Goal: Task Accomplishment & Management: Complete application form

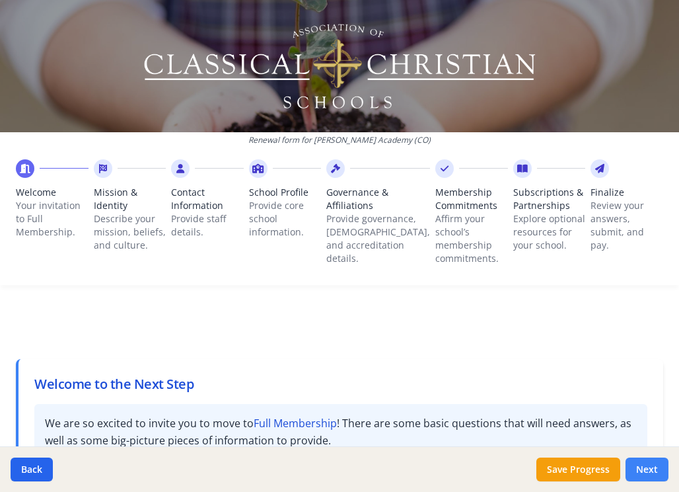
click at [647, 472] on button "Next" at bounding box center [647, 469] width 43 height 24
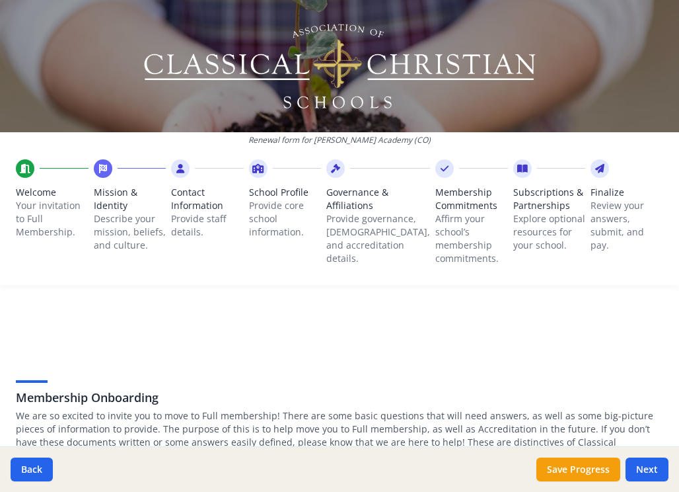
paste textarea "Our mission is to partner with [DEMOGRAPHIC_DATA] parents in educating their ch…"
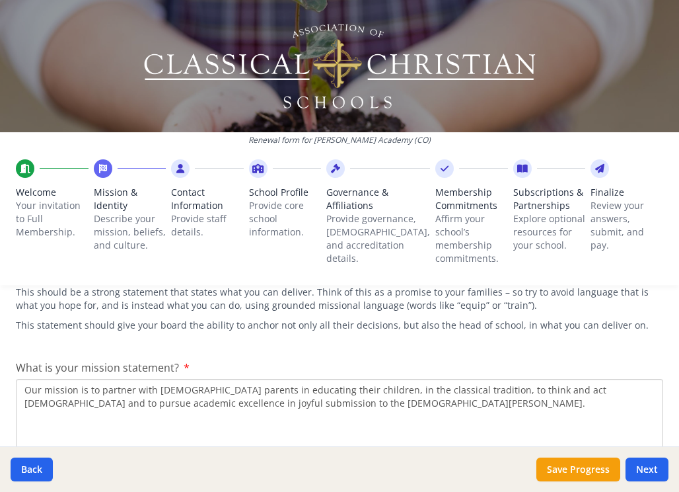
scroll to position [241, 0]
type textarea "Our mission is to partner with [DEMOGRAPHIC_DATA] parents in educating their ch…"
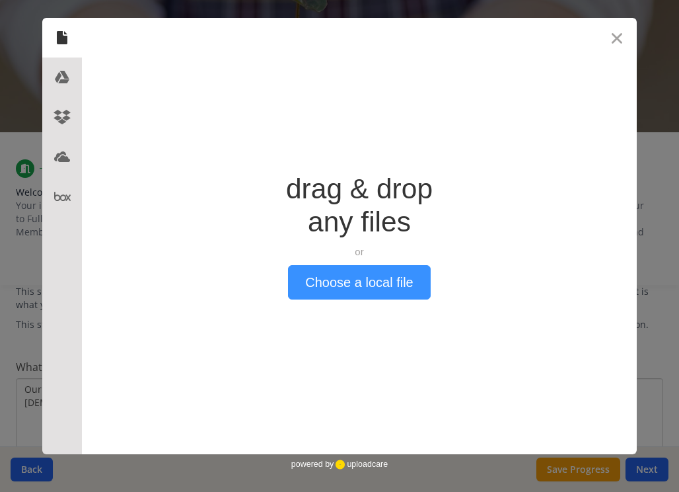
click at [326, 281] on button "Choose a local file" at bounding box center [359, 282] width 142 height 34
click at [388, 285] on button "Choose a local file" at bounding box center [359, 282] width 142 height 34
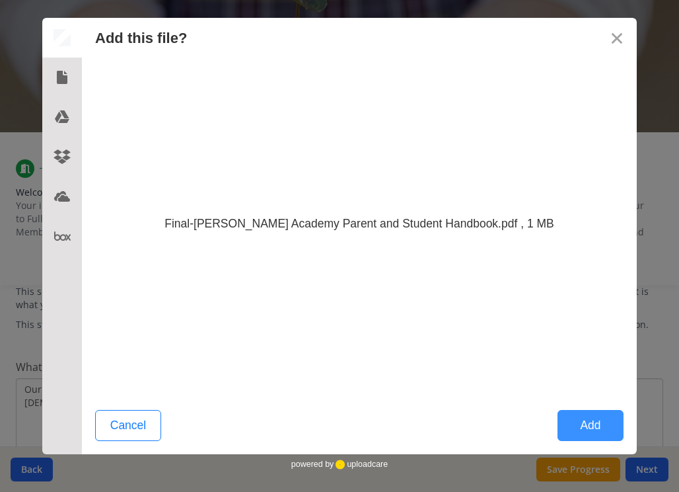
click at [608, 430] on button "Add" at bounding box center [591, 425] width 66 height 31
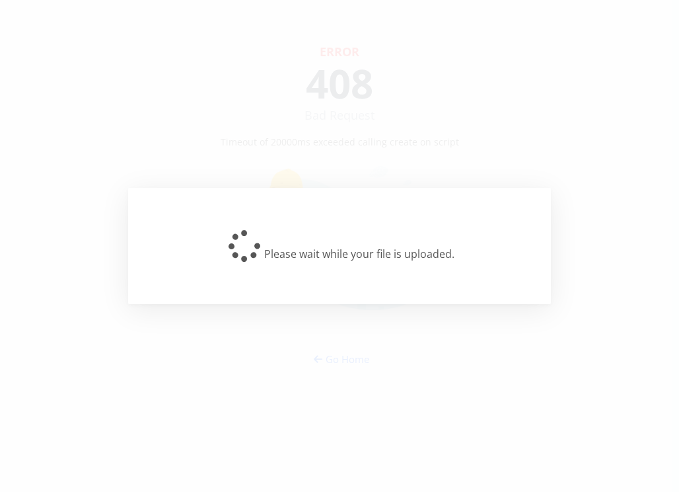
click at [551, 82] on div "Please wait while your file is uploaded." at bounding box center [339, 246] width 679 height 492
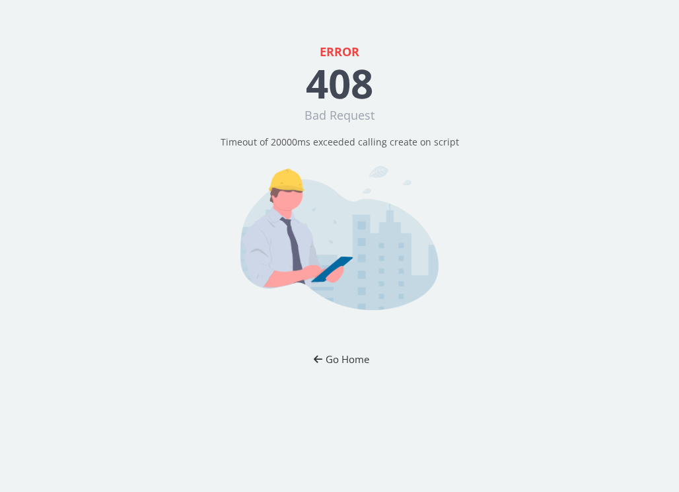
click at [334, 349] on button "Go Home" at bounding box center [339, 359] width 77 height 24
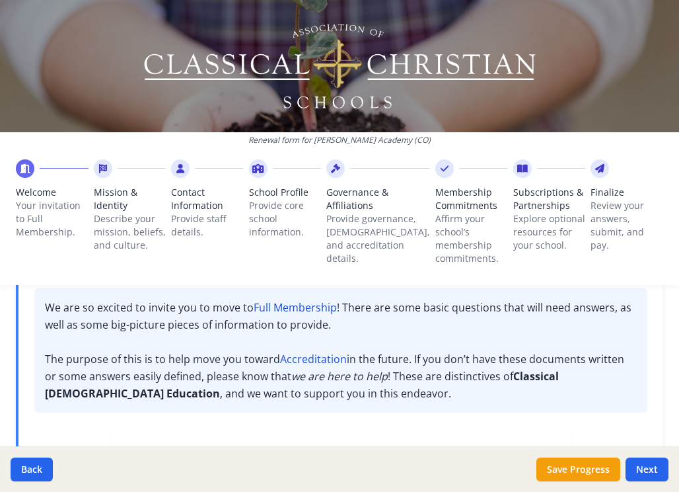
scroll to position [134, 0]
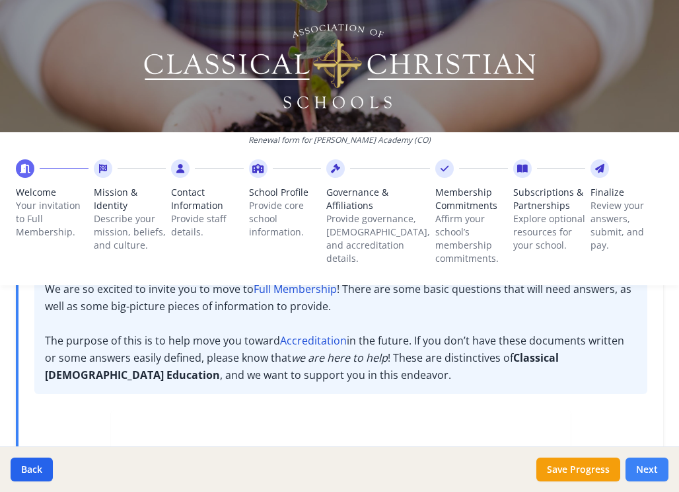
click at [639, 471] on button "Next" at bounding box center [647, 469] width 43 height 24
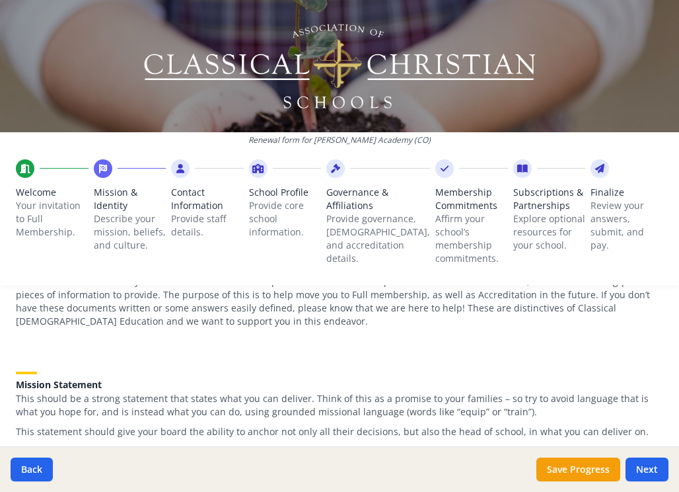
paste textarea "Our mission is to partner with Christian parents in educating their children, i…"
type textarea "Our mission is to partner with Christian parents in educating their children, i…"
click at [644, 469] on button "Next" at bounding box center [647, 469] width 43 height 24
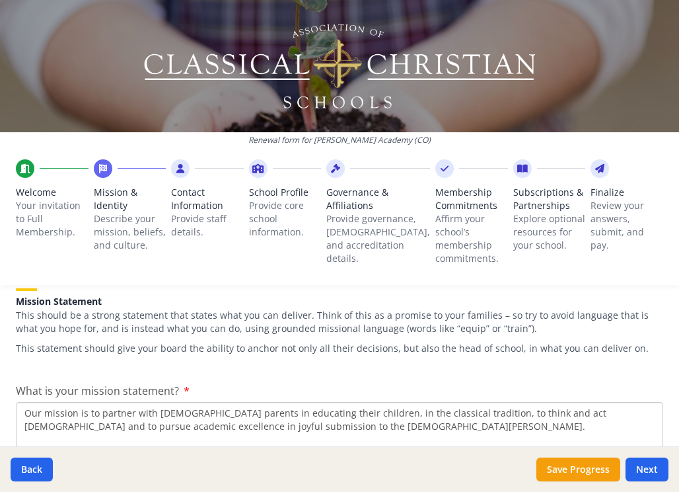
scroll to position [237, 0]
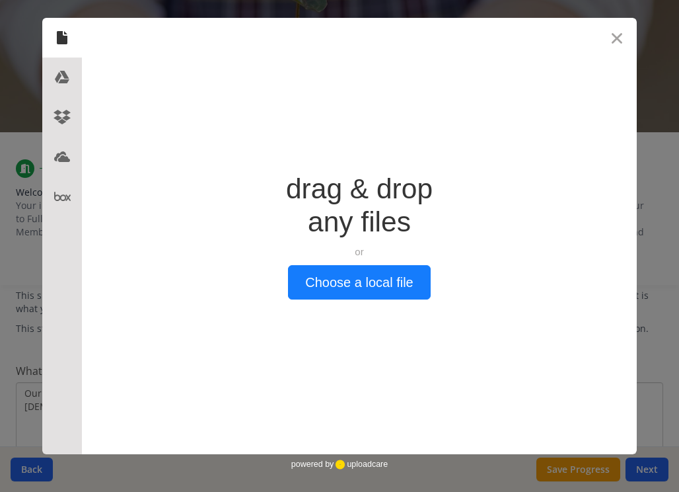
click at [358, 309] on div "Drop a file here drag & drop any files or Upload files from your computer Choos…" at bounding box center [359, 236] width 555 height 436
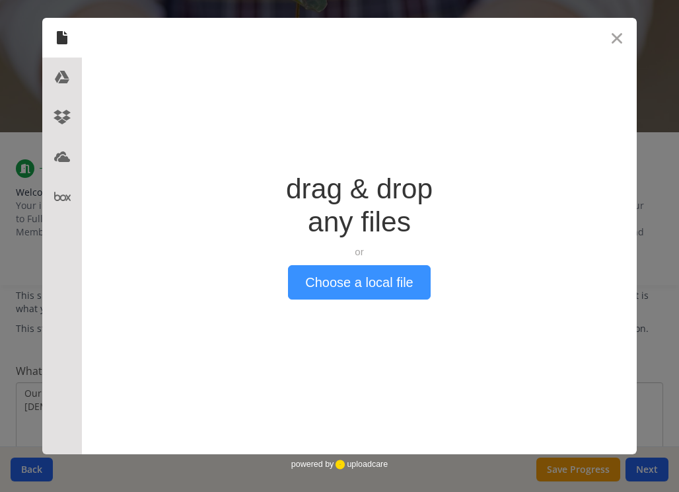
click at [358, 283] on button "Choose a local file" at bounding box center [359, 282] width 142 height 34
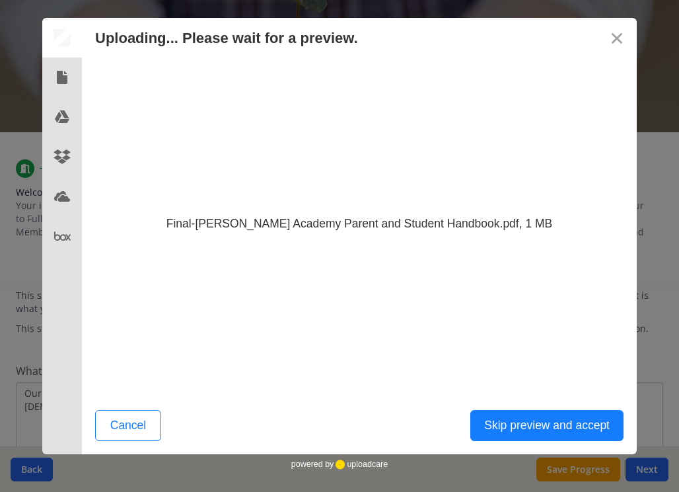
click at [583, 404] on div "Cancel Skip preview and accept" at bounding box center [359, 428] width 555 height 51
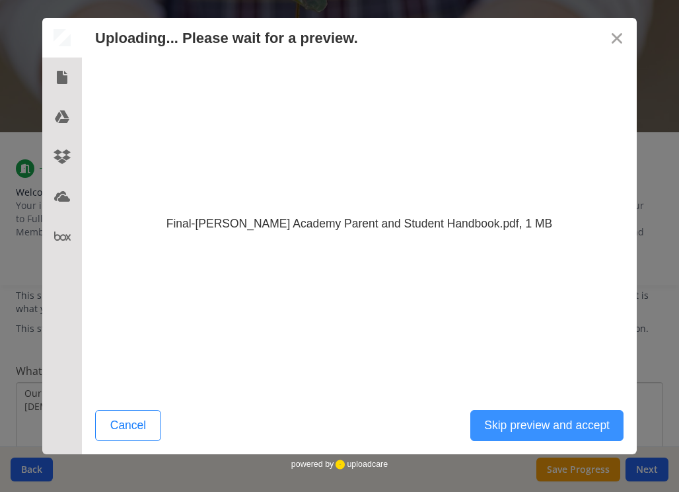
click at [572, 431] on button "Skip preview and accept" at bounding box center [546, 425] width 153 height 31
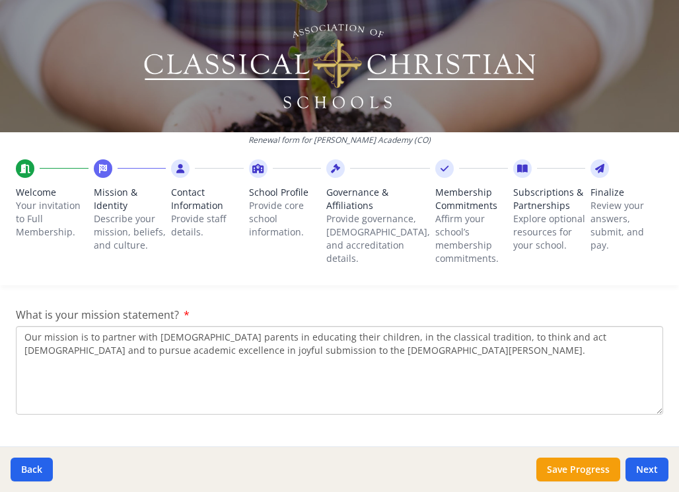
scroll to position [296, 0]
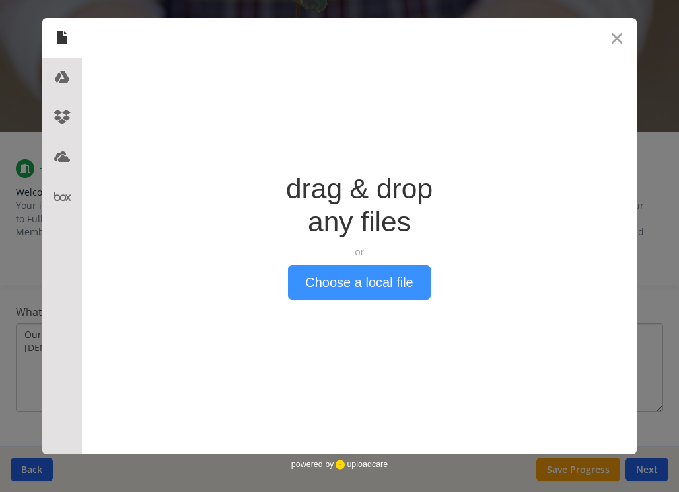
click at [326, 284] on button "Choose a local file" at bounding box center [359, 282] width 142 height 34
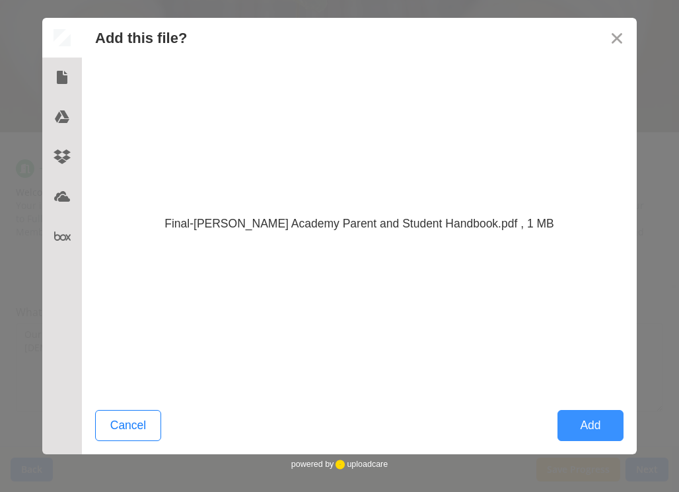
click at [590, 430] on button "Add" at bounding box center [591, 425] width 66 height 31
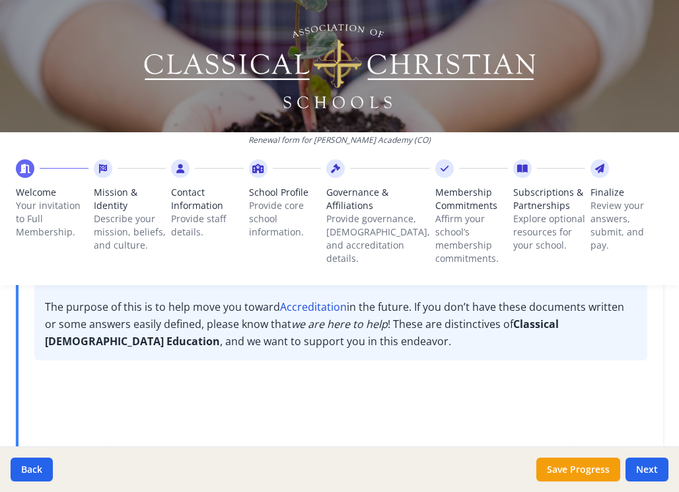
scroll to position [167, 0]
click at [640, 470] on button "Next" at bounding box center [647, 469] width 43 height 24
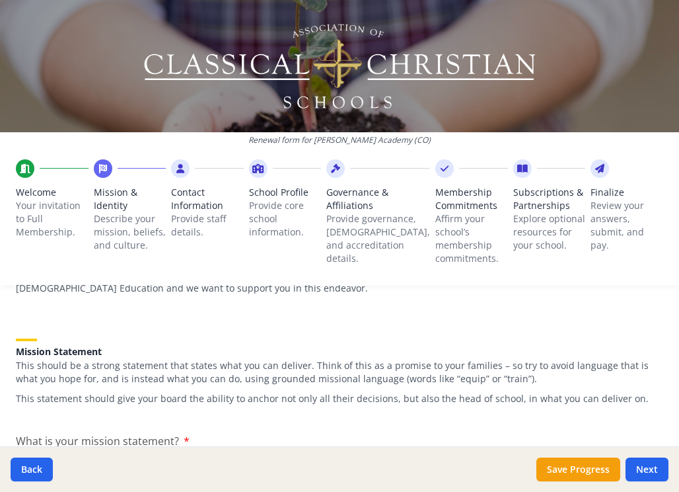
click at [326, 433] on div "What is your mission statement?" at bounding box center [340, 487] width 648 height 108
click at [209, 452] on textarea "What is your mission statement?" at bounding box center [340, 496] width 648 height 89
paste textarea "Our mission is to partner with [DEMOGRAPHIC_DATA] parents in educating their ch…"
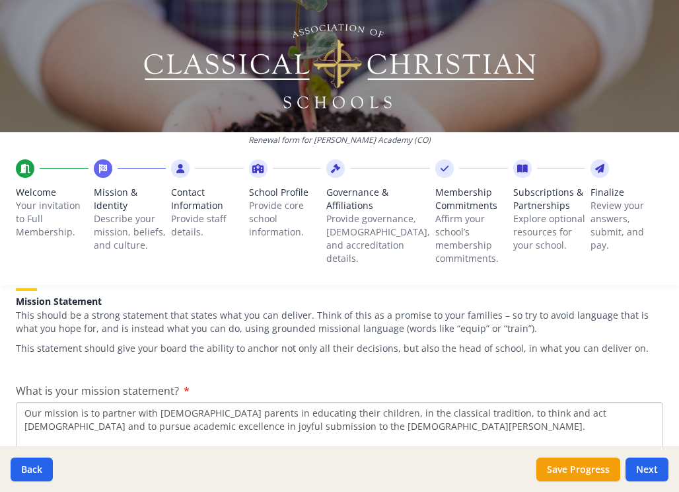
scroll to position [222, 0]
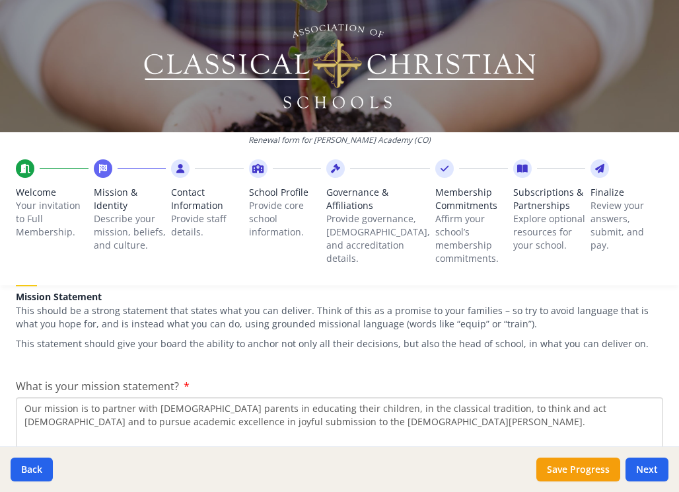
type textarea "Our mission is to partner with [DEMOGRAPHIC_DATA] parents in educating their ch…"
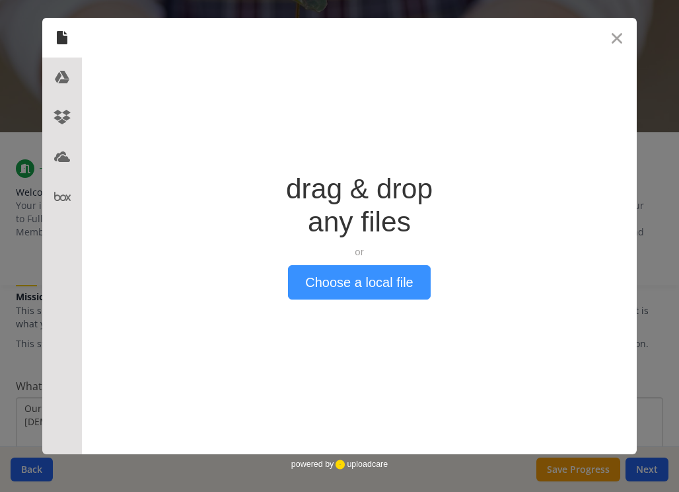
click at [388, 280] on button "Choose a local file" at bounding box center [359, 282] width 142 height 34
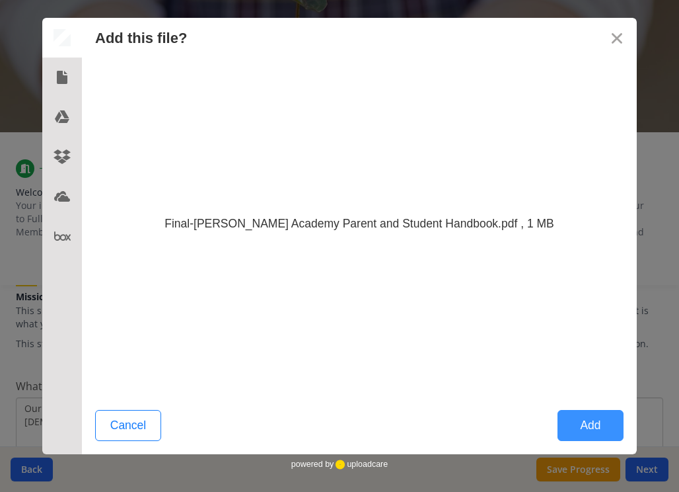
click at [569, 439] on button "Add" at bounding box center [591, 425] width 66 height 31
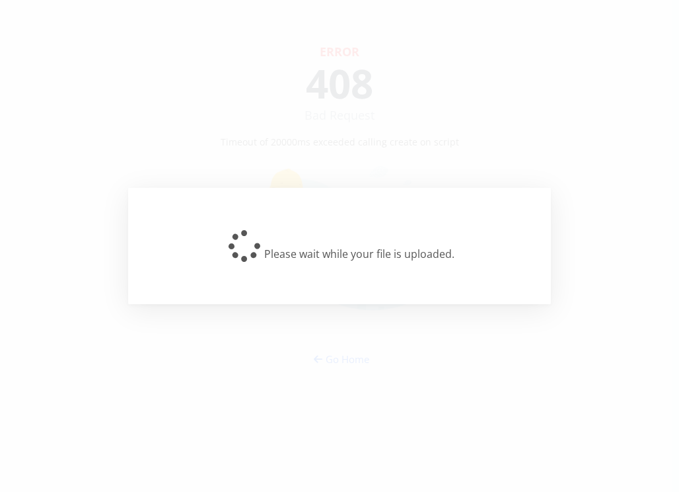
click at [428, 198] on div "Please wait while your file is uploaded." at bounding box center [339, 246] width 423 height 116
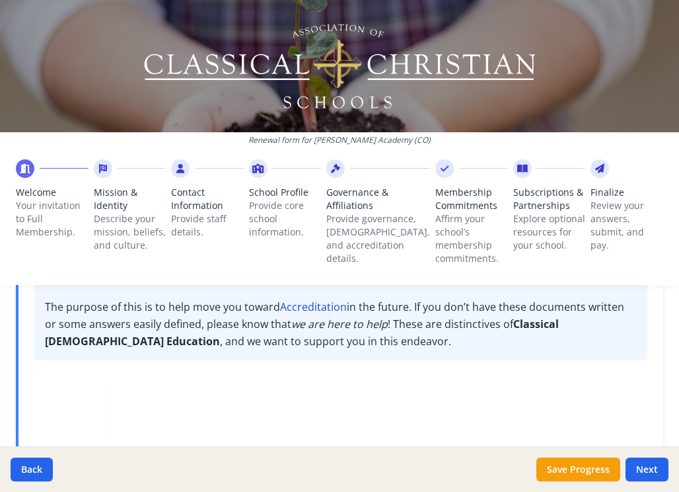
scroll to position [167, 0]
click at [642, 466] on button "Next" at bounding box center [647, 469] width 43 height 24
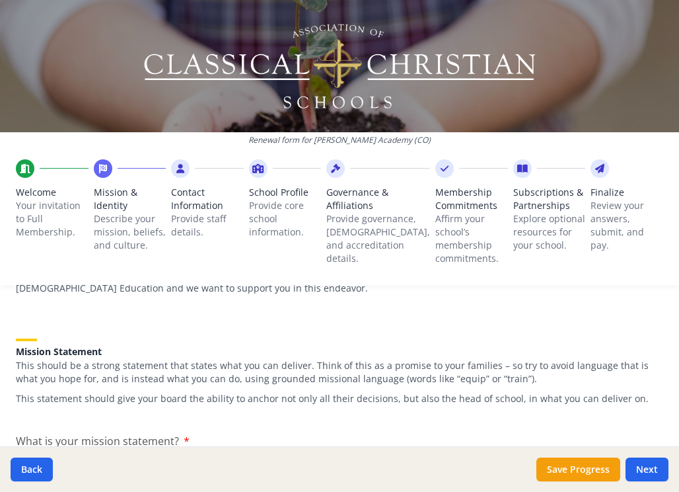
click at [333, 452] on textarea "What is your mission statement?" at bounding box center [340, 496] width 648 height 89
click at [250, 452] on textarea "What is your mission statement?" at bounding box center [340, 496] width 648 height 89
paste textarea "Our mission is to partner with Christian parents in educating their children, i…"
type textarea "Our mission is to partner with Christian parents in educating their children, i…"
click at [576, 468] on button "Save Progress" at bounding box center [579, 469] width 84 height 24
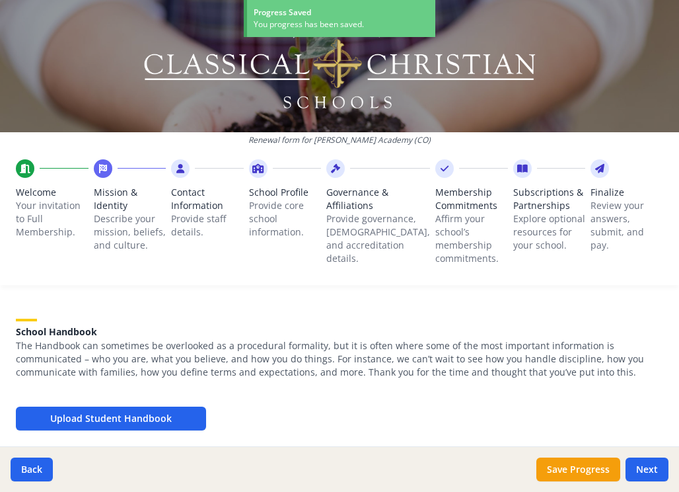
scroll to position [447, 0]
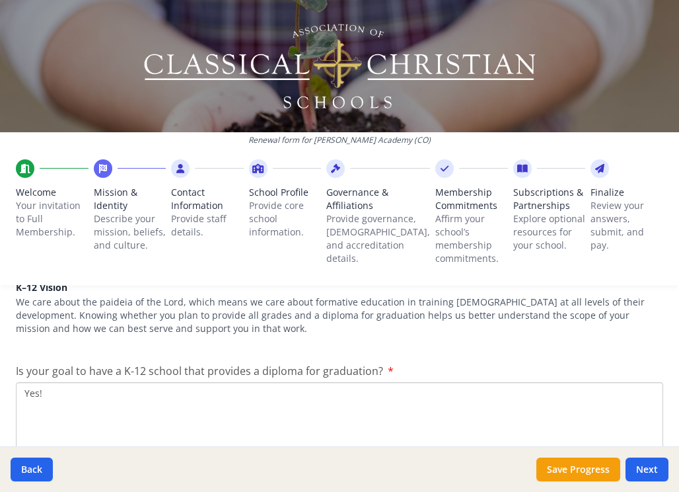
scroll to position [665, 0]
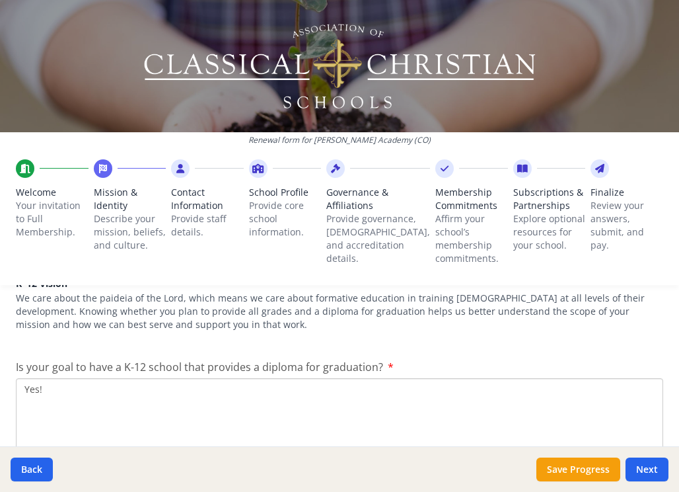
type textarea "Yes!"
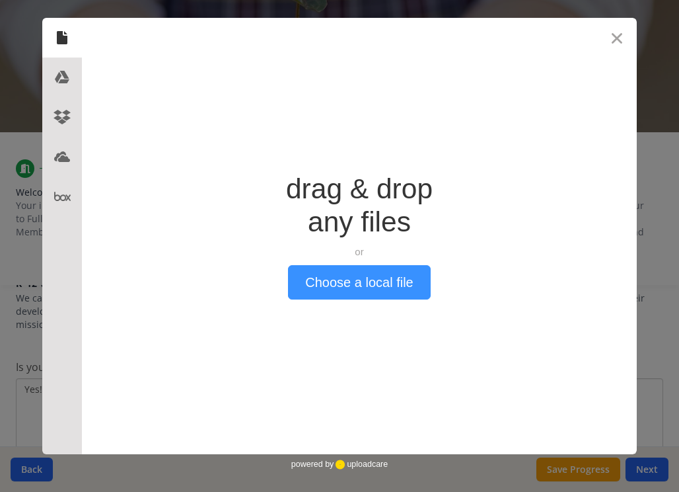
click at [328, 286] on button "Choose a local file" at bounding box center [359, 282] width 142 height 34
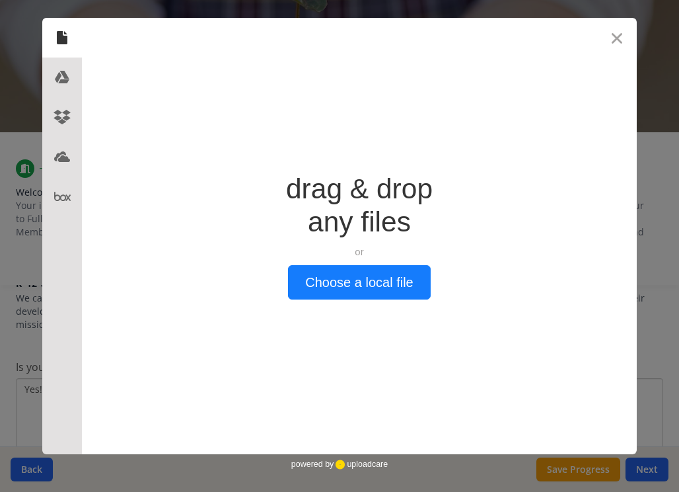
drag, startPoint x: 260, startPoint y: 205, endPoint x: 131, endPoint y: 165, distance: 134.2
click at [131, 165] on div "Drop a file here drag & drop any files or Upload files from your computer Choos…" at bounding box center [359, 236] width 555 height 436
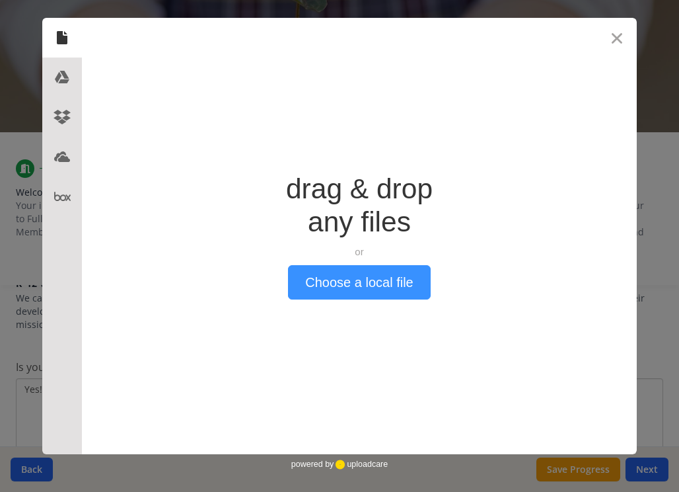
click at [354, 293] on button "Choose a local file" at bounding box center [359, 282] width 142 height 34
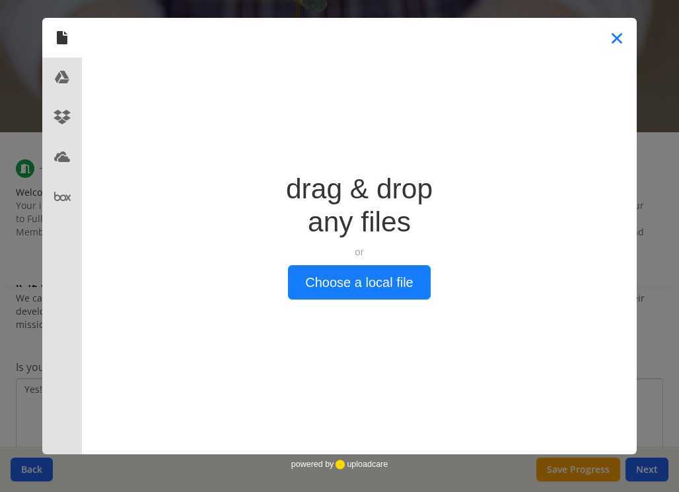
click at [613, 38] on button "Close" at bounding box center [617, 38] width 40 height 40
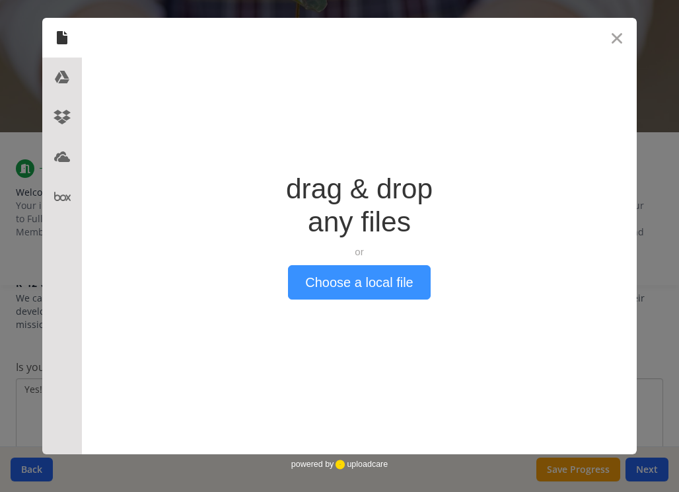
click at [371, 281] on button "Choose a local file" at bounding box center [359, 282] width 142 height 34
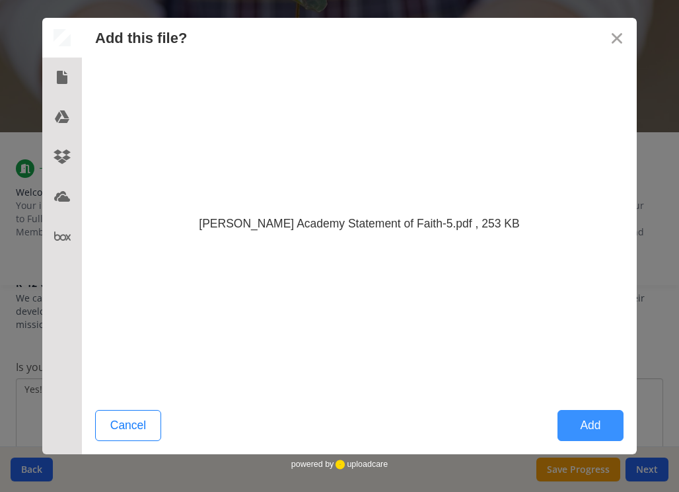
click at [583, 422] on button "Add" at bounding box center [591, 425] width 66 height 31
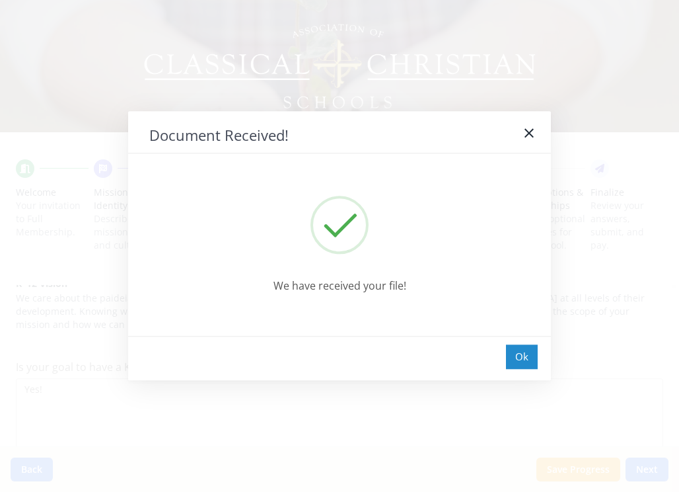
click at [522, 361] on div "Ok" at bounding box center [522, 356] width 32 height 24
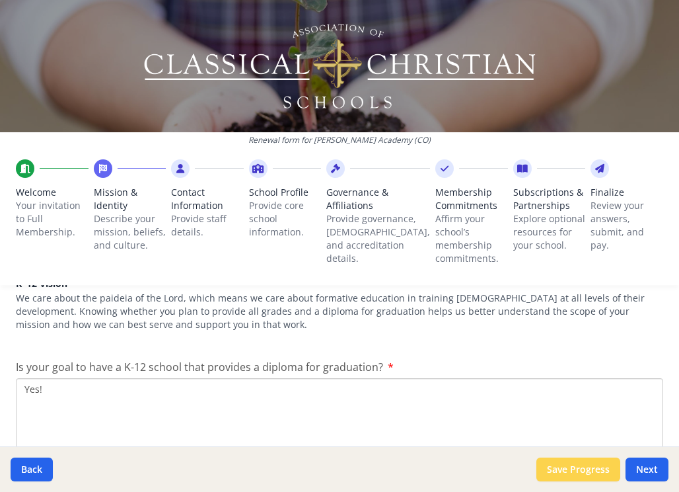
click at [561, 461] on button "Save Progress" at bounding box center [579, 469] width 84 height 24
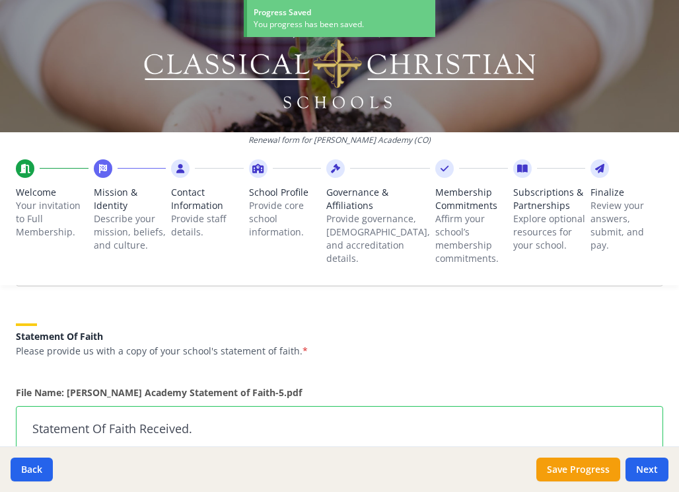
scroll to position [847, 0]
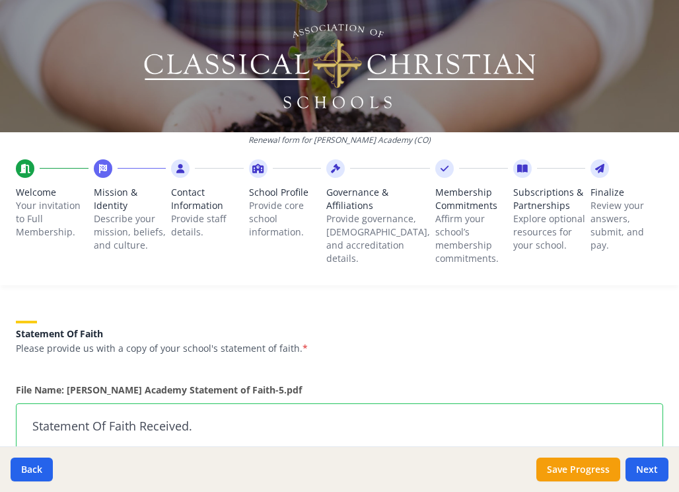
click at [174, 449] on p "We have received your file." at bounding box center [339, 457] width 615 height 16
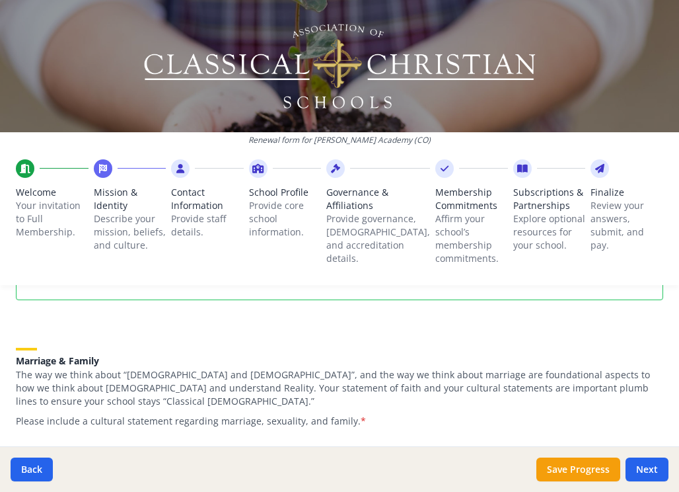
scroll to position [1036, 0]
click at [153, 455] on button "Upload Marriage & Family" at bounding box center [111, 467] width 190 height 24
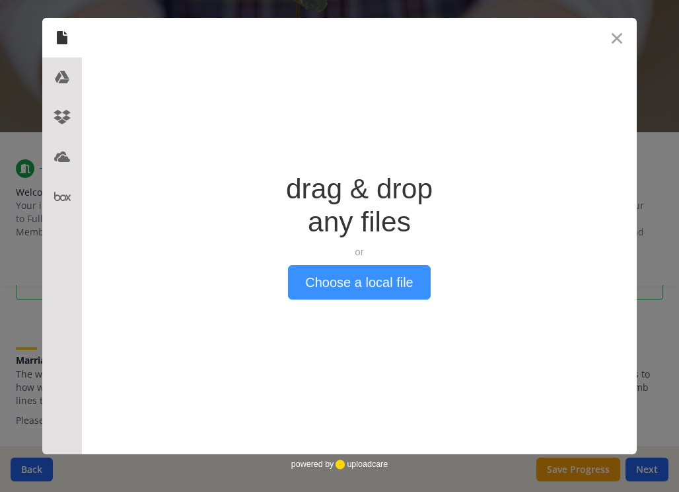
click at [365, 286] on button "Choose a local file" at bounding box center [359, 282] width 142 height 34
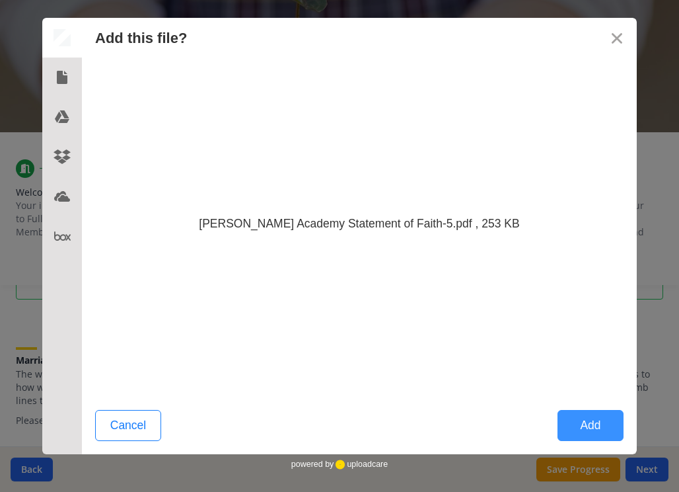
click at [591, 429] on button "Add" at bounding box center [591, 425] width 66 height 31
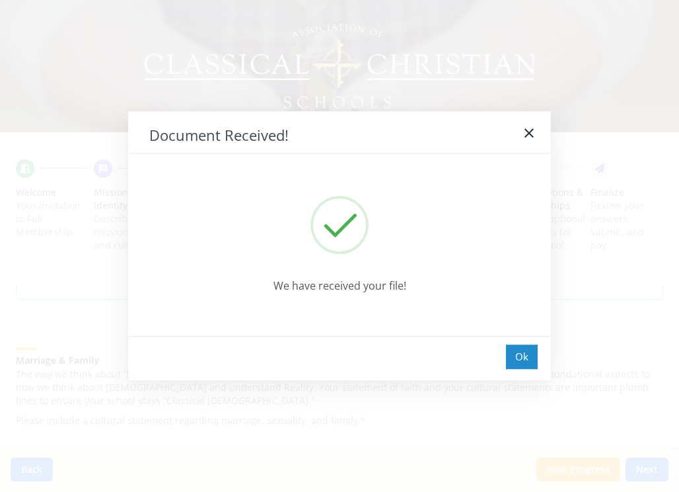
click at [522, 356] on div "Ok" at bounding box center [522, 356] width 32 height 24
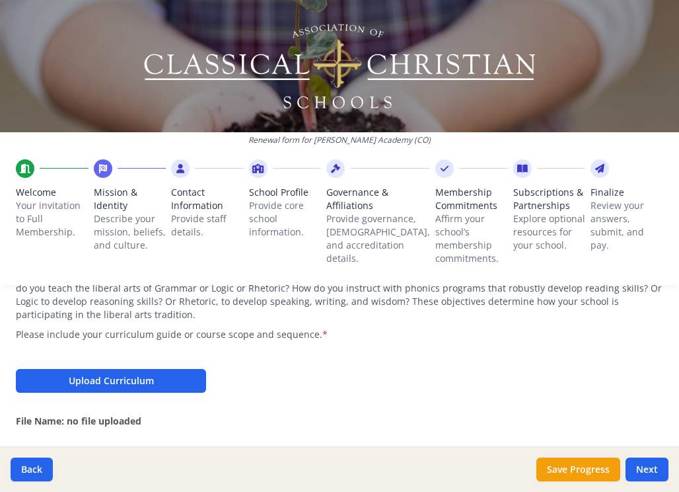
scroll to position [1415, 0]
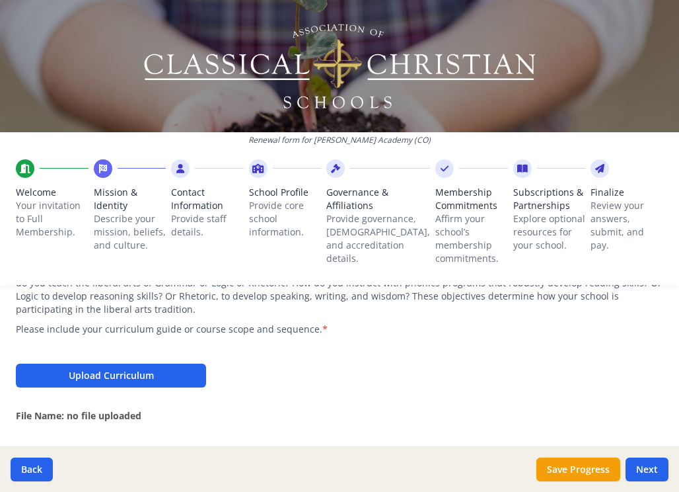
drag, startPoint x: 576, startPoint y: 344, endPoint x: 56, endPoint y: 239, distance: 530.6
paste textarea "mission is to partner with Christian parents in educating their children, in th…"
paste textarea "with the rich truth, goodness, and beauty of Jesus. Each day begins with a stru…"
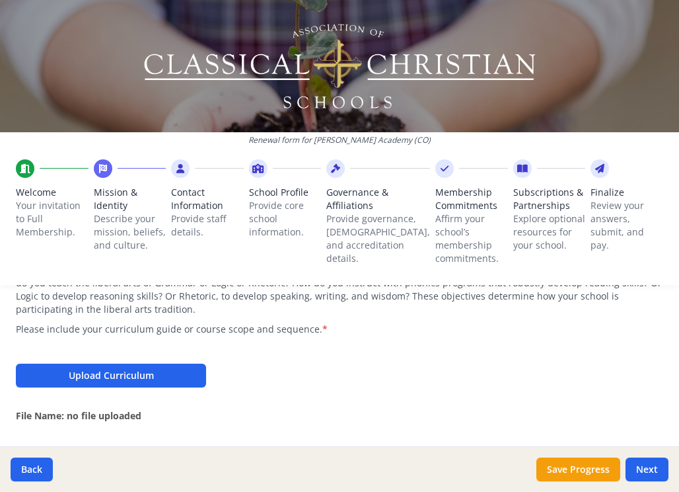
scroll to position [9, 0]
type textarea "Our school seeks to infuse every class, liturgy, and interaction with the rich …"
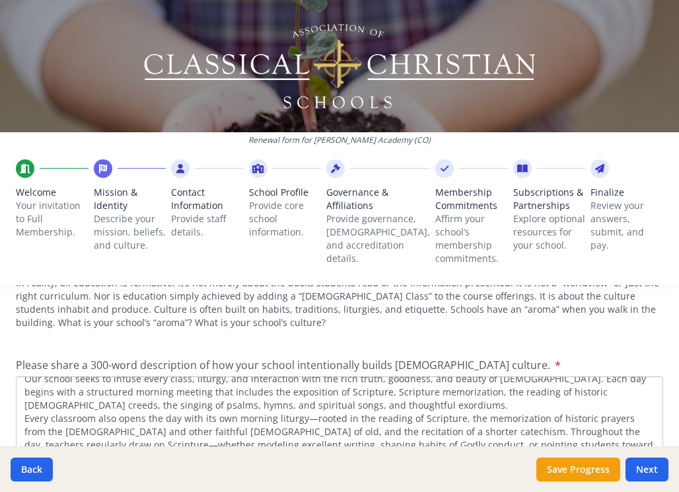
scroll to position [1624, 0]
drag, startPoint x: 10, startPoint y: 273, endPoint x: 664, endPoint y: 286, distance: 654.3
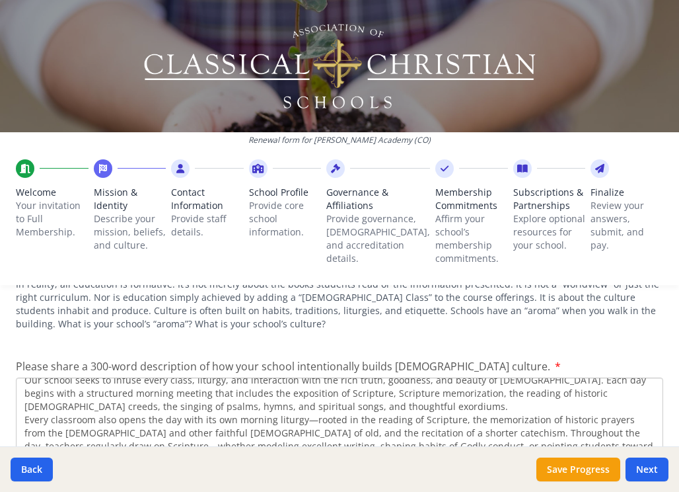
copy span "How do your teachers use the academics in Classical Christian education in a wa…"
paste textarea "equipped through the ACCS Teacher Training Course on the MRC, and we are walkin…"
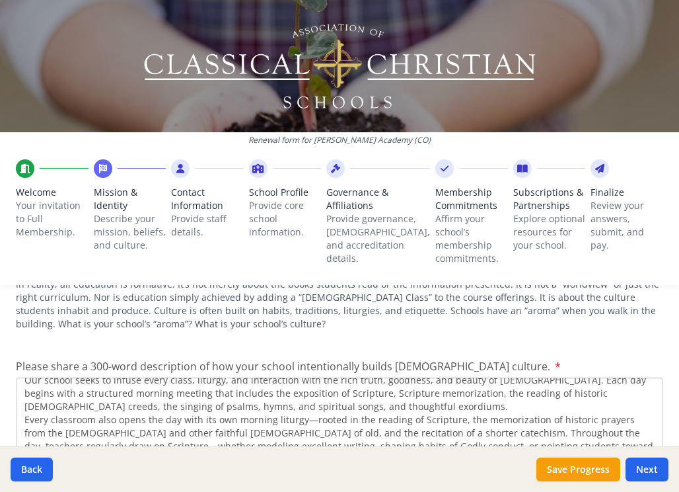
scroll to position [40, 0]
type textarea "Our teachers have been equipped through the ACCS Teacher Training Course on the…"
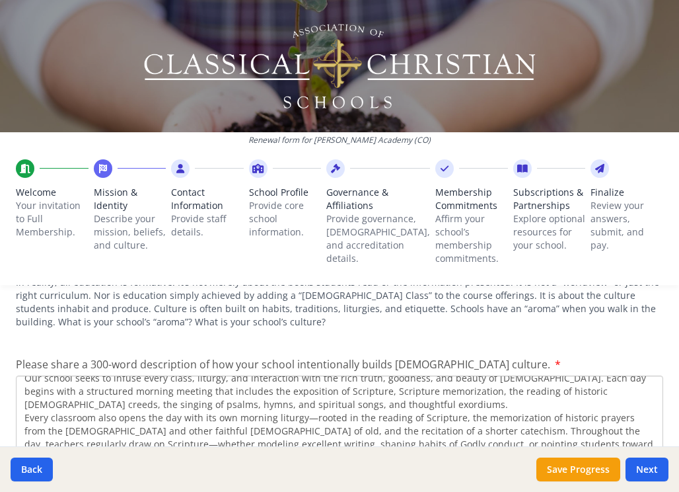
scroll to position [1624, 0]
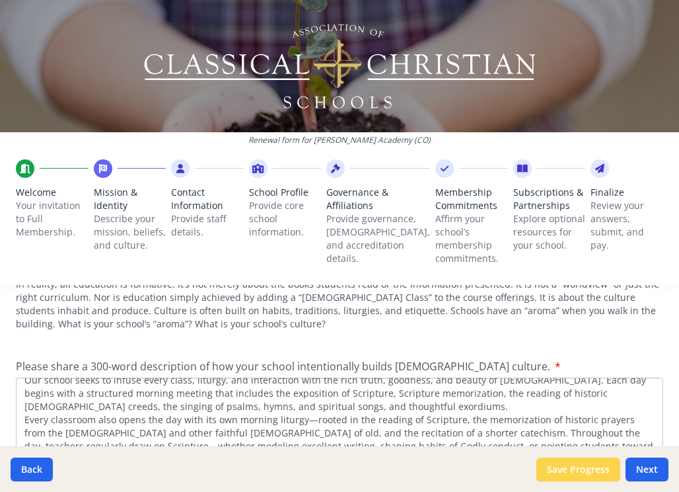
click at [599, 474] on button "Save Progress" at bounding box center [579, 469] width 84 height 24
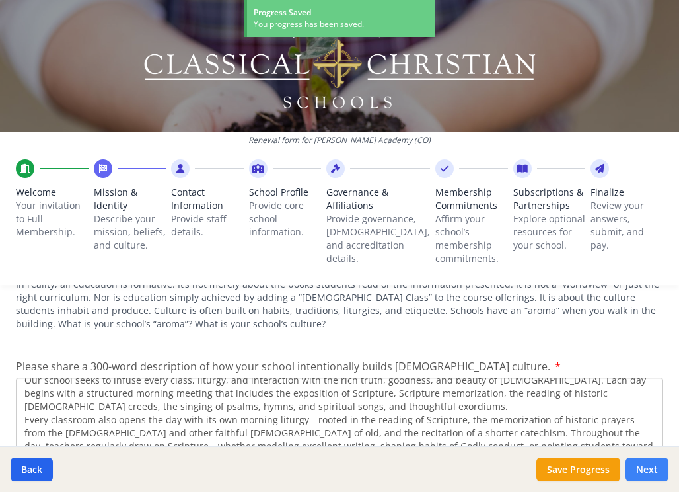
click at [652, 473] on button "Next" at bounding box center [647, 469] width 43 height 24
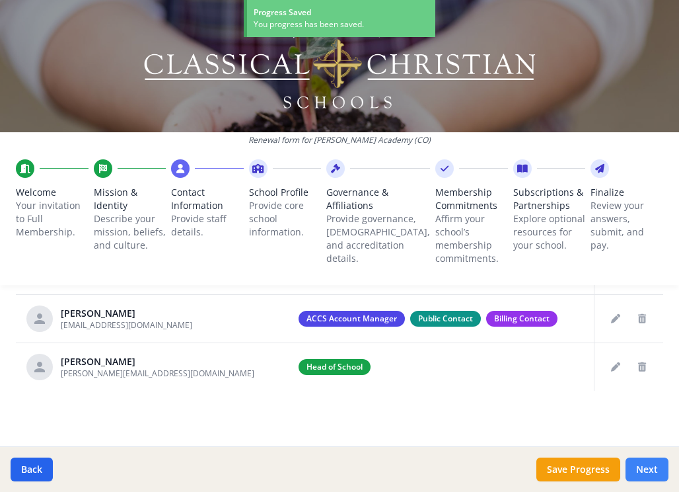
scroll to position [295, 0]
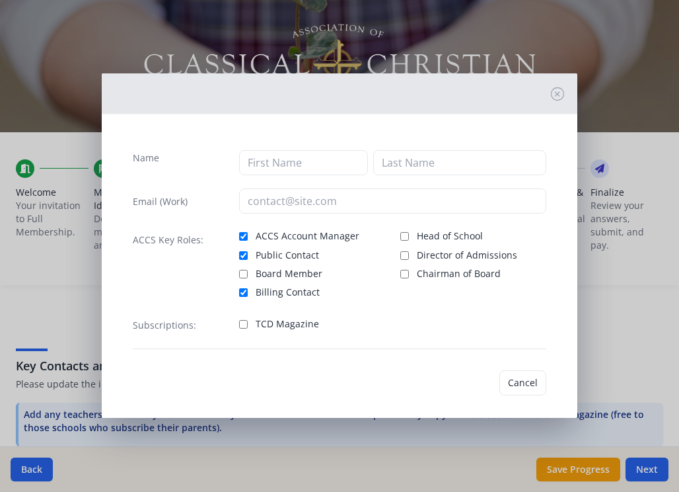
type input "Micaiah"
type input "McIntire"
type input "kiyachelle@gmail.com"
checkbox input "true"
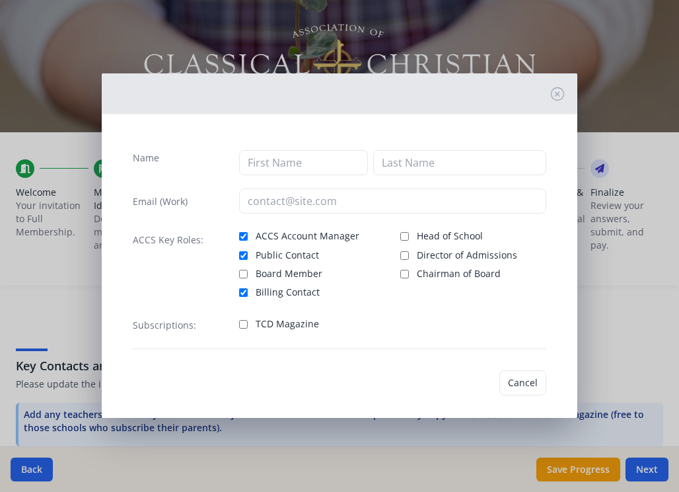
checkbox input "true"
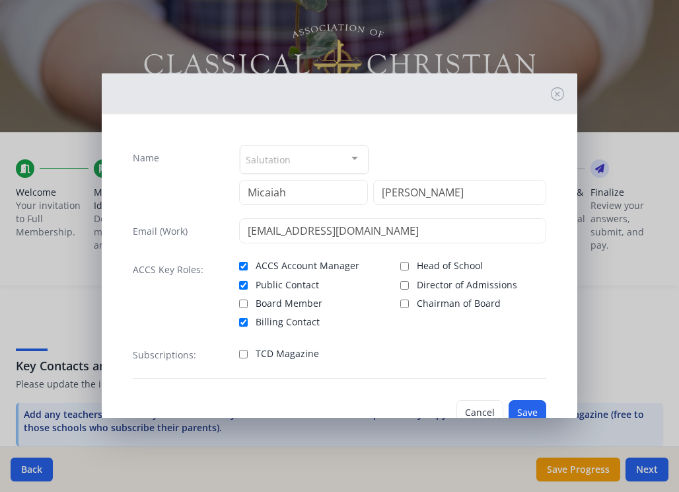
click at [529, 283] on div "Name Salutation Mr. Mrs. Ms. Dr. Rev. Fr. Esq. No elements found. Consider chan…" at bounding box center [339, 261] width 435 height 255
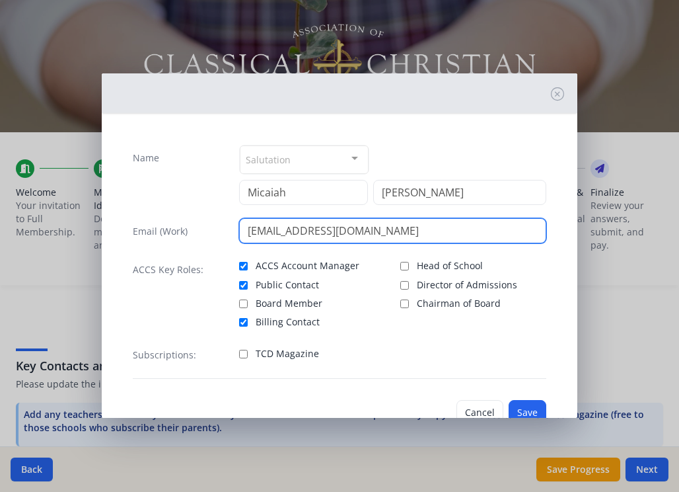
click at [268, 218] on input "kiyachelle@gmail.com" at bounding box center [392, 230] width 307 height 25
type input "micaiah.mcintire@kingalfredacademy.org"
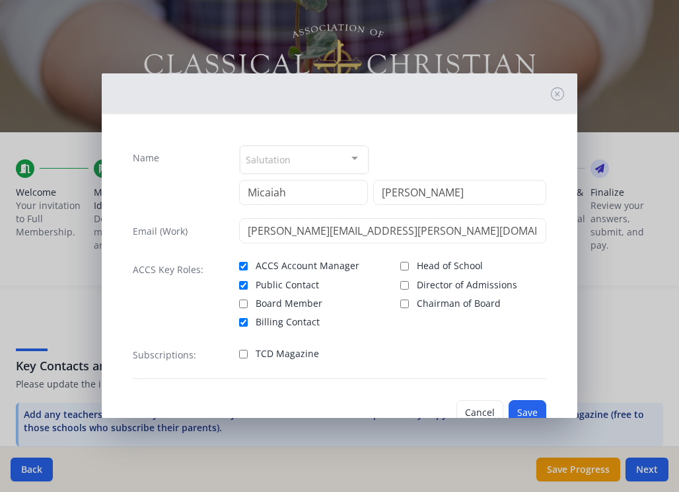
click at [244, 299] on input "Board Member" at bounding box center [243, 303] width 9 height 9
checkbox input "true"
click at [403, 262] on input "Head of School" at bounding box center [404, 266] width 9 height 9
checkbox input "true"
click at [245, 350] on input "TCD Magazine" at bounding box center [243, 354] width 9 height 9
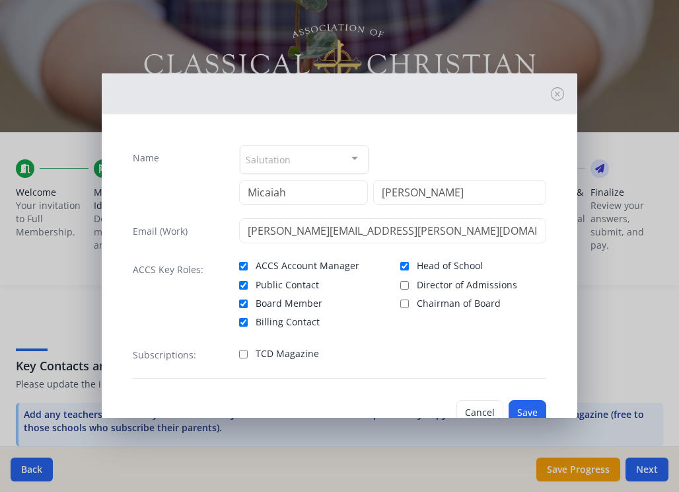
checkbox input "true"
click at [523, 400] on button "Save" at bounding box center [528, 412] width 38 height 25
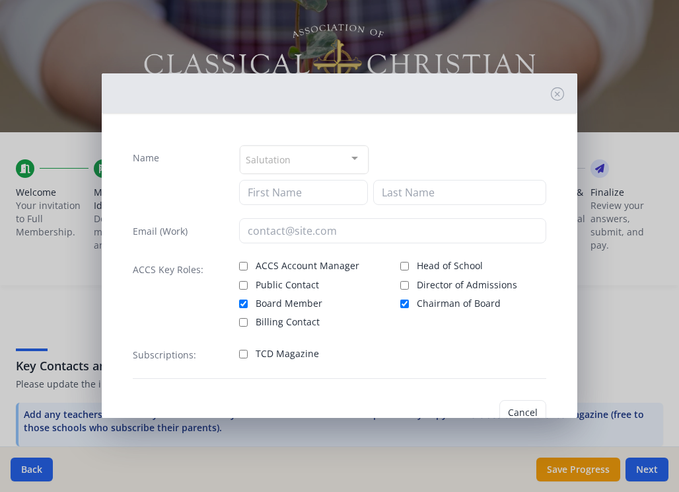
type input "Aaron"
type input "Byram"
type input "Aaronbyram@gmail.com"
checkbox input "true"
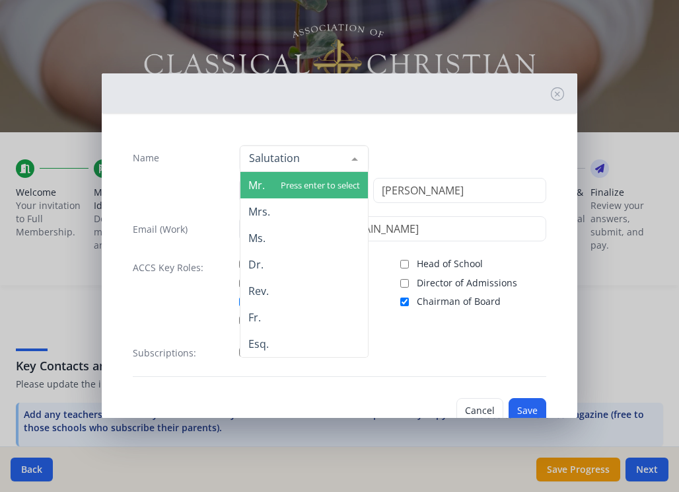
click at [333, 172] on span "Mr." at bounding box center [304, 185] width 127 height 26
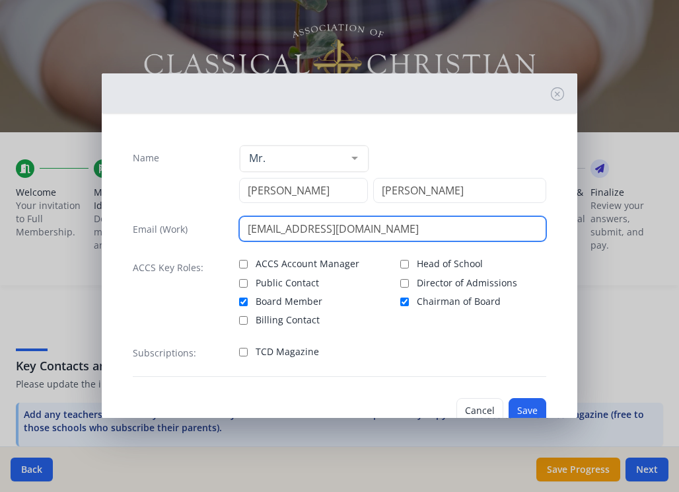
click at [289, 216] on input "Aaronbyram@gmail.com" at bounding box center [392, 228] width 307 height 25
drag, startPoint x: 380, startPoint y: 178, endPoint x: 324, endPoint y: 178, distance: 56.2
click at [324, 216] on input "aaron.byram@gmail.com" at bounding box center [392, 228] width 307 height 25
type input "aaron.byram@kingalfredacademy.org"
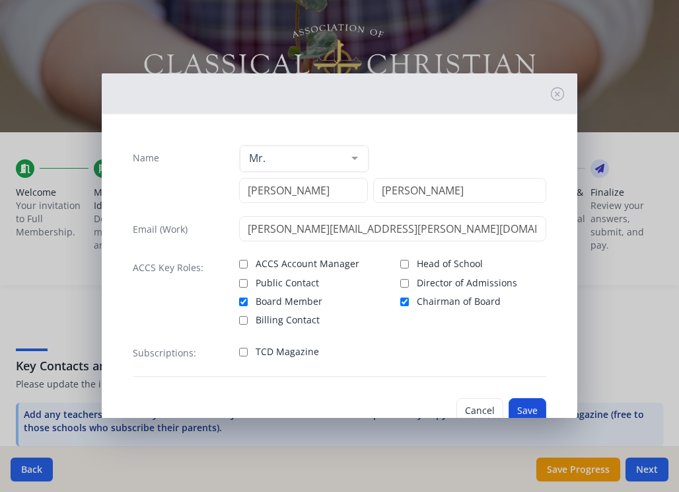
click at [523, 398] on button "Save" at bounding box center [528, 410] width 38 height 25
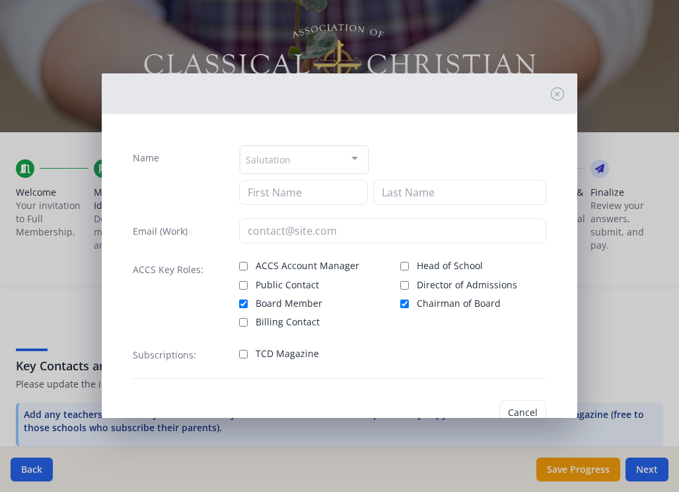
type input "Aaron"
type input "Byram"
type input "aaron.byram@kingalfredacademy.org"
checkbox input "true"
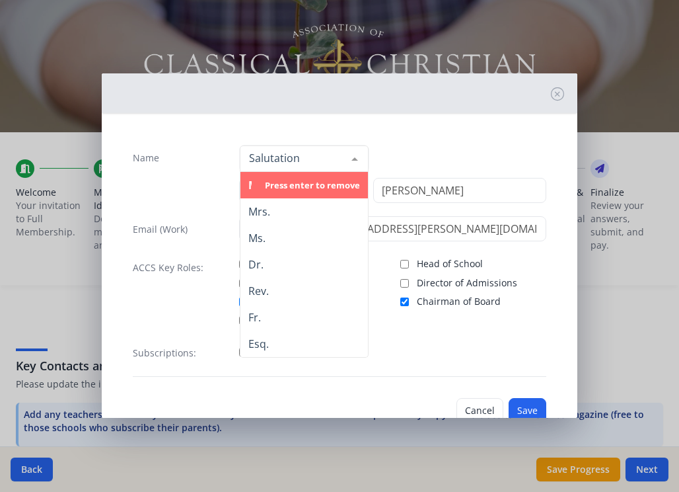
click at [529, 285] on div "Name Mr. Mrs. Ms. Dr. Rev. Fr. Esq. No elements found. Consider changing the se…" at bounding box center [339, 260] width 435 height 253
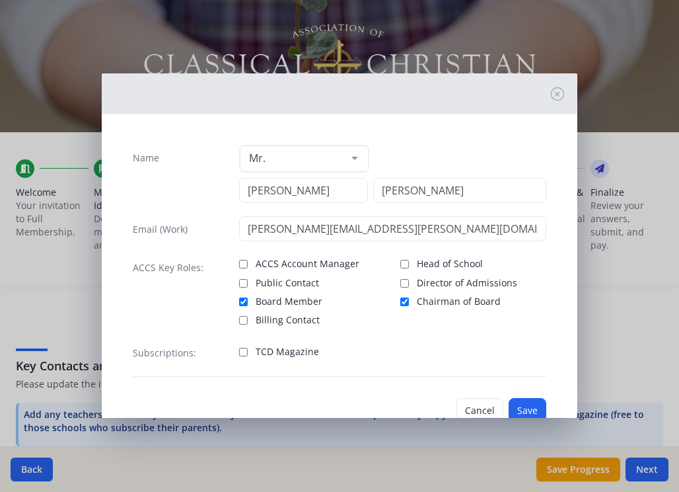
click at [240, 348] on input "TCD Magazine" at bounding box center [243, 352] width 9 height 9
checkbox input "true"
click at [530, 398] on button "Save" at bounding box center [528, 410] width 38 height 25
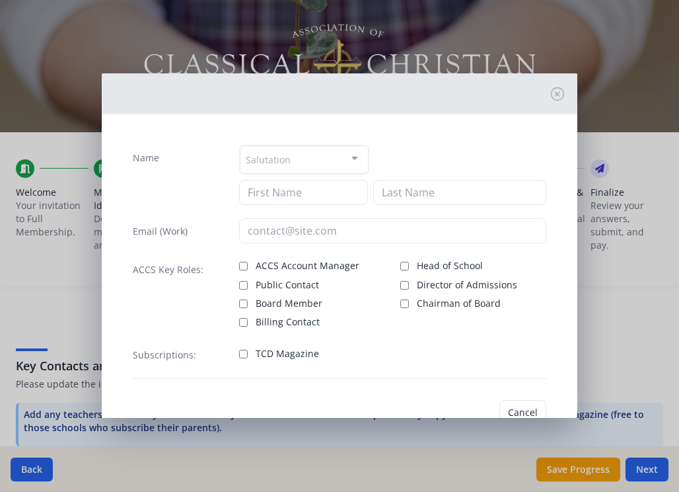
type input "Joshua"
type input "McIntire"
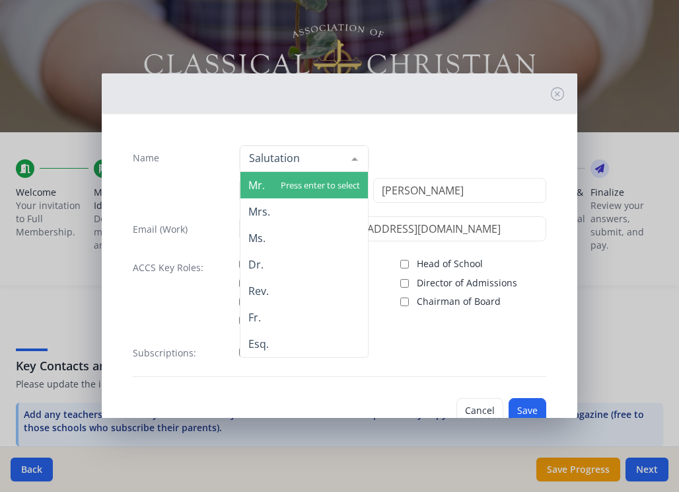
click at [307, 172] on span "Mr." at bounding box center [304, 185] width 127 height 26
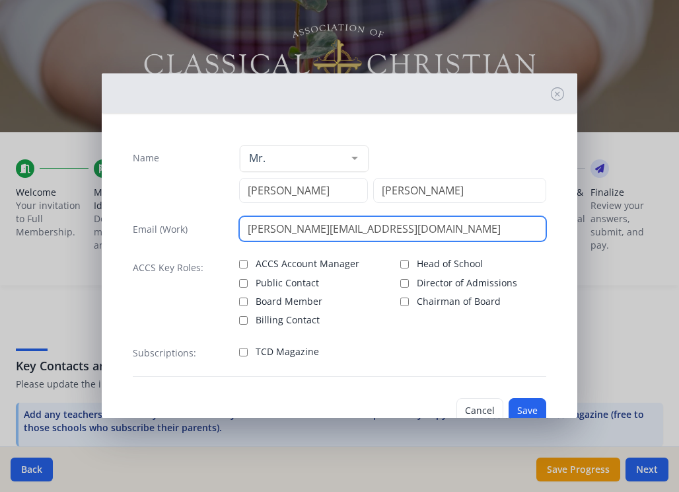
click at [279, 216] on input "joshua@paoniafellowship.com" at bounding box center [392, 228] width 307 height 25
type input "joshua.mcintire@kingalfredacademy.org"
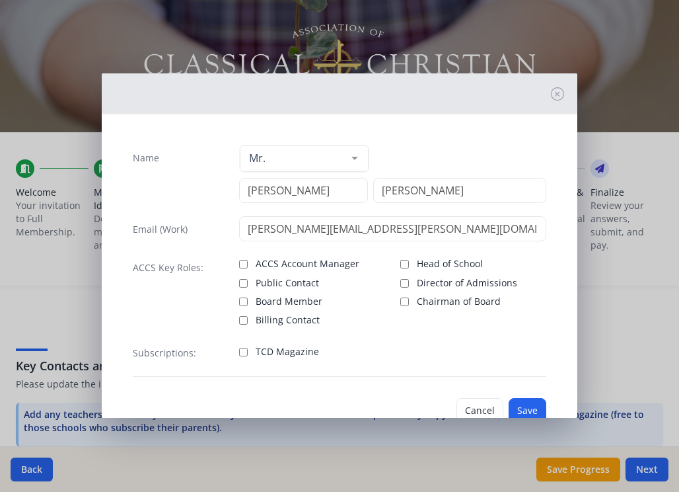
click at [410, 254] on label "Head of School" at bounding box center [472, 262] width 145 height 16
click at [409, 260] on input "Head of School" at bounding box center [404, 264] width 9 height 9
checkbox input "true"
click at [243, 297] on input "Board Member" at bounding box center [243, 301] width 9 height 9
checkbox input "true"
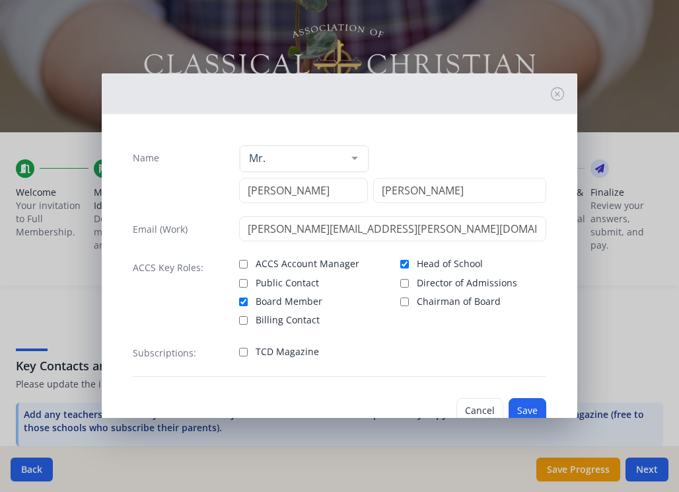
click at [244, 348] on input "TCD Magazine" at bounding box center [243, 352] width 9 height 9
checkbox input "true"
click at [534, 398] on button "Save" at bounding box center [528, 410] width 38 height 25
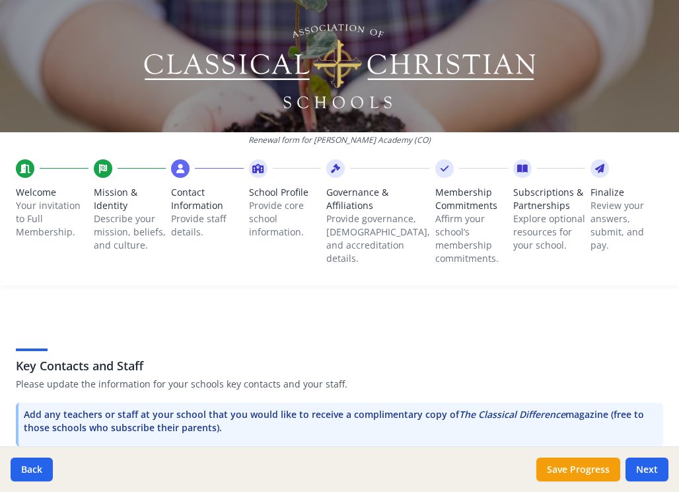
click at [611, 478] on button "Add Staff" at bounding box center [621, 490] width 85 height 24
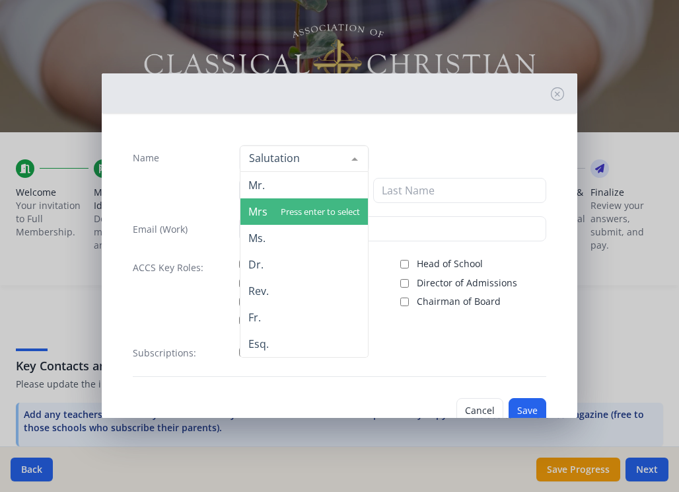
click at [325, 198] on span "Mrs." at bounding box center [304, 211] width 127 height 26
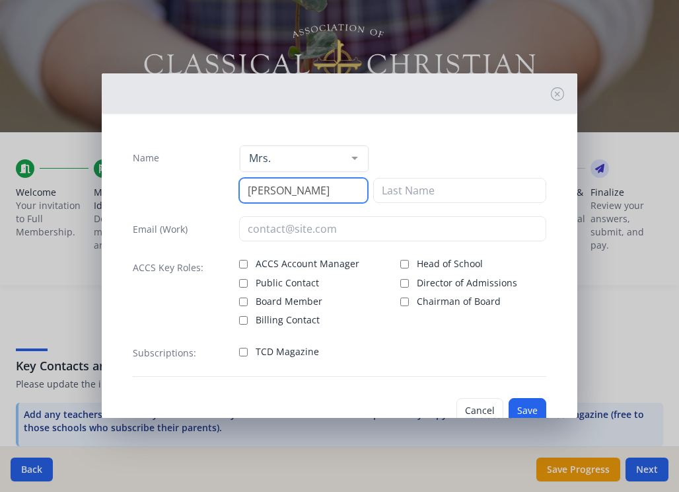
type input "Susan"
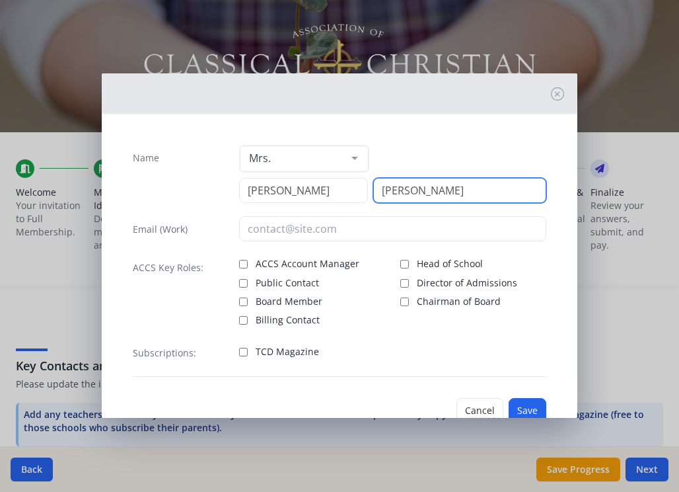
type input "McIntire"
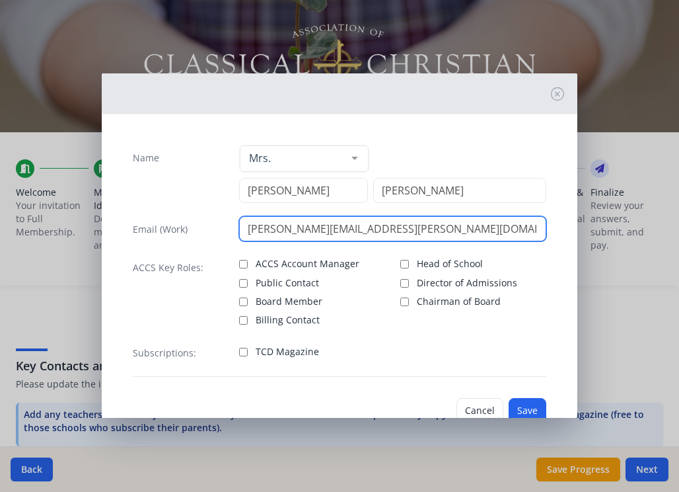
type input "susan.mcintire@kingalfredacademy.org"
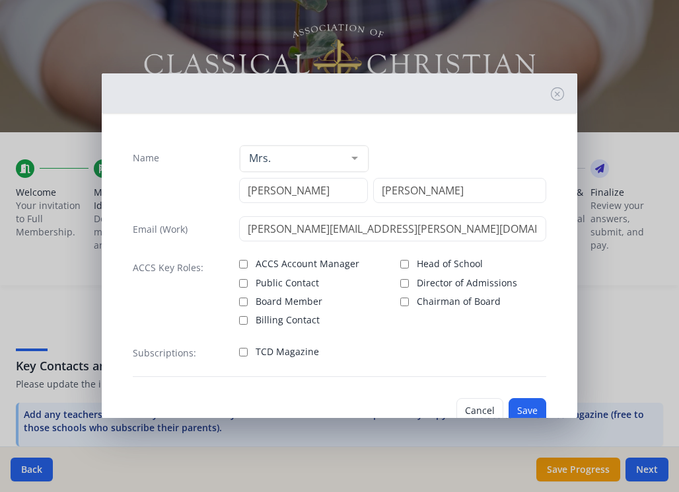
click at [242, 348] on input "TCD Magazine" at bounding box center [243, 352] width 9 height 9
checkbox input "true"
click at [244, 260] on input "ACCS Account Manager" at bounding box center [243, 264] width 9 height 9
click at [242, 260] on input "ACCS Account Manager" at bounding box center [243, 264] width 9 height 9
checkbox input "false"
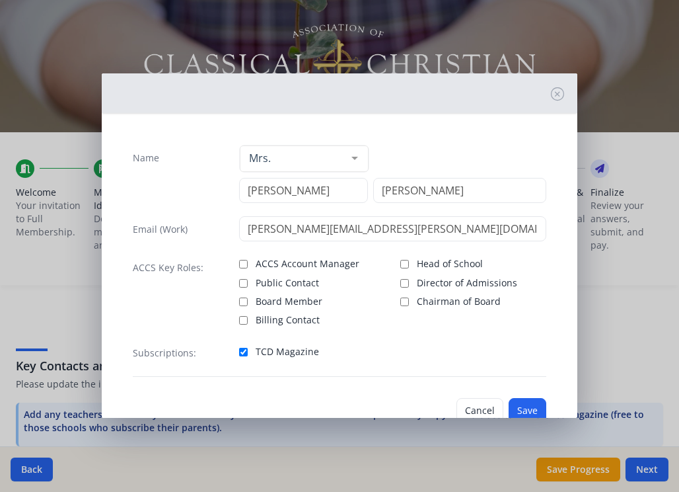
click at [244, 316] on input "Billing Contact" at bounding box center [243, 320] width 9 height 9
checkbox input "true"
click at [246, 297] on input "Board Member" at bounding box center [243, 301] width 9 height 9
checkbox input "true"
click at [244, 316] on input "Billing Contact" at bounding box center [243, 320] width 9 height 9
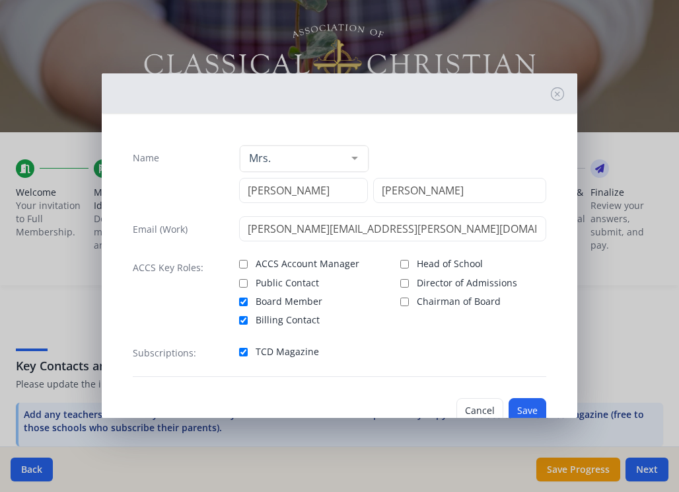
checkbox input "false"
click at [244, 279] on input "Public Contact" at bounding box center [243, 283] width 9 height 9
checkbox input "true"
click at [525, 398] on button "Save" at bounding box center [528, 410] width 38 height 25
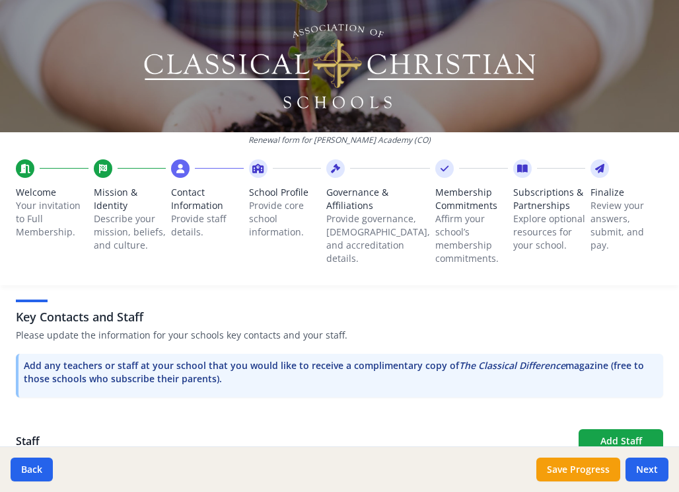
scroll to position [343, 0]
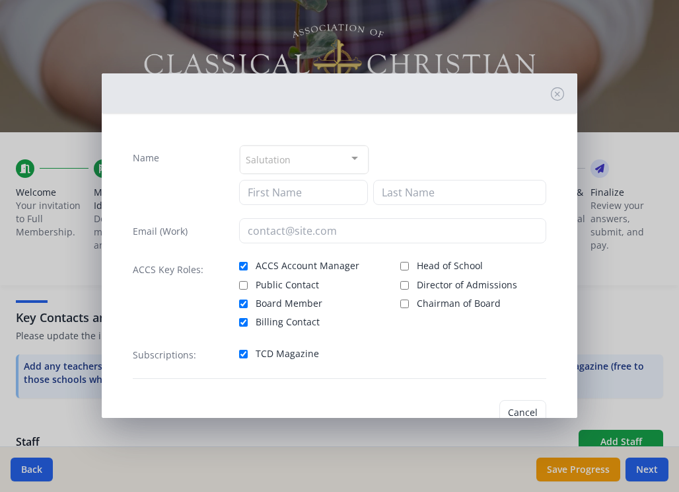
type input "Micaiah"
type input "McIntire"
type input "micaiah.mcintire@kingalfredacademy.org"
checkbox input "true"
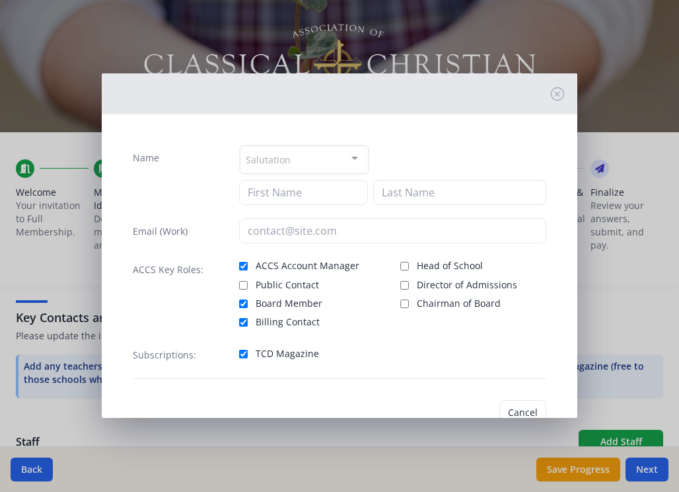
checkbox input "true"
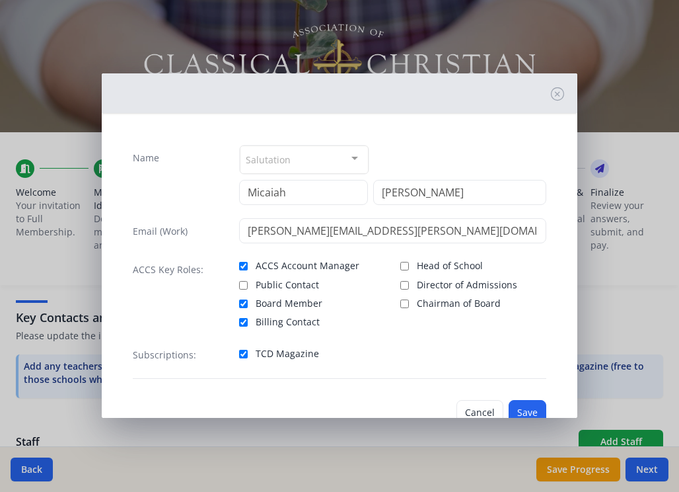
click at [407, 256] on label "Head of School" at bounding box center [472, 264] width 145 height 16
click at [407, 262] on input "Head of School" at bounding box center [404, 266] width 9 height 9
checkbox input "true"
click at [524, 400] on button "Save" at bounding box center [528, 412] width 38 height 25
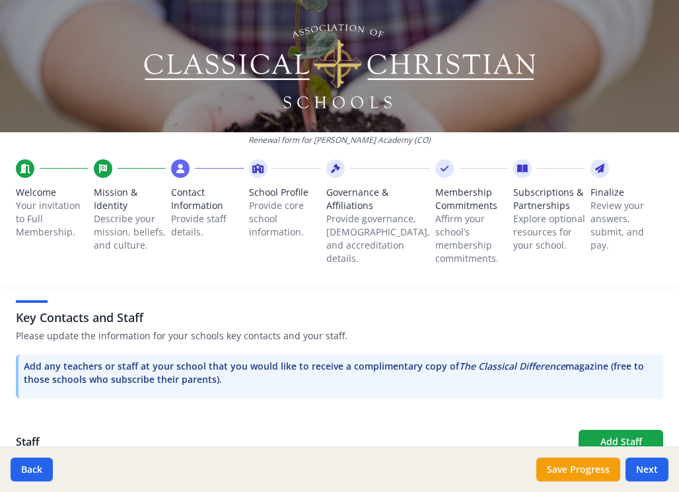
type input "Joshua"
type input "McIntire"
type input "joshua.mcintire@kingalfredacademy.org"
checkbox input "true"
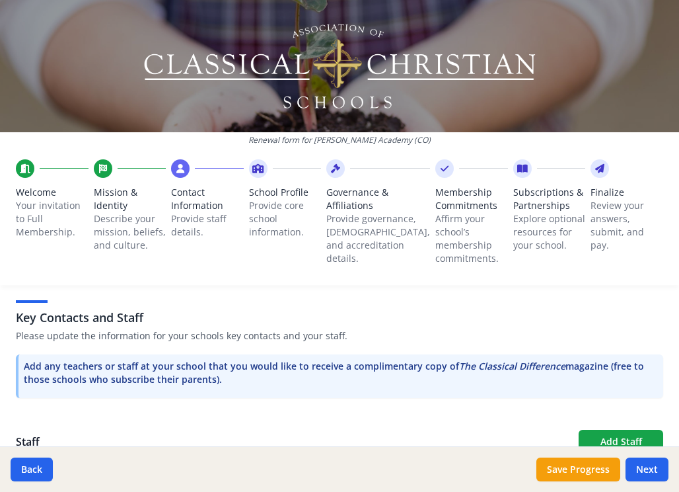
checkbox input "true"
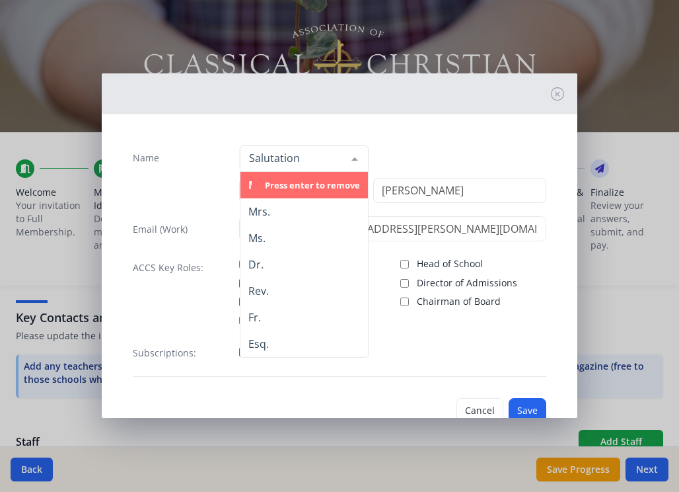
click at [404, 260] on input "Head of School" at bounding box center [404, 264] width 9 height 9
checkbox input "true"
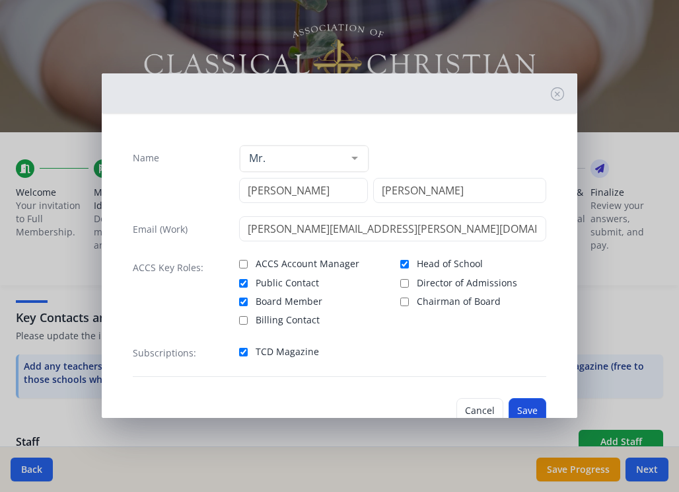
click at [517, 398] on button "Save" at bounding box center [528, 410] width 38 height 25
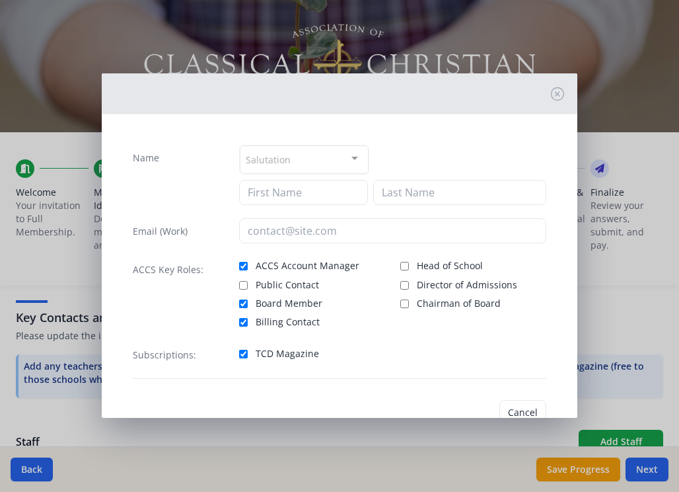
type input "Micaiah"
type input "McIntire"
type input "micaiah.mcintire@kingalfredacademy.org"
checkbox input "true"
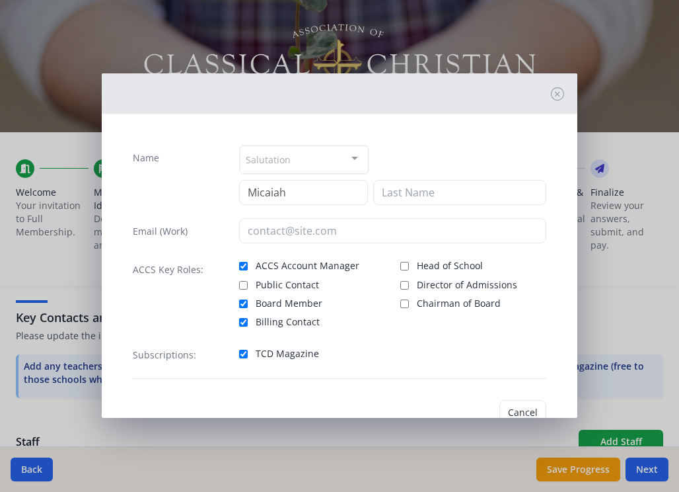
checkbox input "true"
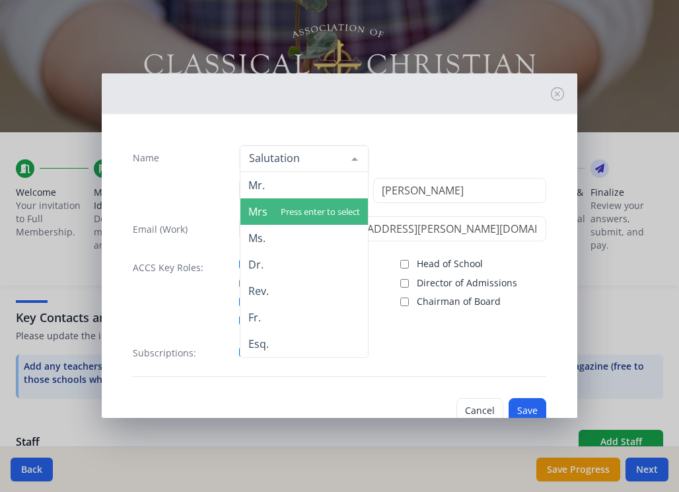
click at [308, 198] on span "Mrs." at bounding box center [304, 211] width 127 height 26
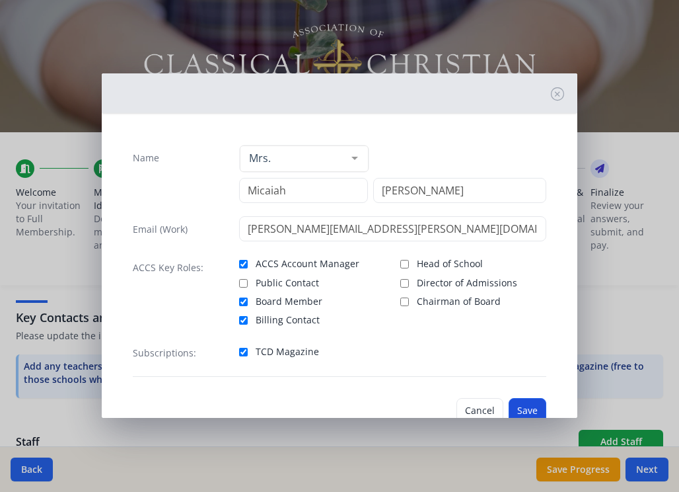
click at [537, 398] on button "Save" at bounding box center [528, 410] width 38 height 25
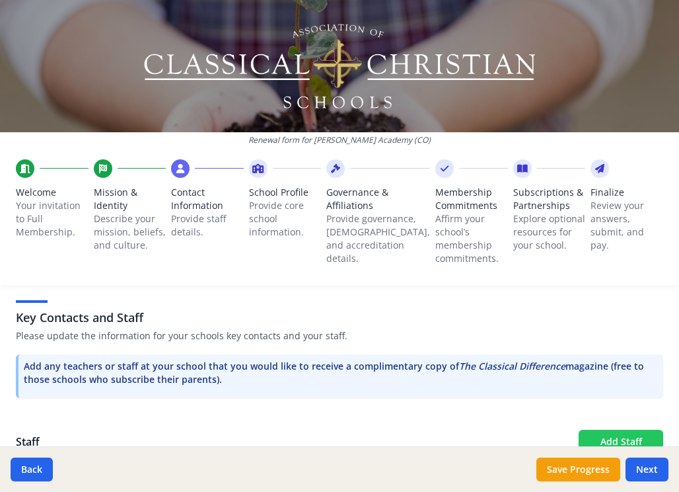
click at [625, 430] on button "Add Staff" at bounding box center [621, 442] width 85 height 24
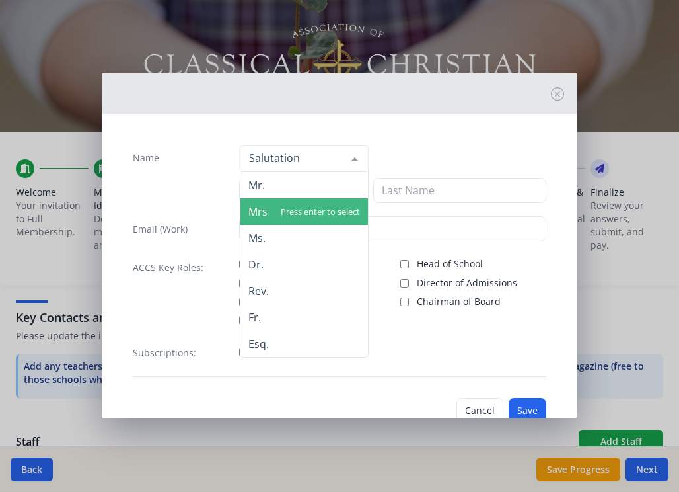
click at [332, 198] on span "Mrs." at bounding box center [304, 211] width 127 height 26
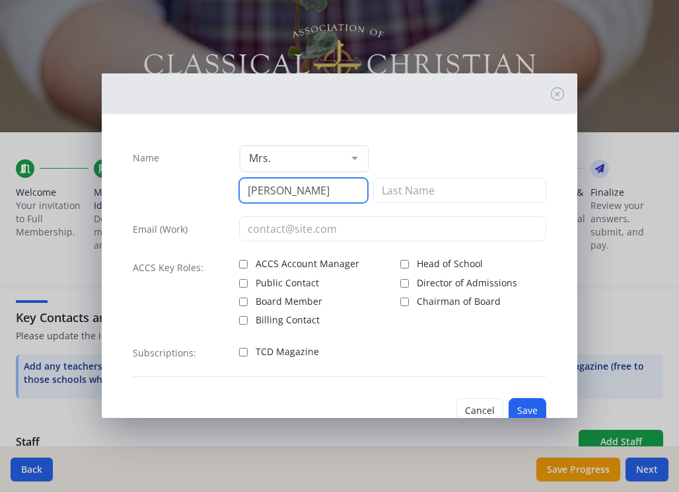
type input "Jessica"
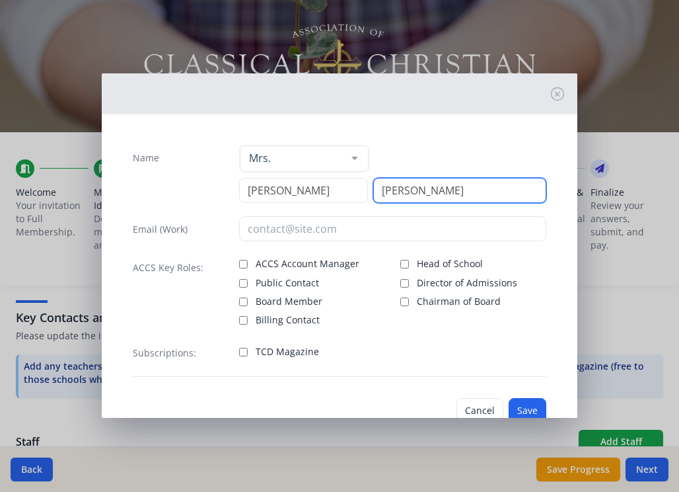
type input "Thornberry"
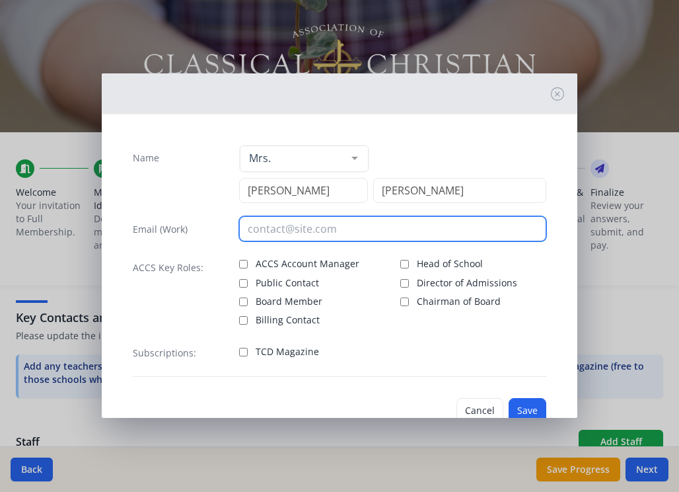
type input "m"
type input "jessica.thornberry@kingalfredacademy.org"
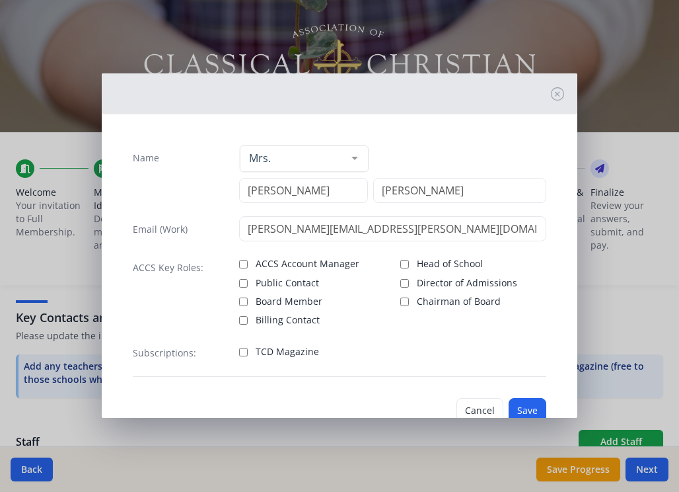
click at [244, 348] on input "TCD Magazine" at bounding box center [243, 352] width 9 height 9
checkbox input "true"
click at [519, 398] on button "Save" at bounding box center [528, 410] width 38 height 25
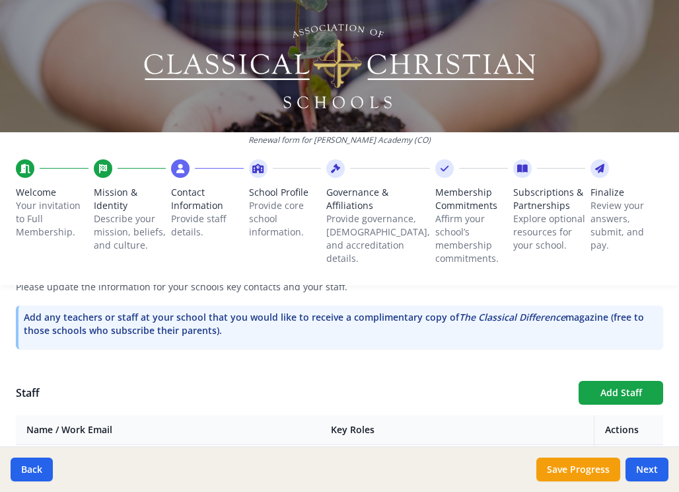
scroll to position [391, 0]
click at [633, 381] on button "Add Staff" at bounding box center [621, 393] width 85 height 24
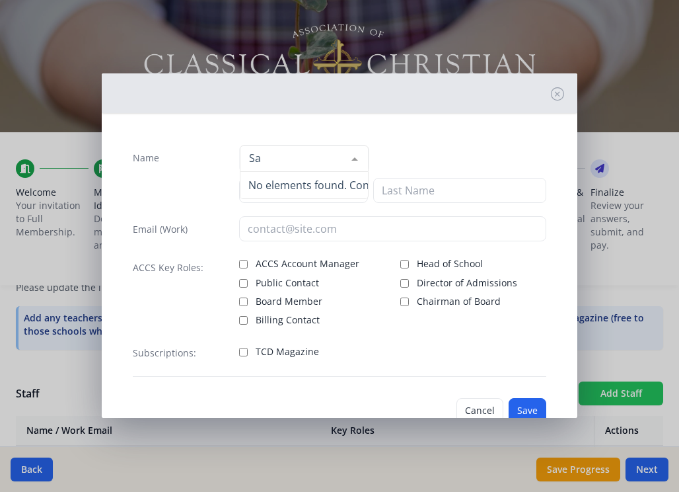
type input "S"
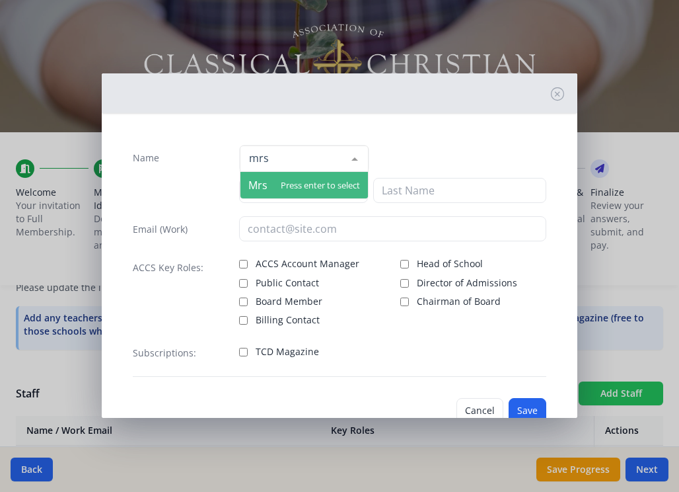
type input "mrs"
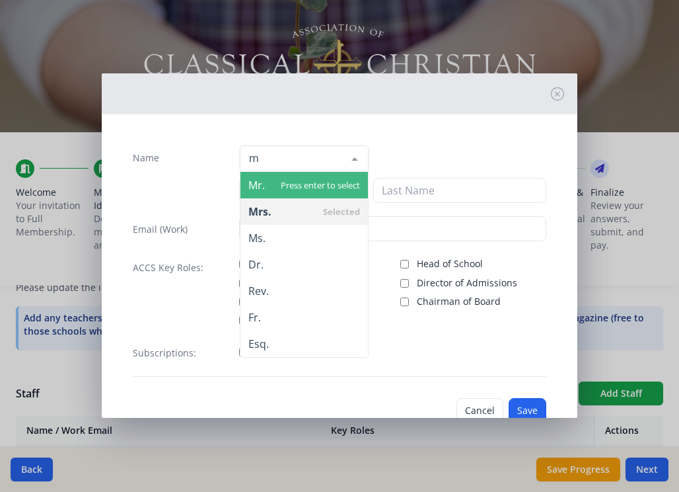
type input "mr"
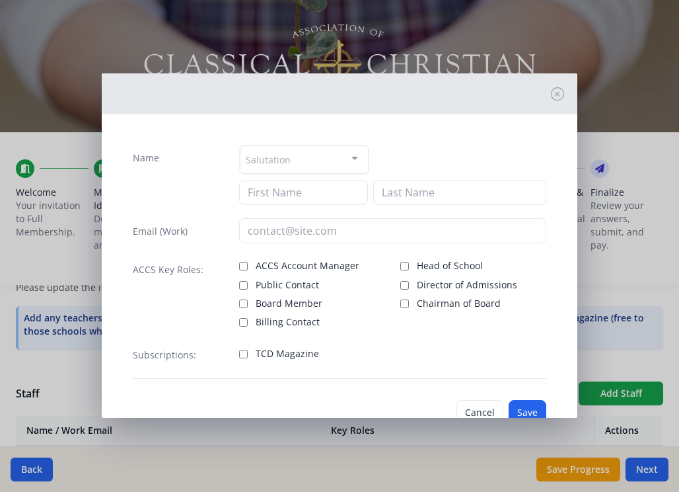
click at [444, 145] on div "Salutation Mr. Mrs. Ms. Dr. Rev. Fr. Esq. No elements found. Consider changing …" at bounding box center [392, 160] width 307 height 30
click at [320, 145] on div "Salutation" at bounding box center [304, 159] width 128 height 28
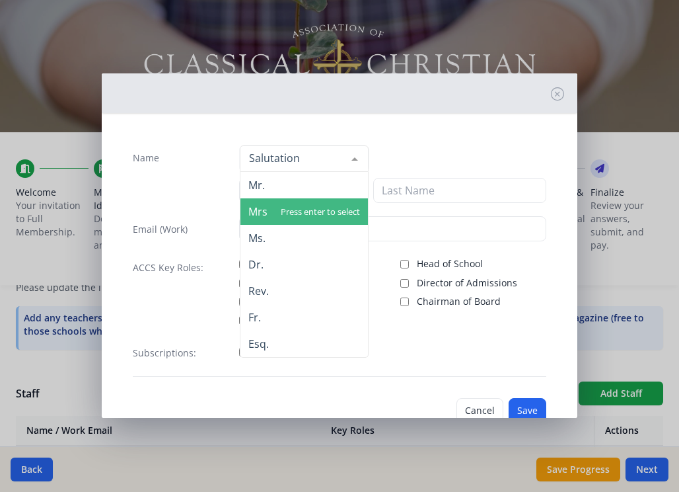
click at [272, 198] on span "Mrs." at bounding box center [304, 211] width 127 height 26
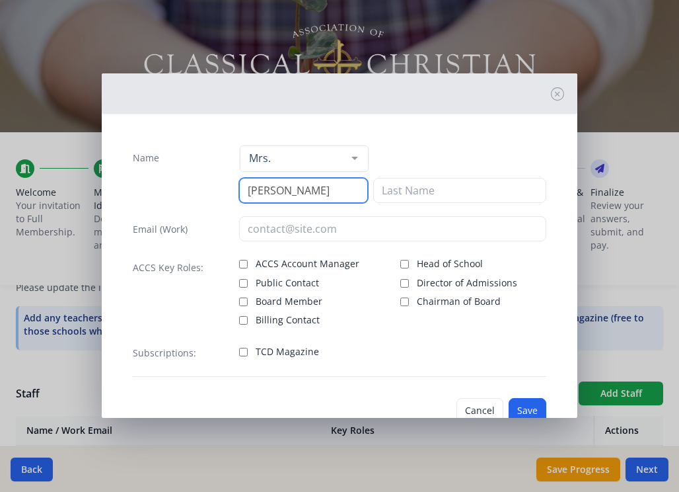
type input "Samantha"
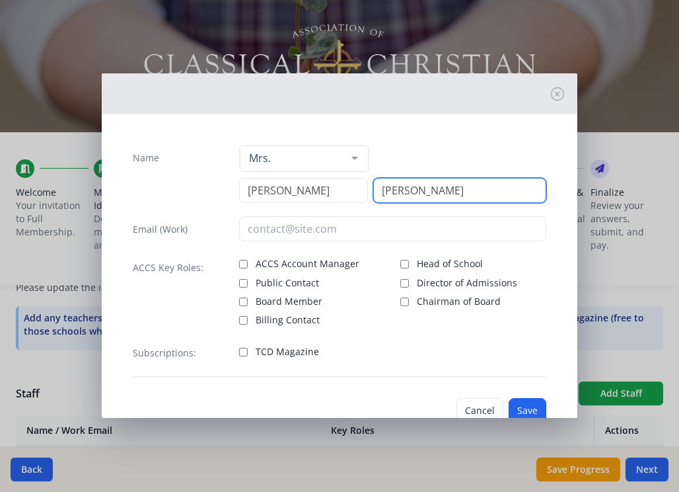
type input "Byram"
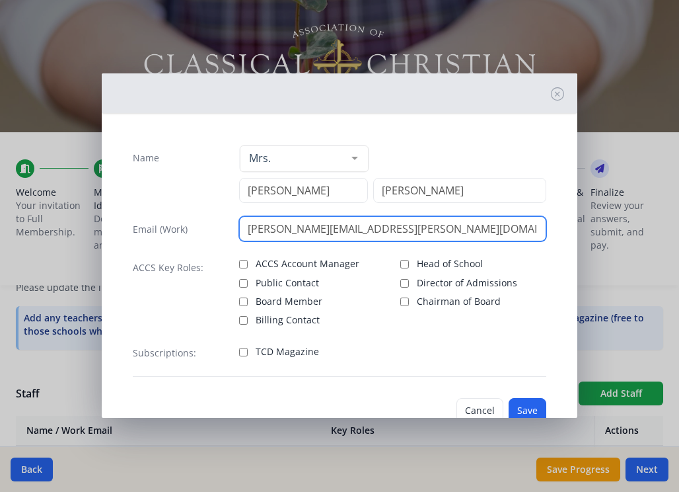
type input "samantha.byram@kingalfredacademy.org"
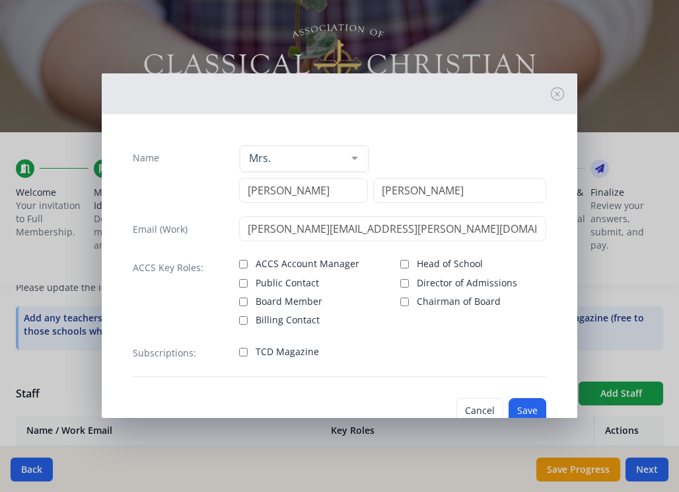
click at [245, 297] on input "Board Member" at bounding box center [243, 301] width 9 height 9
checkbox input "true"
click at [529, 398] on button "Save" at bounding box center [528, 410] width 38 height 25
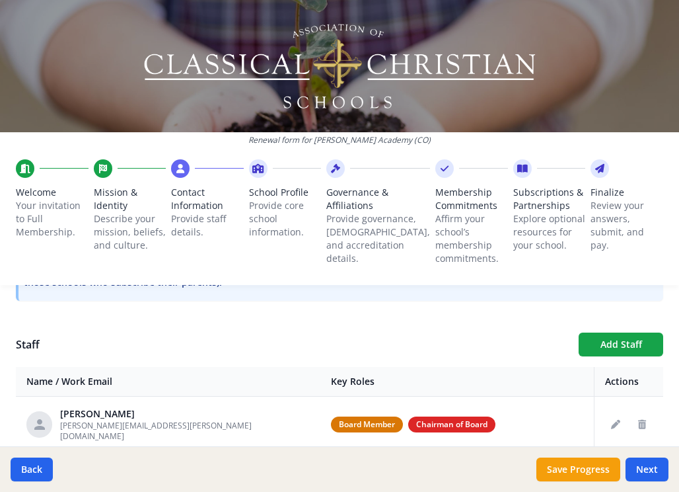
scroll to position [439, 0]
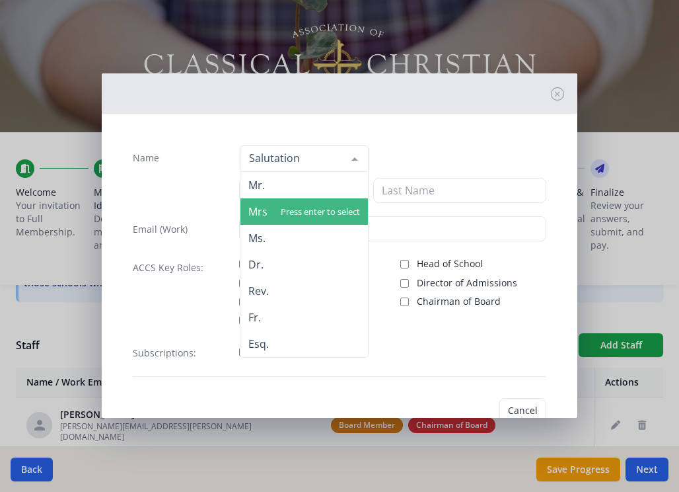
click at [406, 145] on div "Mr. Mrs. Ms. Dr. Rev. Fr. Esq. No elements found. Consider changing the search …" at bounding box center [392, 159] width 307 height 28
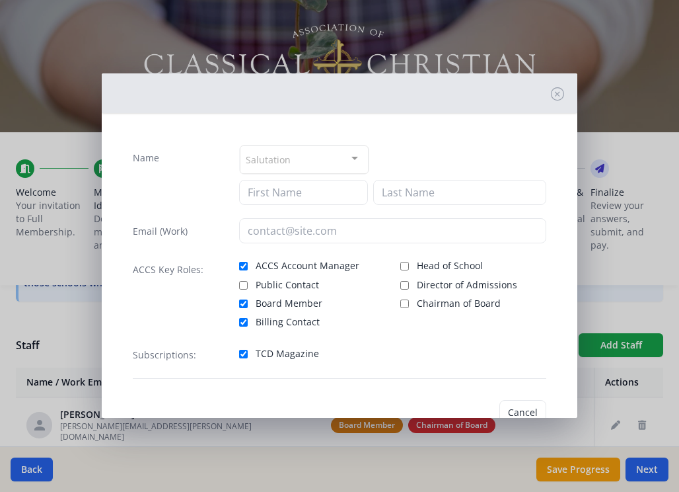
type input "Micaiah"
type input "McIntire"
type input "micaiah.mcintire@kingalfredacademy.org"
checkbox input "true"
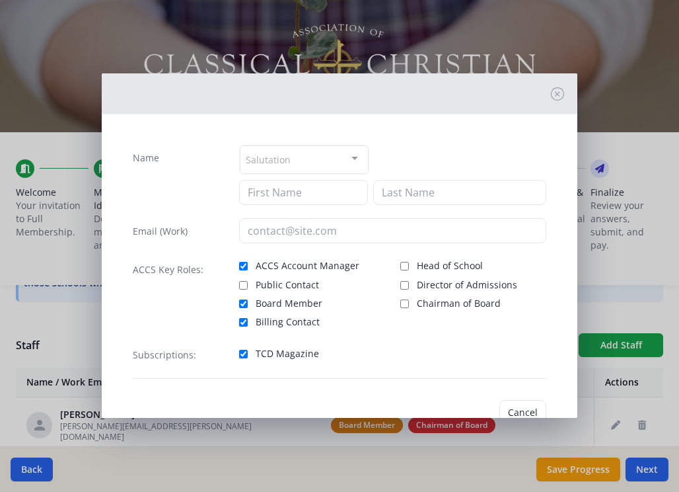
checkbox input "true"
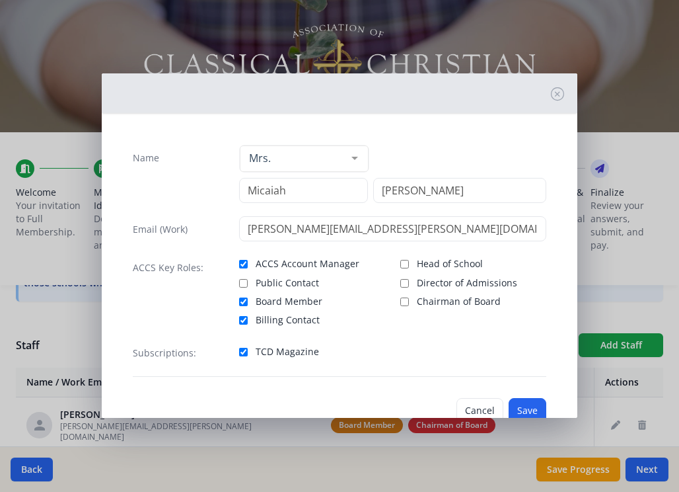
click at [244, 316] on input "Billing Contact" at bounding box center [243, 320] width 9 height 9
checkbox input "false"
click at [522, 398] on button "Save" at bounding box center [528, 410] width 38 height 25
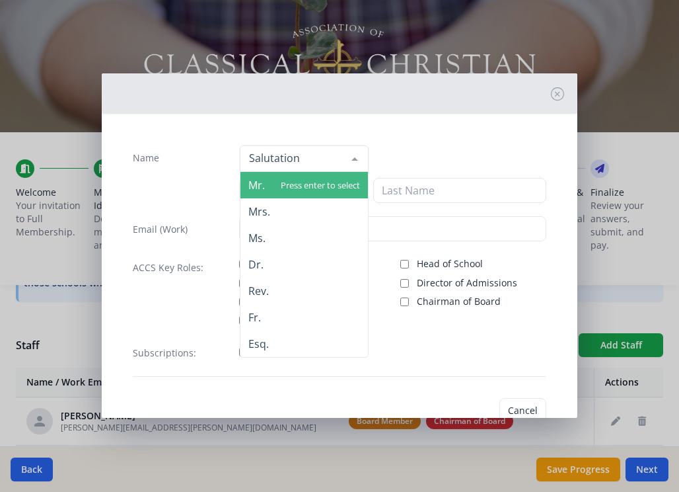
click at [506, 436] on div "Name Mr. Mrs. Ms. Dr. Rev. Fr. Esq. No elements found. Consider changing the se…" at bounding box center [339, 246] width 679 height 492
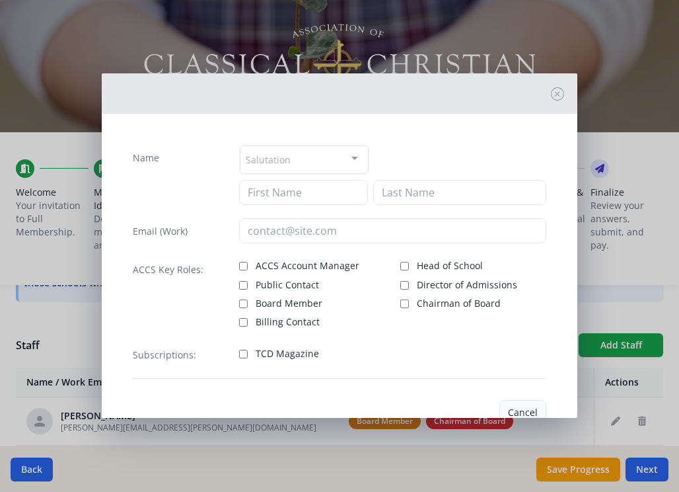
click at [521, 400] on button "Cancel" at bounding box center [523, 412] width 47 height 25
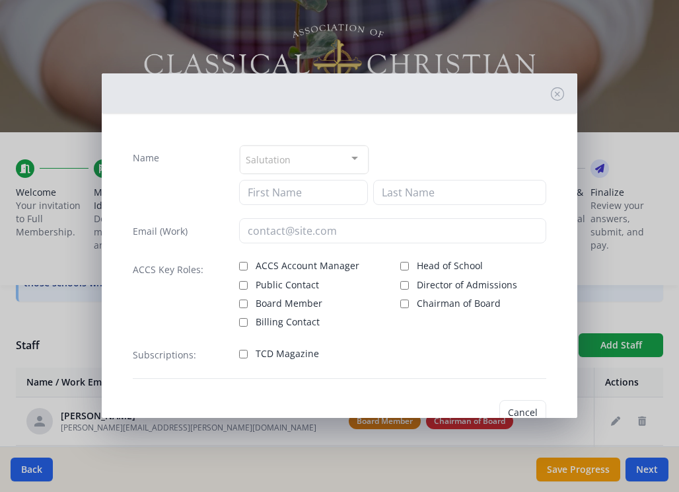
click at [406, 281] on input "Director of Admissions" at bounding box center [404, 285] width 9 height 9
checkbox input "true"
type input "Susan"
type input "McIntire"
type input "susan.mcintire@kingalfredacademy.org"
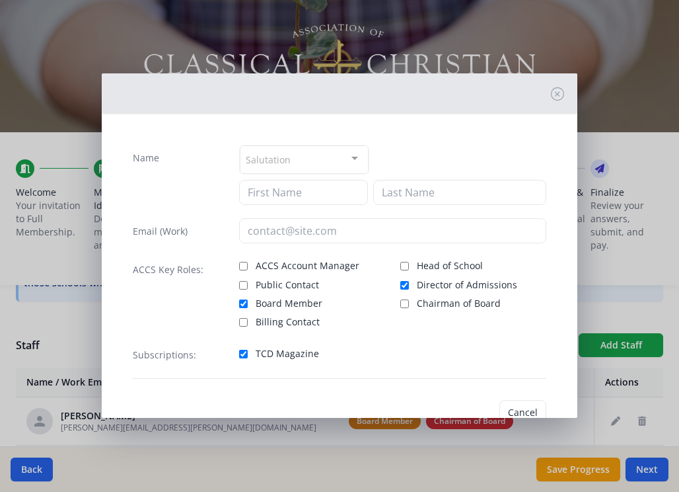
checkbox input "true"
checkbox input "false"
checkbox input "true"
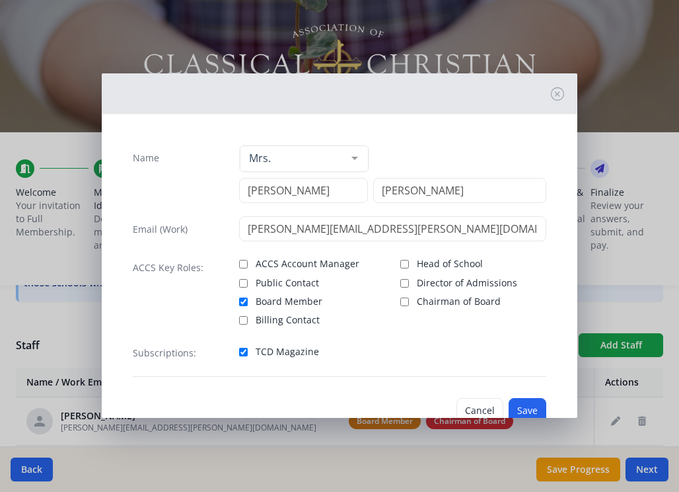
click at [406, 279] on input "Director of Admissions" at bounding box center [404, 283] width 9 height 9
checkbox input "true"
click at [244, 316] on input "Billing Contact" at bounding box center [243, 320] width 9 height 9
checkbox input "true"
click at [533, 398] on button "Save" at bounding box center [528, 410] width 38 height 25
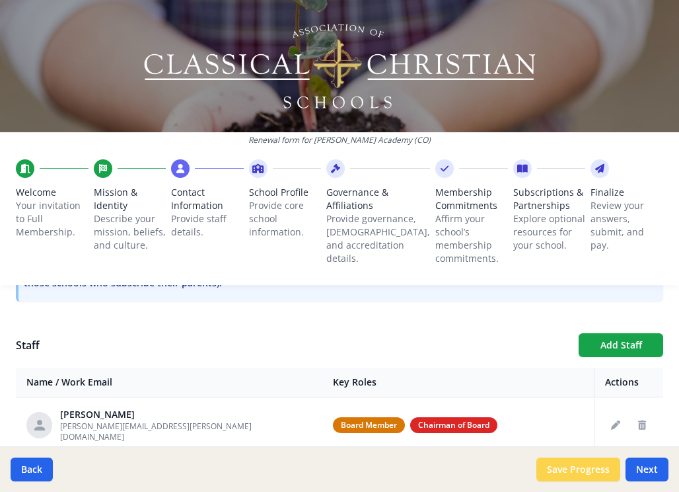
click at [589, 472] on button "Save Progress" at bounding box center [579, 469] width 84 height 24
click at [577, 472] on button "Save Progress" at bounding box center [579, 469] width 84 height 24
click at [646, 470] on button "Next" at bounding box center [647, 469] width 43 height 24
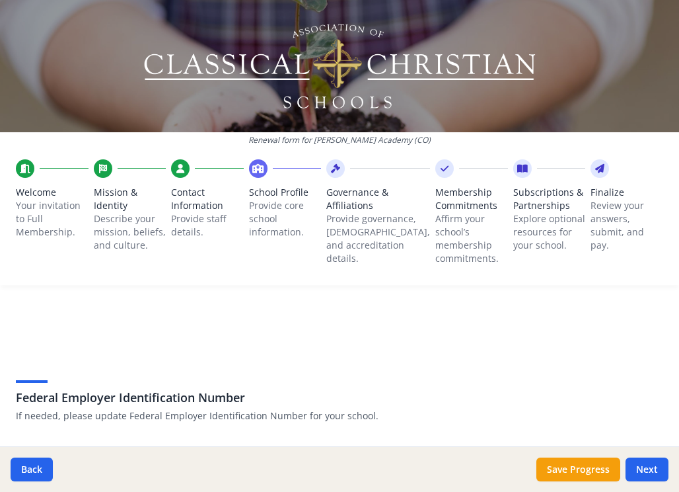
scroll to position [0, 0]
click at [243, 469] on input "EIN" at bounding box center [175, 481] width 319 height 24
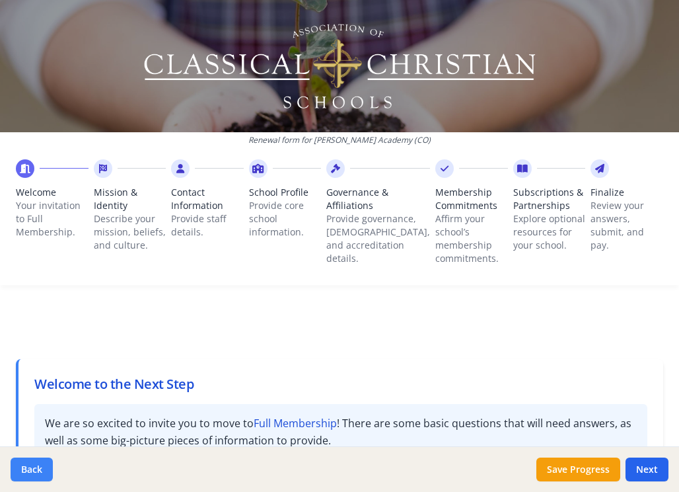
click at [38, 463] on button "Back" at bounding box center [32, 469] width 42 height 24
click at [27, 463] on button "Back" at bounding box center [32, 469] width 42 height 24
click at [653, 465] on button "Next" at bounding box center [647, 469] width 43 height 24
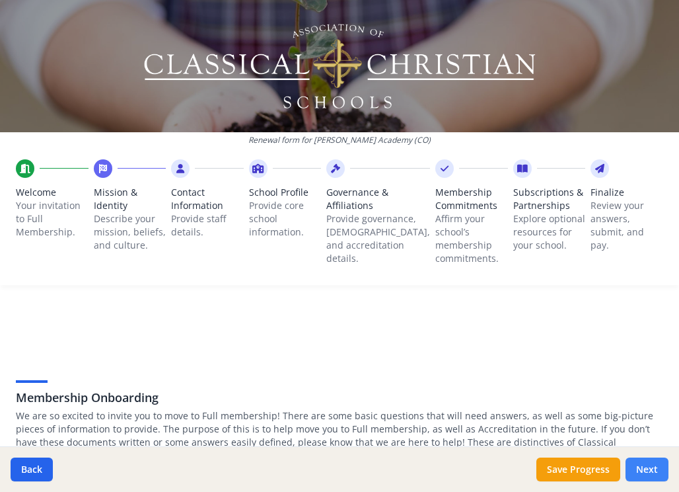
click at [653, 465] on button "Next" at bounding box center [647, 469] width 43 height 24
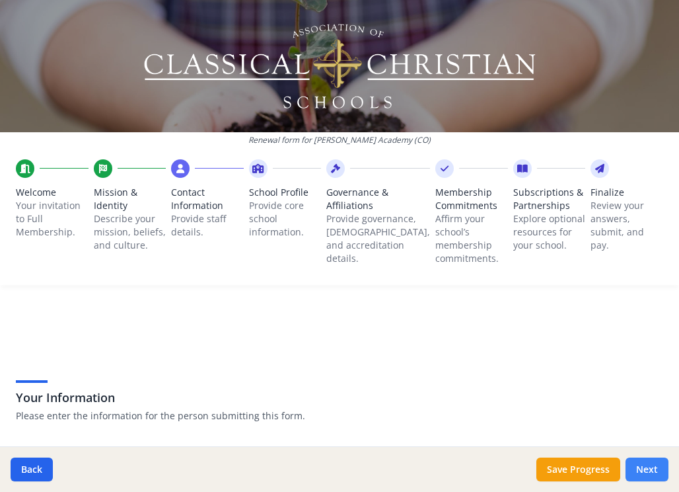
click at [653, 465] on button "Next" at bounding box center [647, 469] width 43 height 24
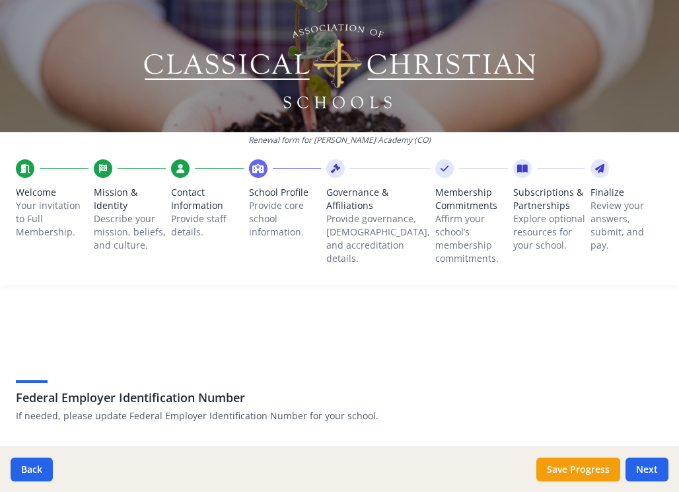
click at [311, 469] on input "EIN" at bounding box center [175, 481] width 319 height 24
type input "99-1752463"
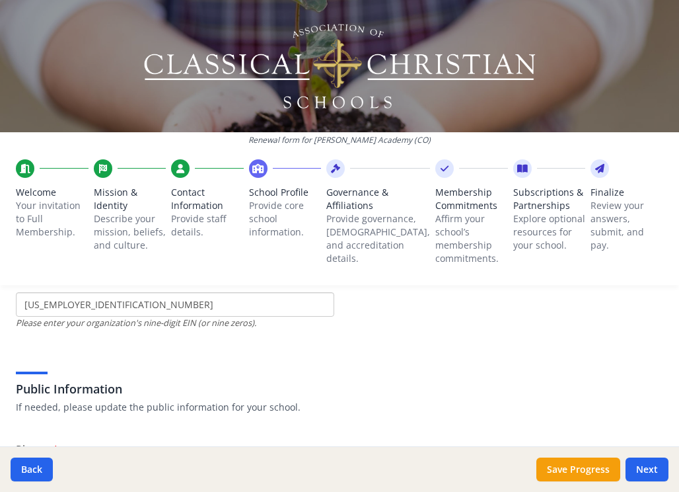
scroll to position [187, 0]
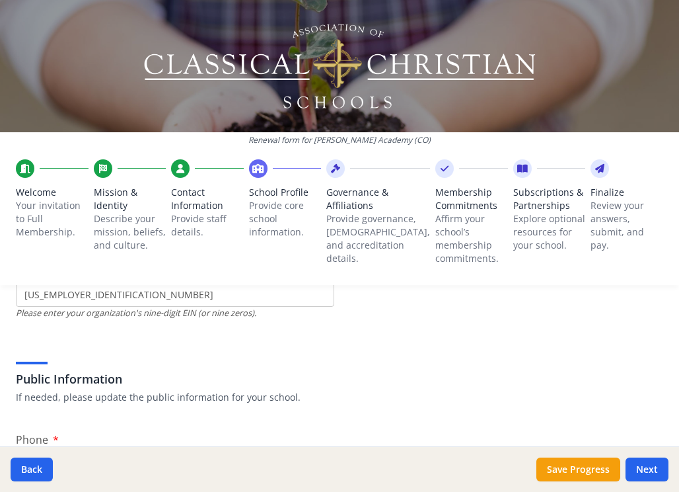
type input "970 260 4677"
type input "kingalfredchristianschool@gmail.com"
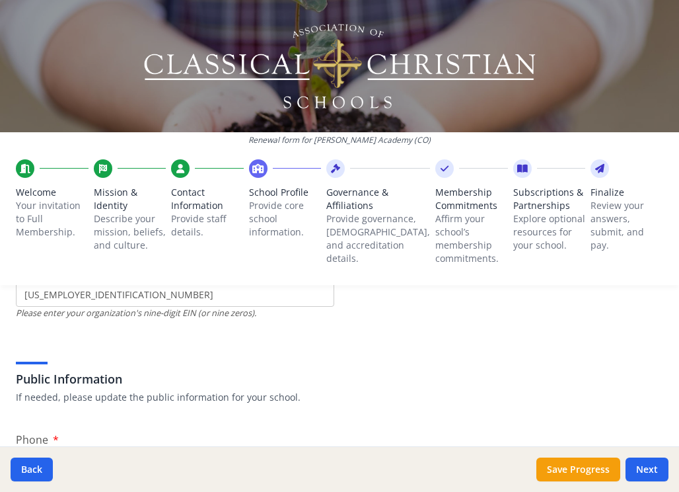
paste input "https://kingalfredacademy.org/faq-contact"
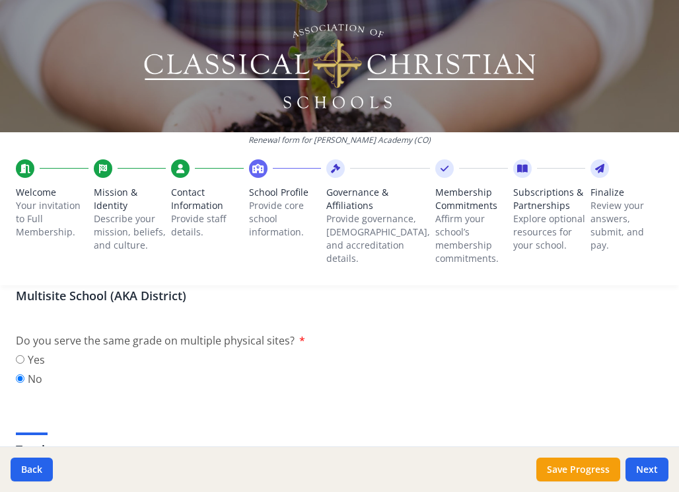
scroll to position [632, 0]
type input "https://kingalfredacademy.org/"
type input "2"
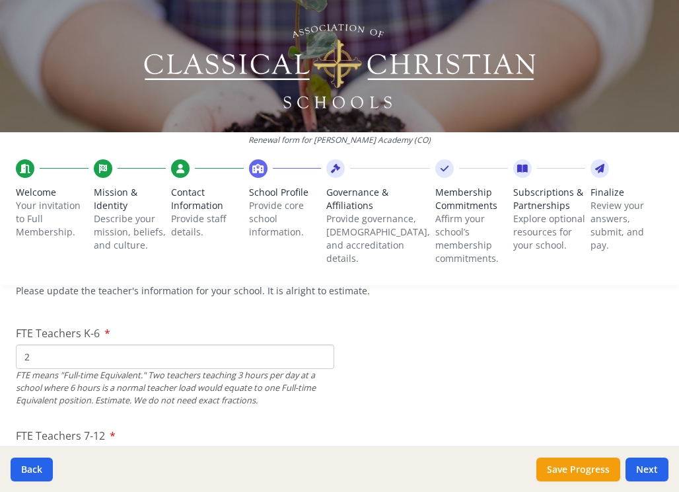
scroll to position [823, 0]
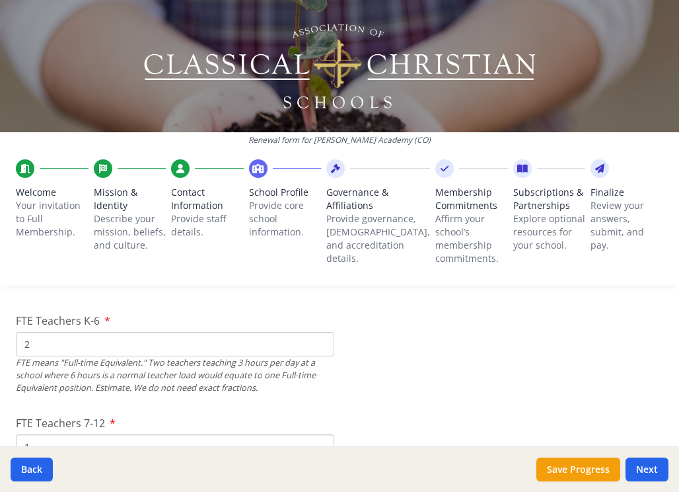
type input "1"
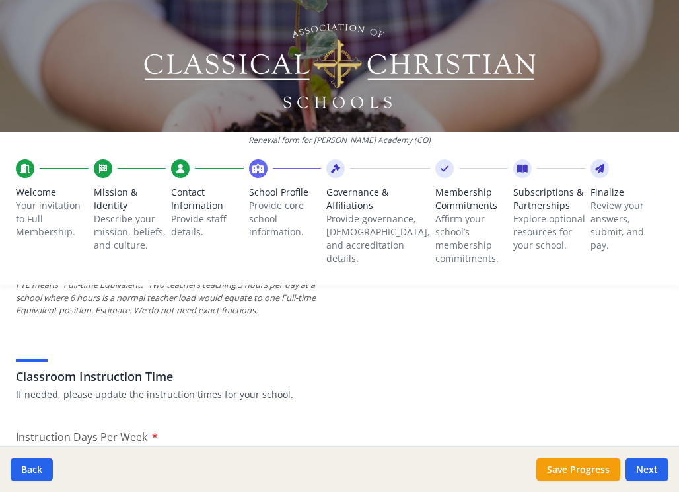
scroll to position [1006, 0]
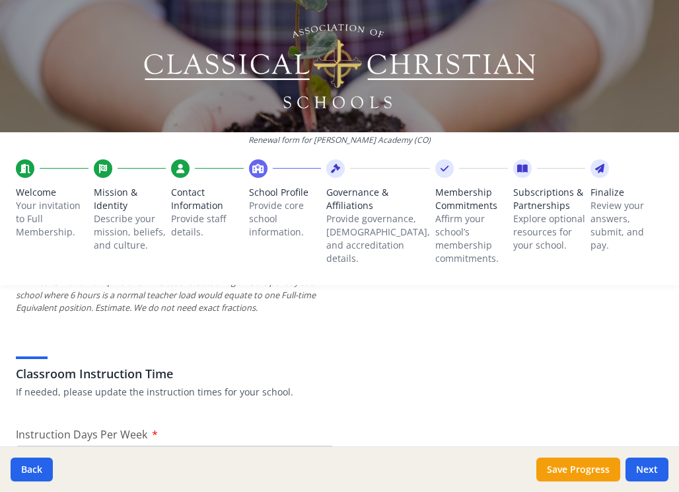
click at [229, 445] on input "4" at bounding box center [175, 457] width 319 height 24
type input "5"
click at [319, 445] on input "5" at bounding box center [175, 457] width 319 height 24
type input "164"
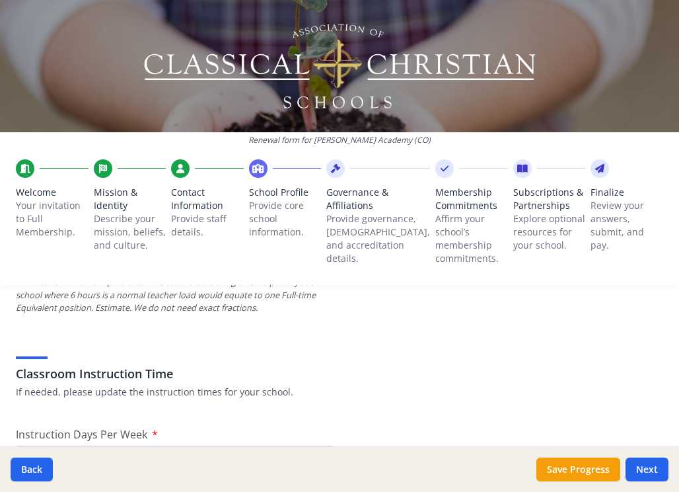
type input "7"
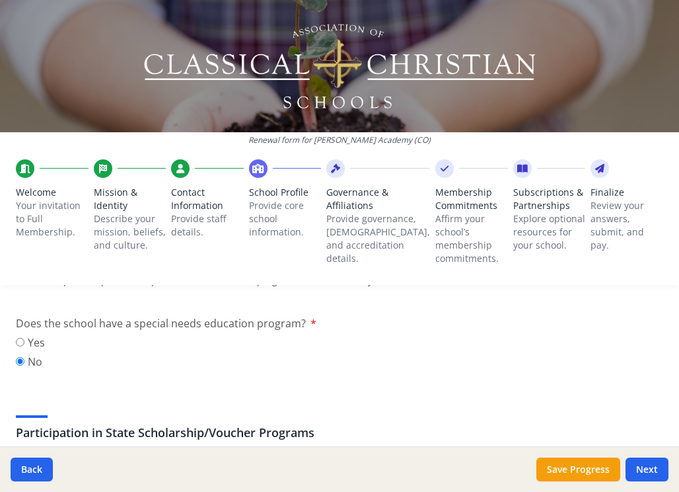
scroll to position [1594, 0]
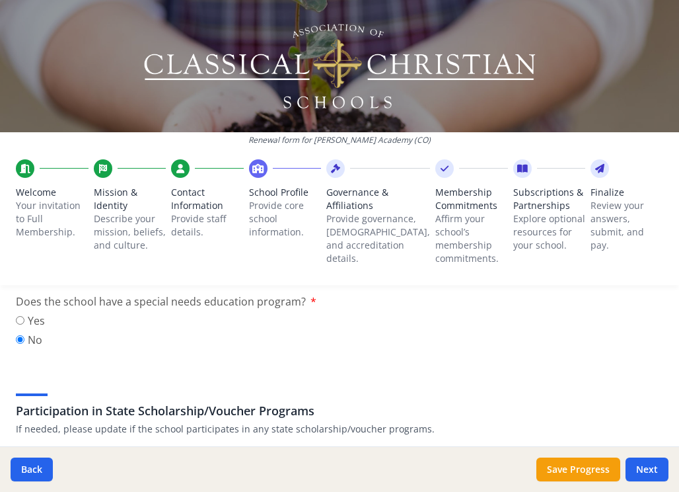
click at [19, 486] on input "Yes" at bounding box center [20, 490] width 9 height 9
radio input "true"
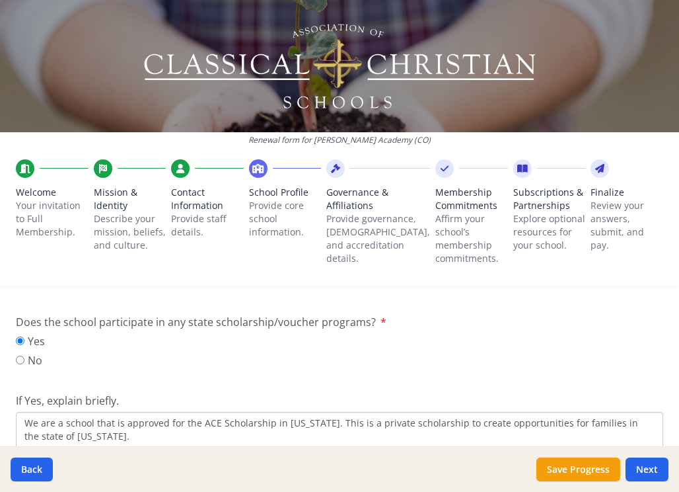
scroll to position [1746, 0]
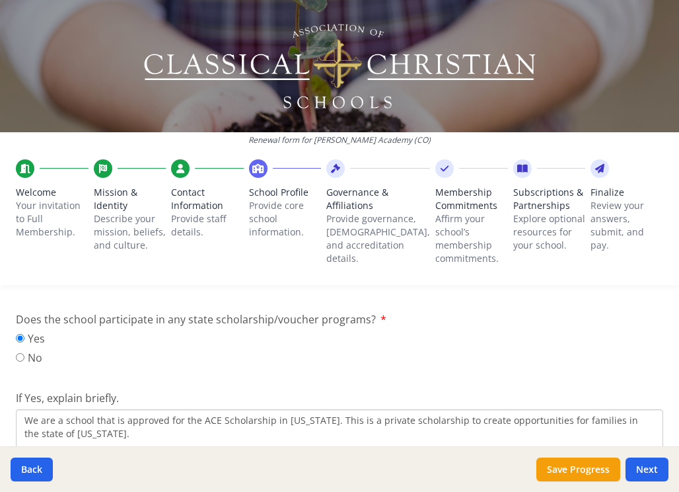
type textarea "We are a school that is approved for the ACE Scholarship in Colorado. This is a…"
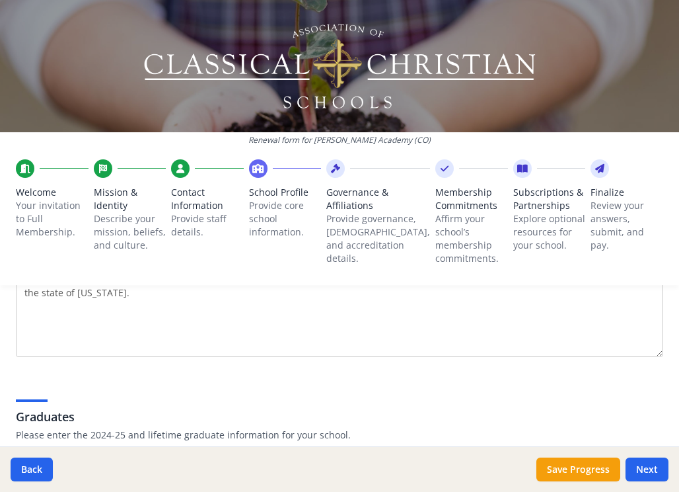
scroll to position [1888, 0]
type input "0"
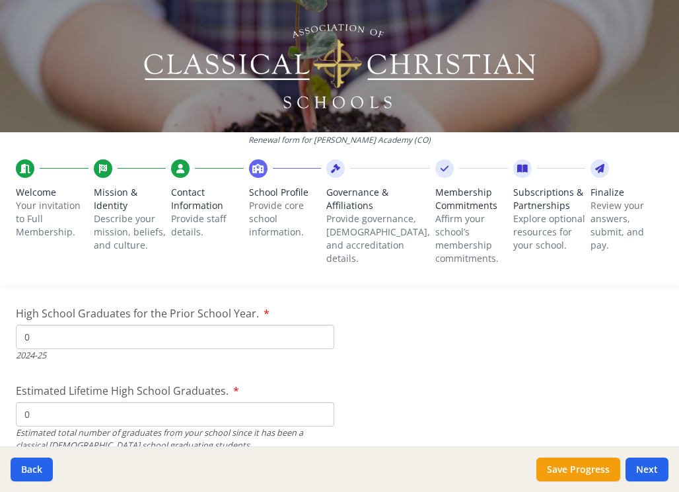
scroll to position [2054, 0]
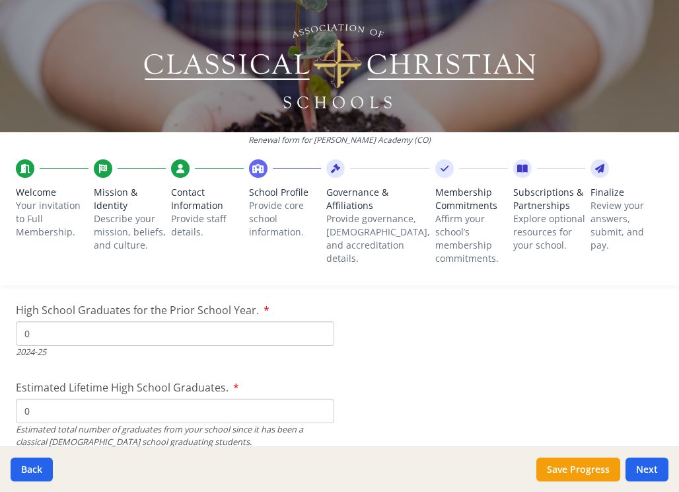
type input "0"
checkbox input "true"
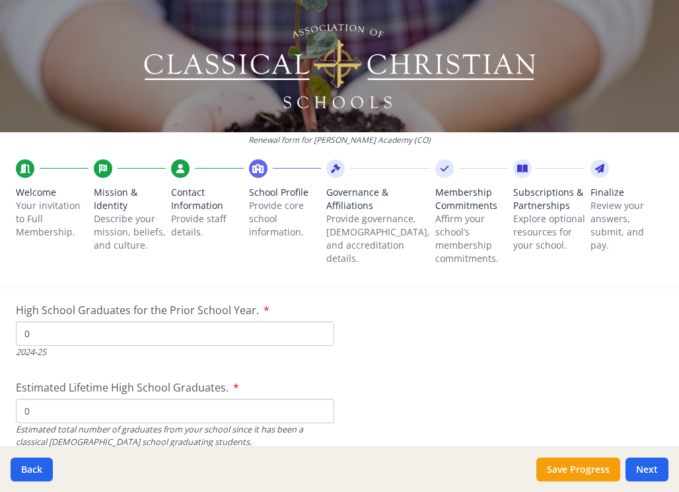
checkbox input "true"
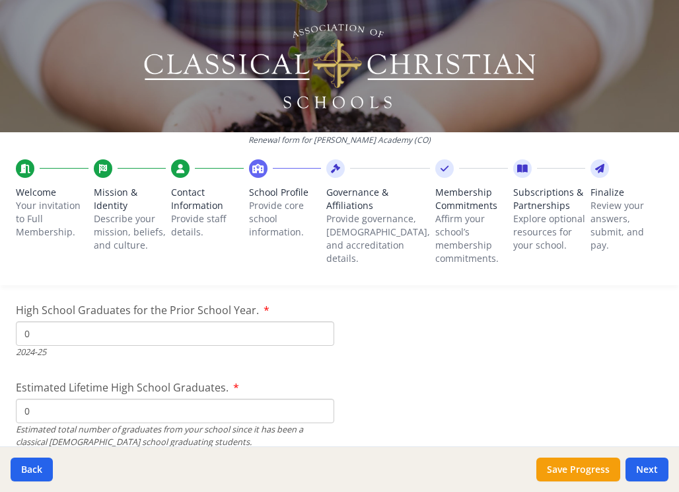
checkbox input "true"
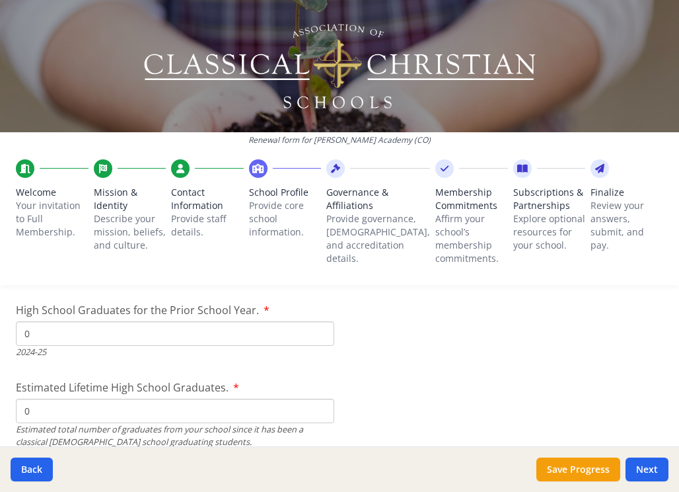
checkbox input "true"
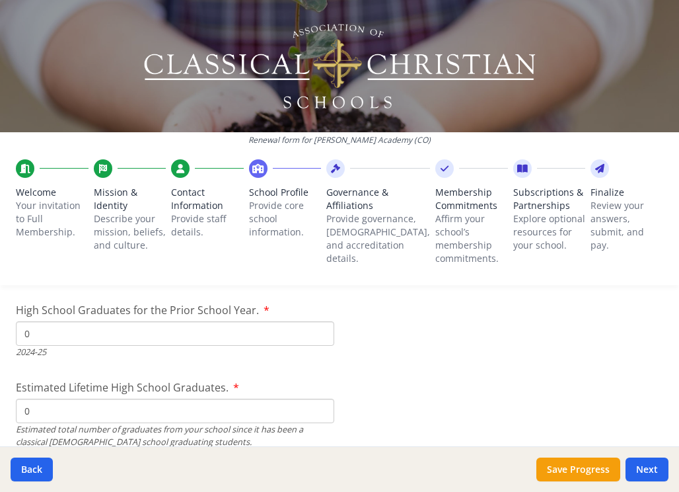
checkbox input "true"
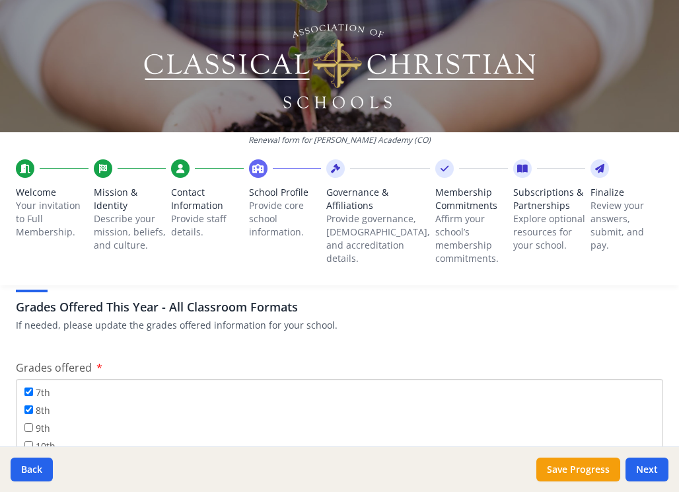
scroll to position [2275, 0]
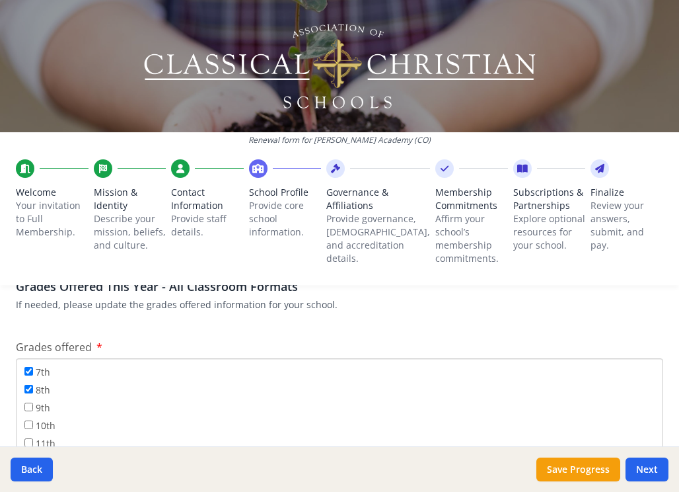
checkbox input "true"
checkbox input "false"
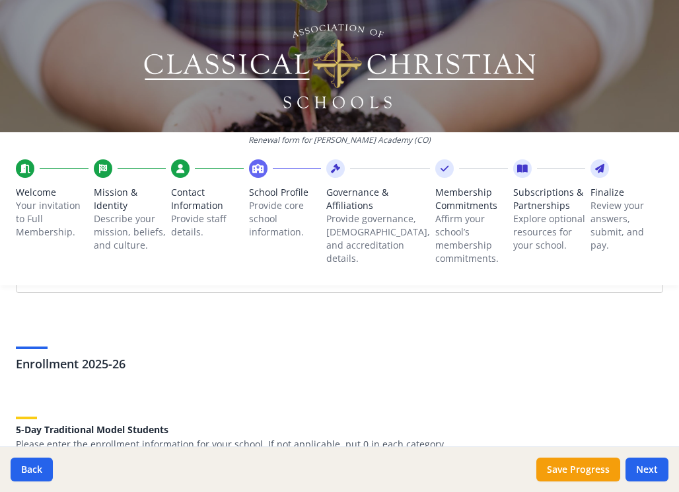
scroll to position [2671, 0]
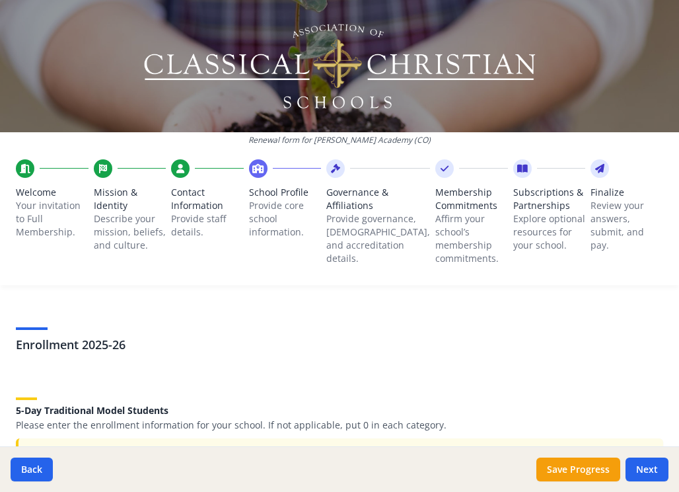
type input "2"
type input "5"
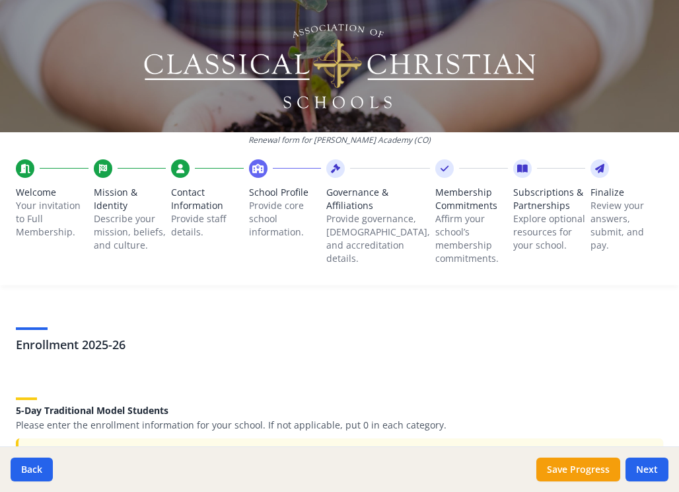
type input "3"
type input "6"
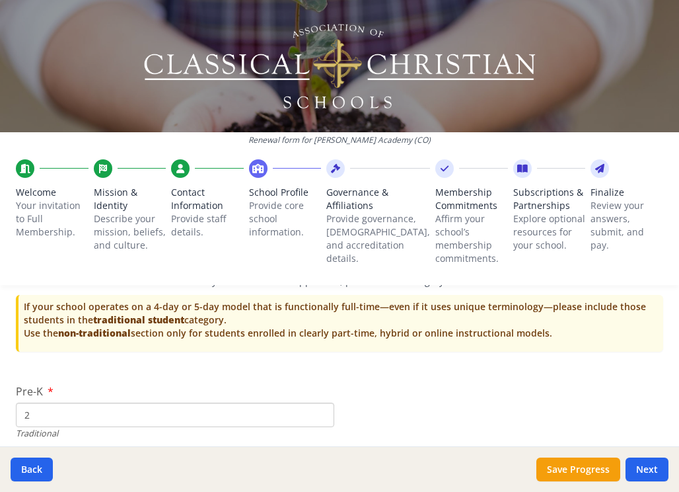
scroll to position [2823, 0]
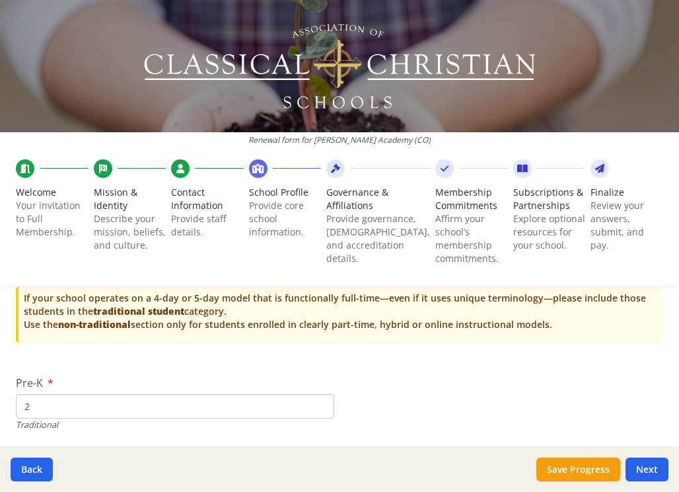
type input "7"
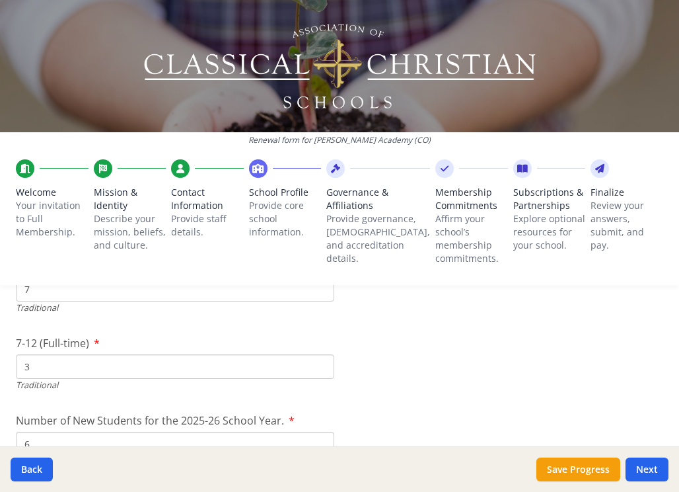
scroll to position [3028, 0]
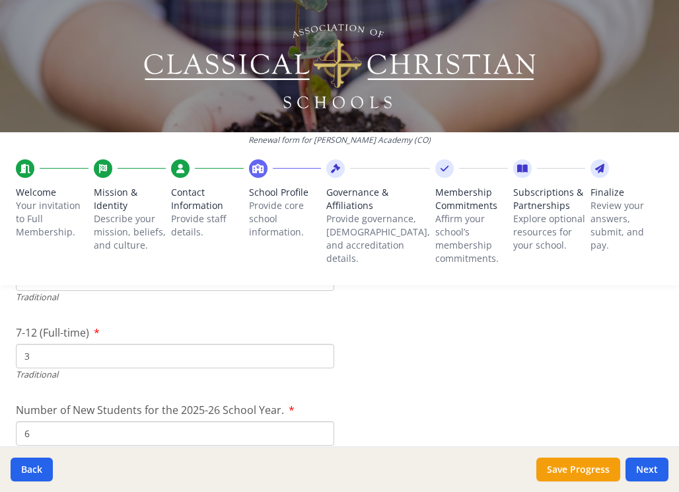
type input "6"
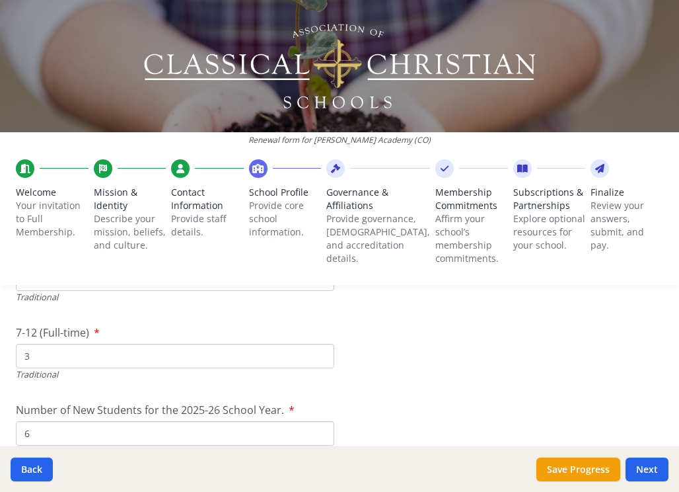
type input "7"
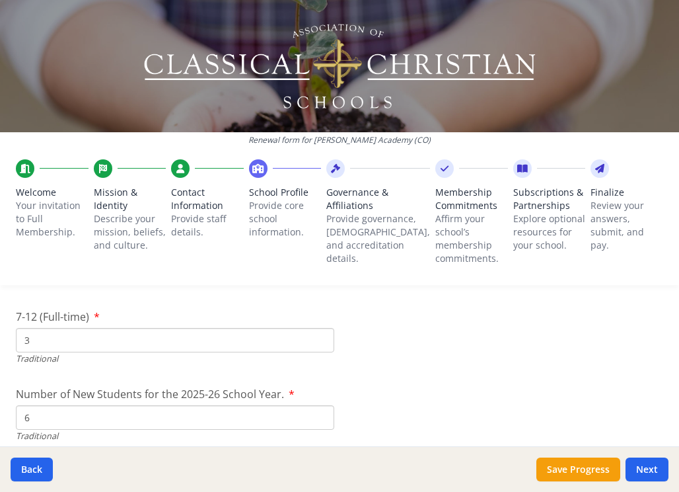
scroll to position [3044, 0]
type input "3"
drag, startPoint x: 59, startPoint y: 273, endPoint x: 11, endPoint y: 274, distance: 48.2
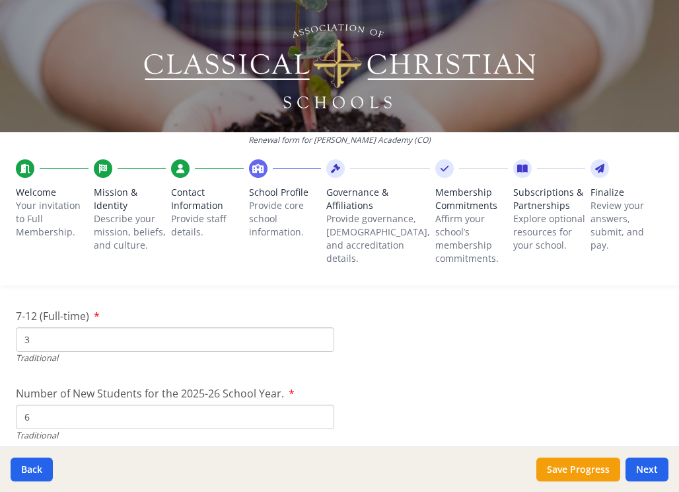
drag, startPoint x: 33, startPoint y: 352, endPoint x: -3, endPoint y: 352, distance: 36.3
click at [0, 352] on html "Renewal form for King Alfred Academy (CO) Welcome Your invitation to Full Membe…" at bounding box center [339, 246] width 679 height 492
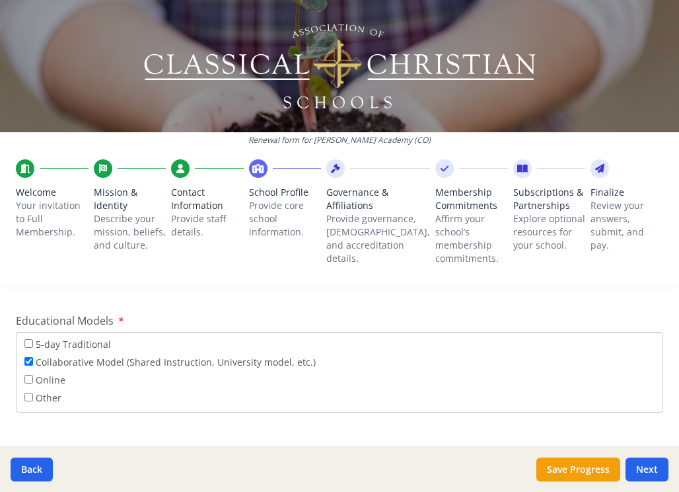
scroll to position [2530, 0]
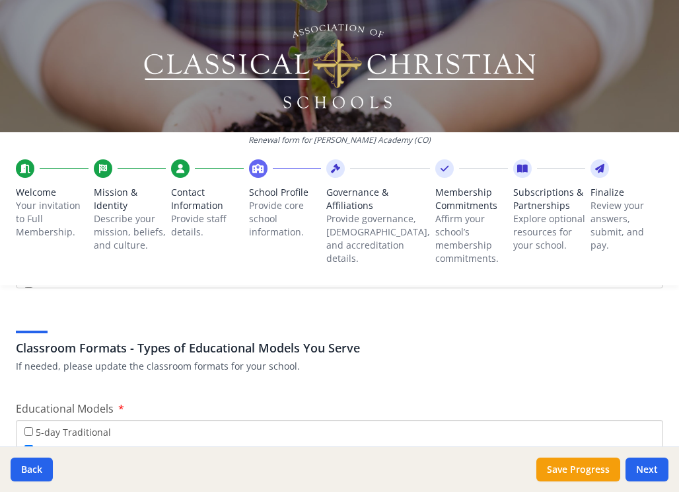
scroll to position [2441, 0]
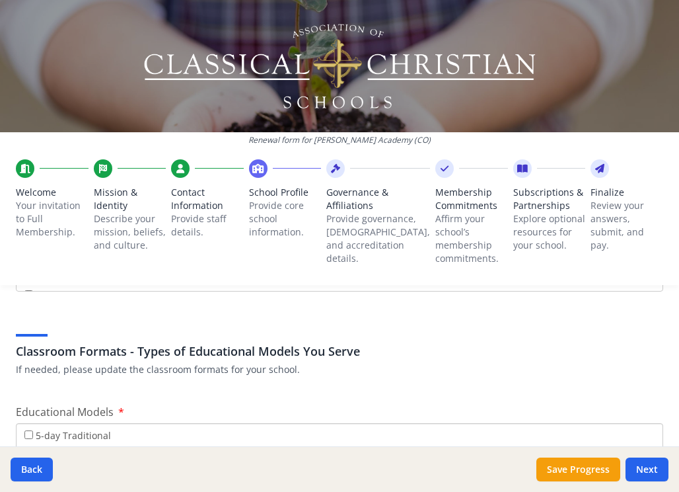
click at [26, 430] on input "5-day Traditional" at bounding box center [28, 434] width 9 height 9
checkbox input "true"
click at [26, 448] on input "Collaborative Model (Shared Instruction, University model, etc.)" at bounding box center [28, 452] width 9 height 9
checkbox input "false"
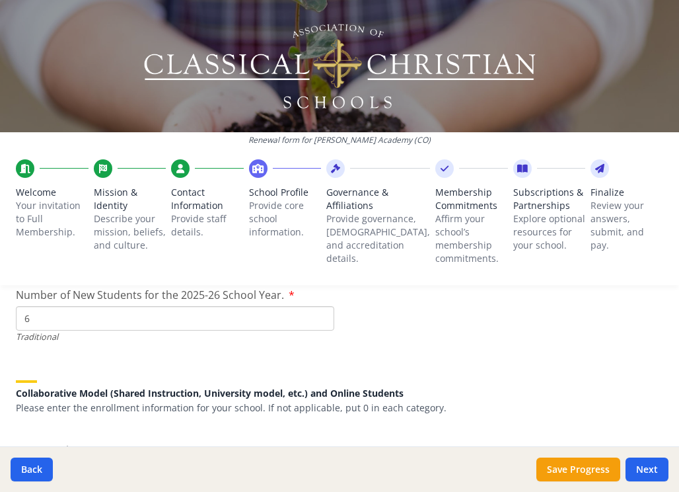
scroll to position [3147, 0]
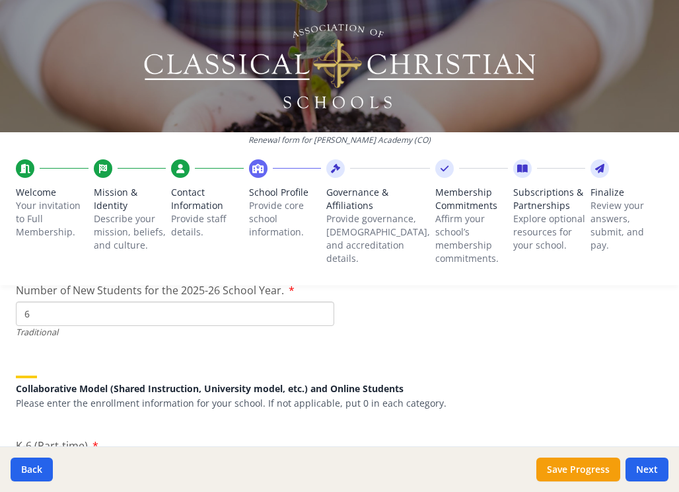
click at [566, 469] on button "Save Progress" at bounding box center [579, 469] width 84 height 24
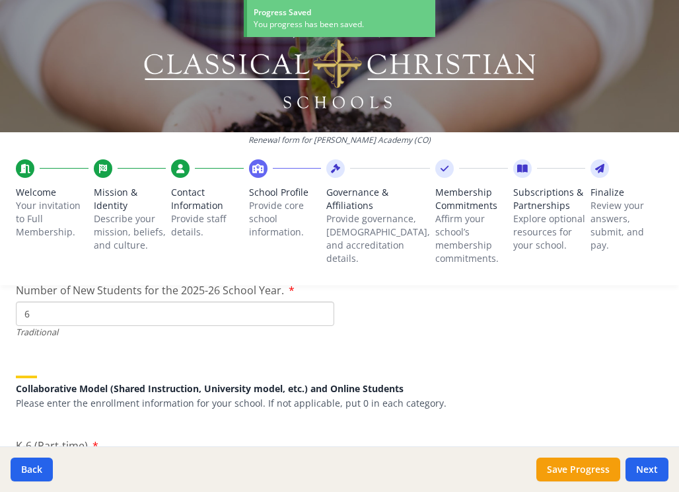
click at [239, 457] on input "K-6 (Part-time)" at bounding box center [175, 469] width 319 height 24
type input "0"
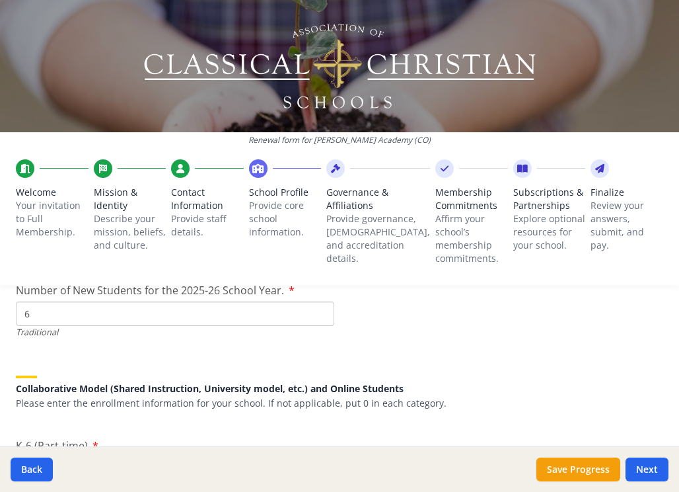
type input "0"
click at [189, 320] on input "Number of New Students for the 2025-26 School Year." at bounding box center [175, 313] width 319 height 24
type input "0"
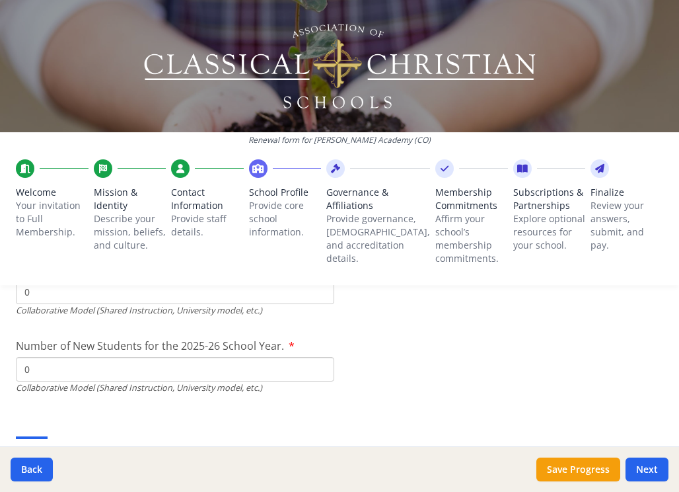
scroll to position [3405, 0]
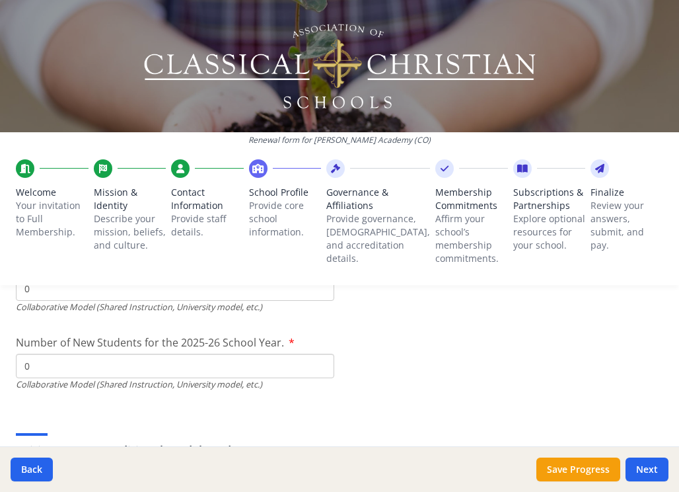
type input "$5 500"
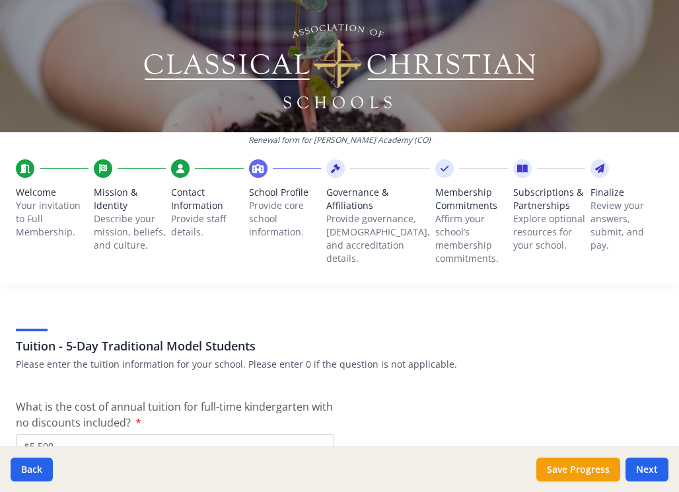
scroll to position [3533, 0]
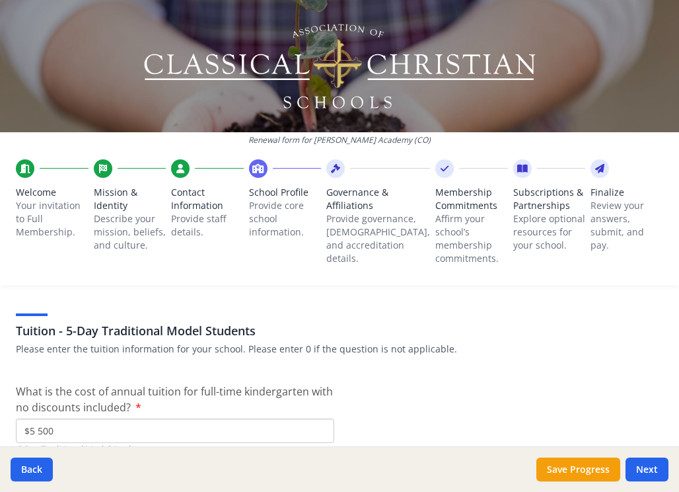
scroll to position [3527, 0]
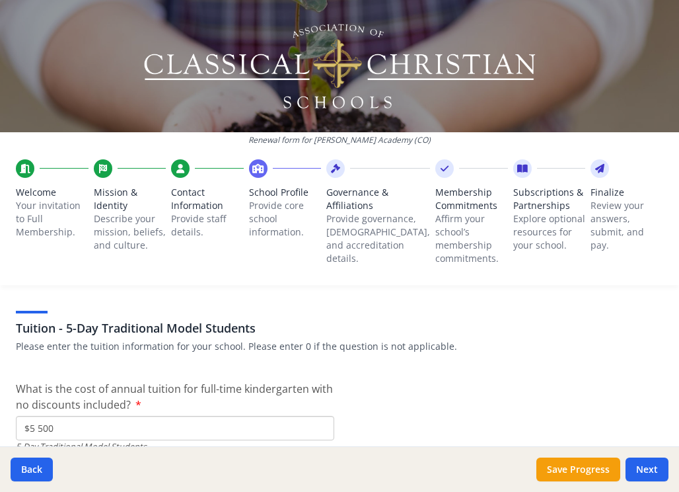
type input "$7 500"
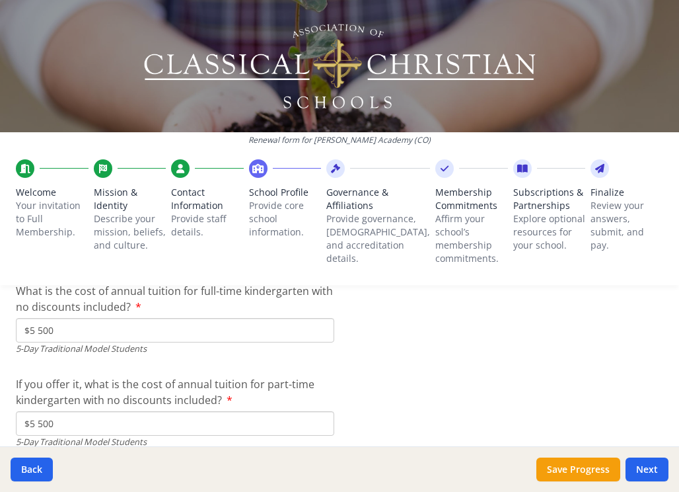
scroll to position [3626, 0]
type input "$7 500"
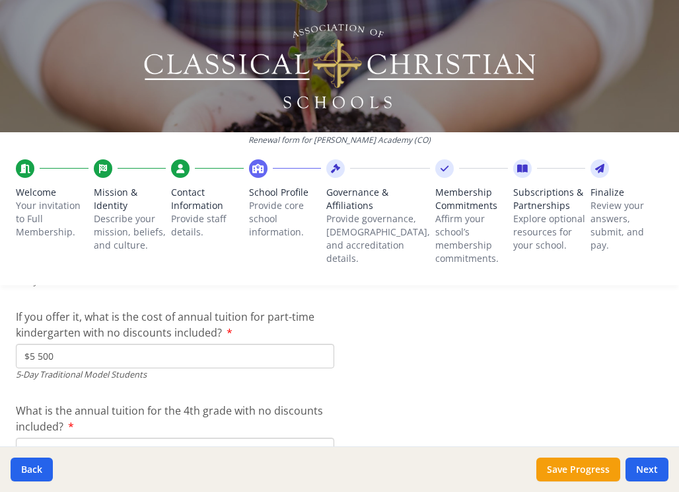
scroll to position [3700, 0]
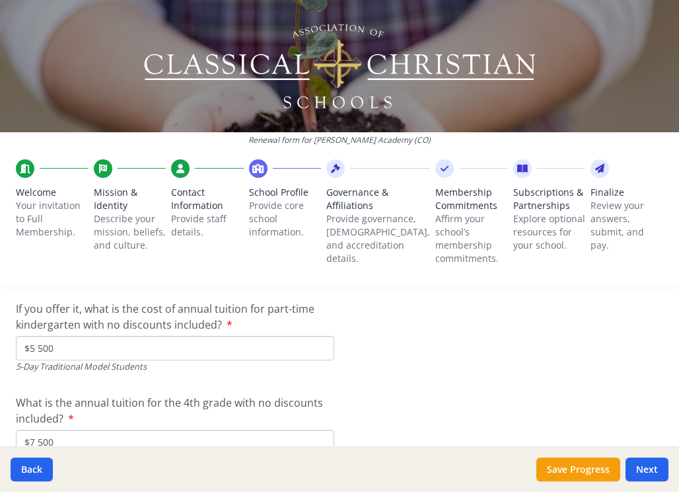
type input "$7 500"
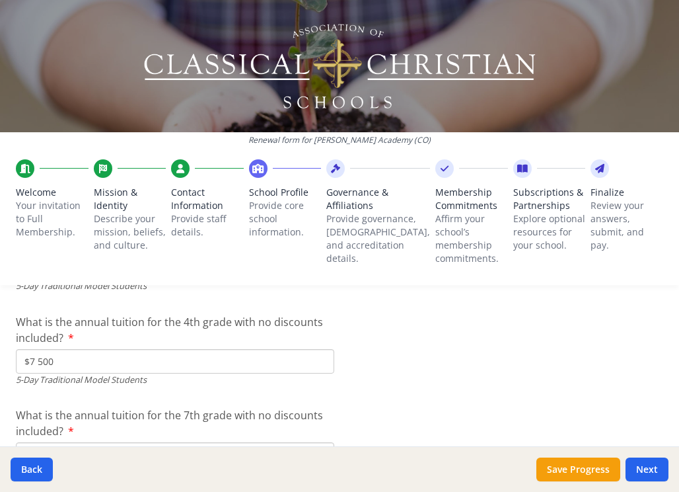
scroll to position [3807, 0]
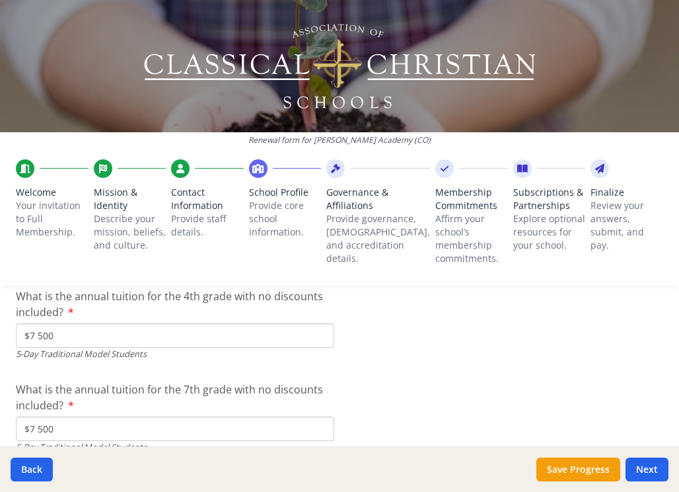
type input "$0"
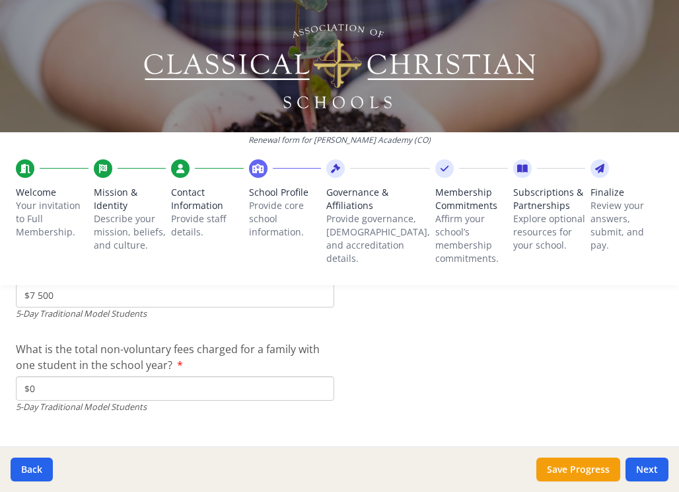
scroll to position [4041, 0]
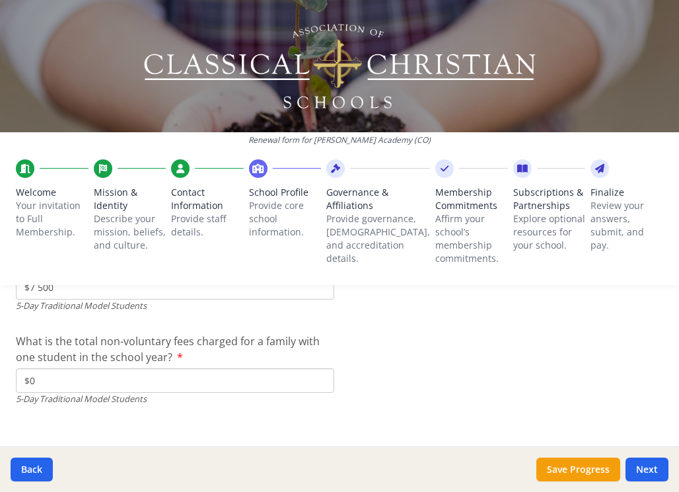
type input "$5 500"
click at [102, 19] on input "If you offer it, what is the cost of annual tuition for part-time kindergarten …" at bounding box center [175, 7] width 319 height 24
type input "$5 500"
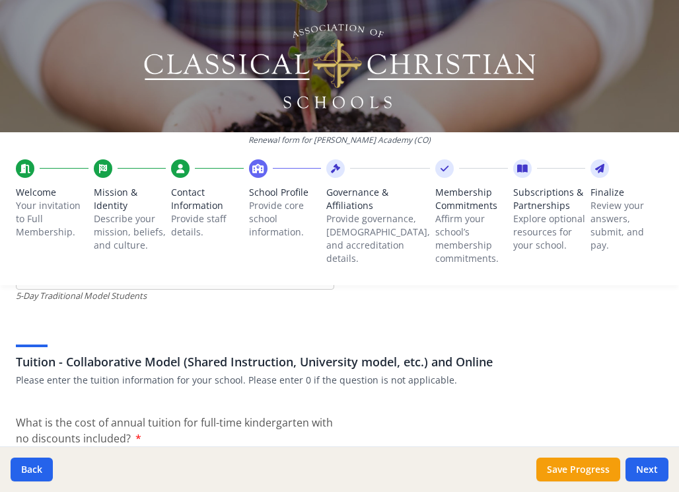
scroll to position [4152, 0]
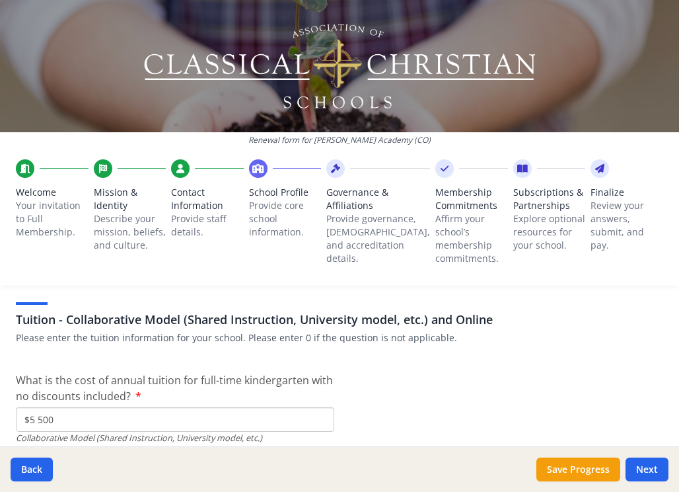
scroll to position [4185, 0]
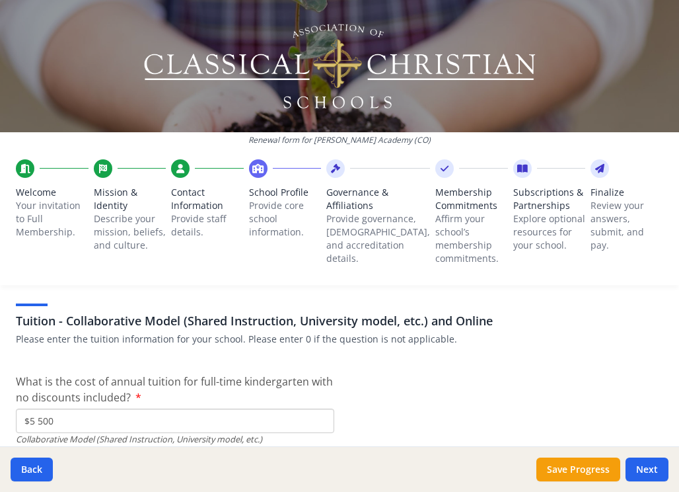
type input "$0"
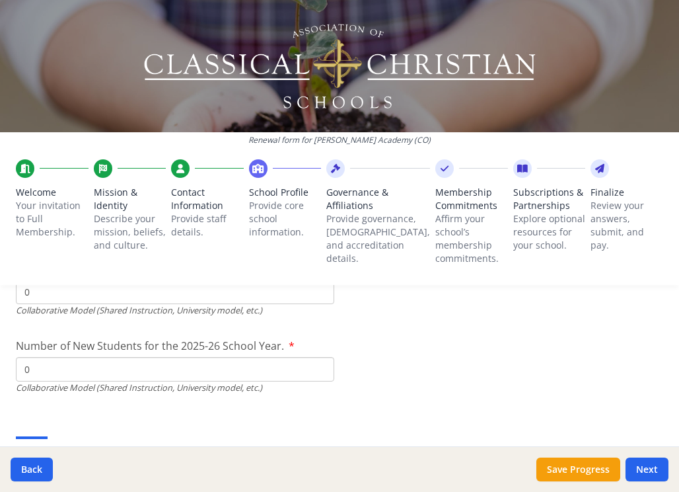
scroll to position [3402, 0]
type input "$0"
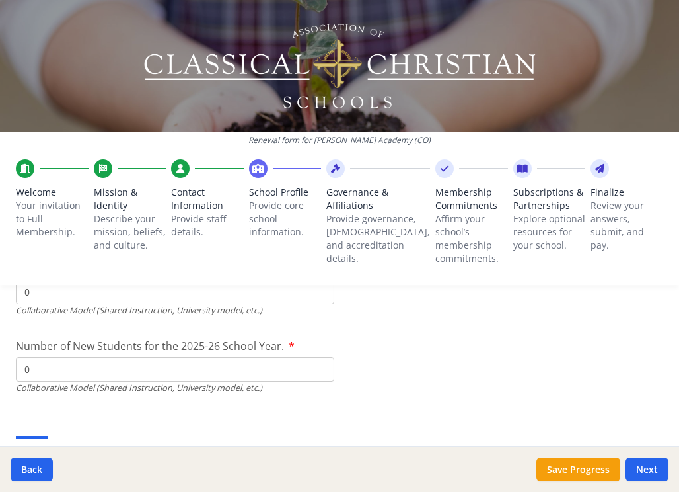
type input "$0"
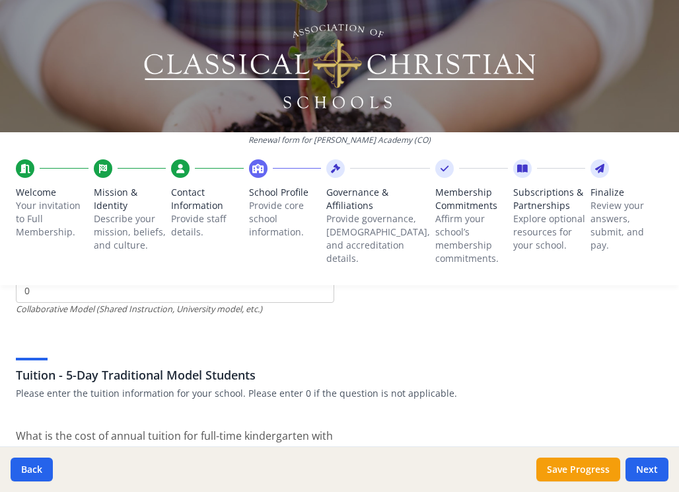
scroll to position [3503, 0]
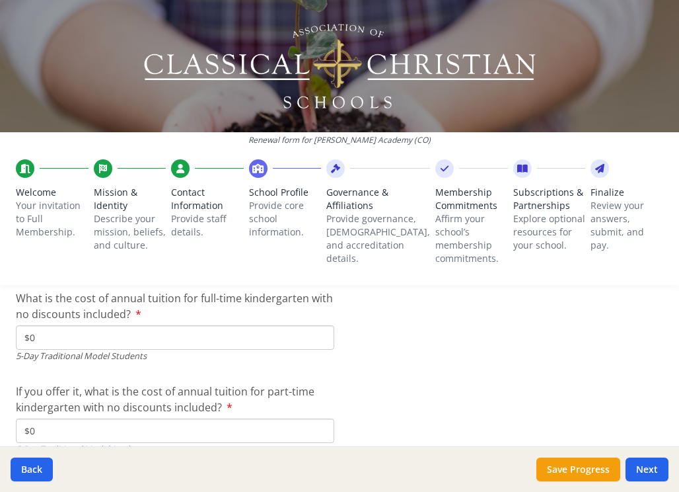
scroll to position [3623, 0]
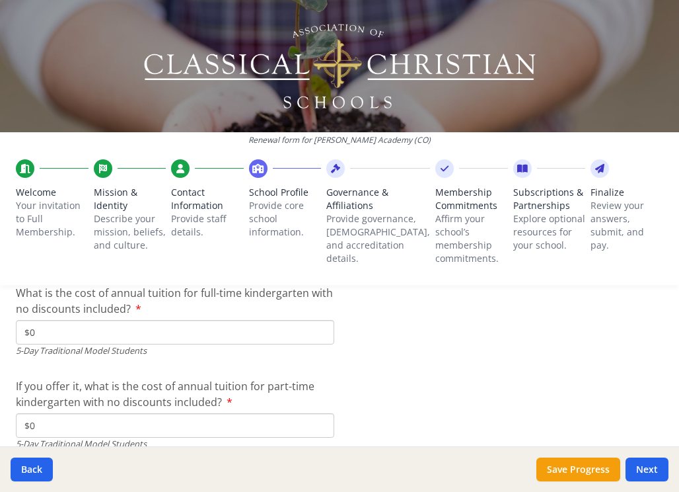
type input "$0"
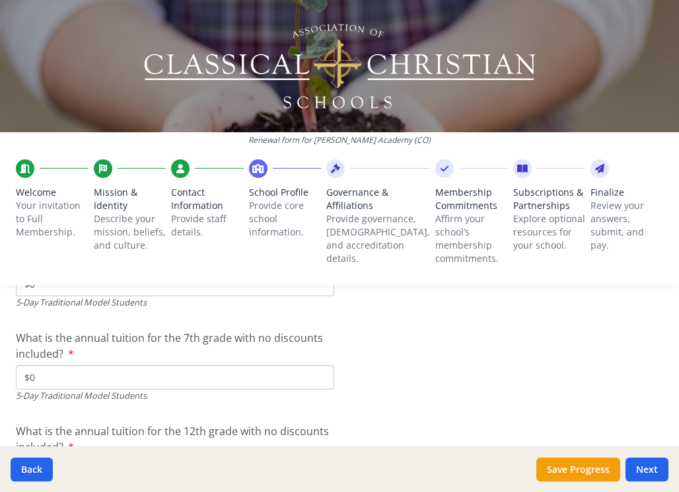
scroll to position [3870, 0]
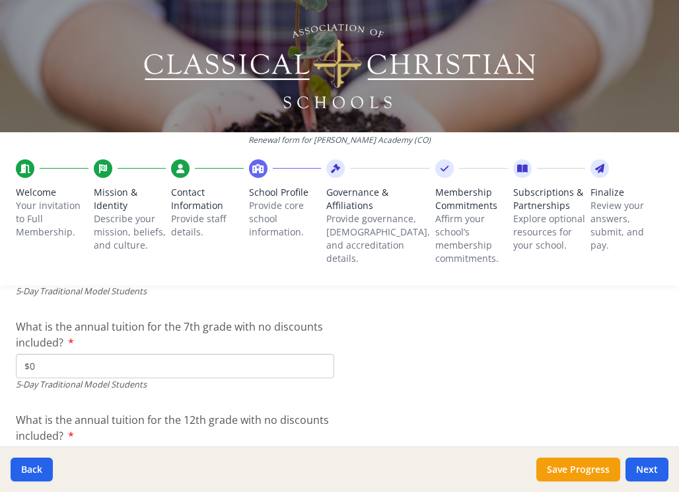
type input "$0"
click at [40, 447] on input "$7 500" at bounding box center [175, 459] width 319 height 24
type input "$0"
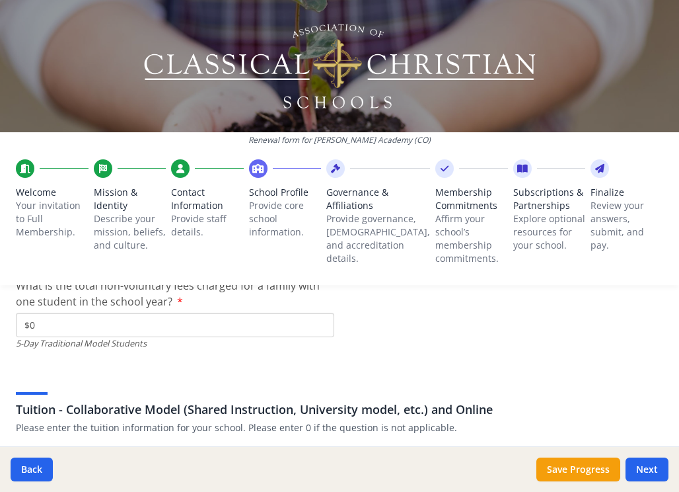
scroll to position [4139, 0]
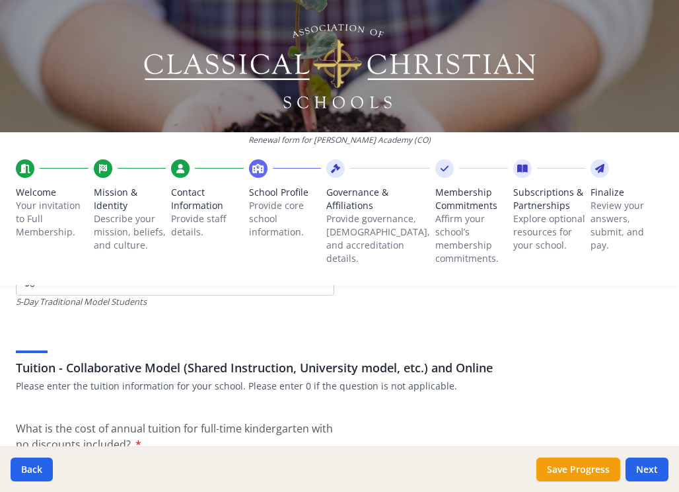
type input "$0"
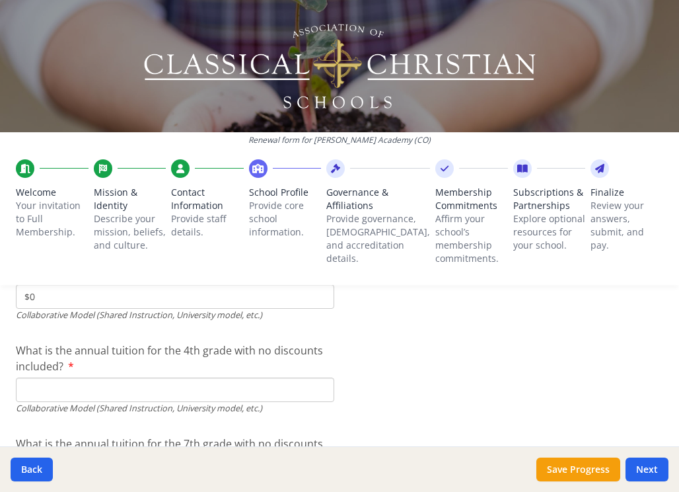
scroll to position [4403, 0]
click at [593, 476] on button "Save Progress" at bounding box center [579, 469] width 84 height 24
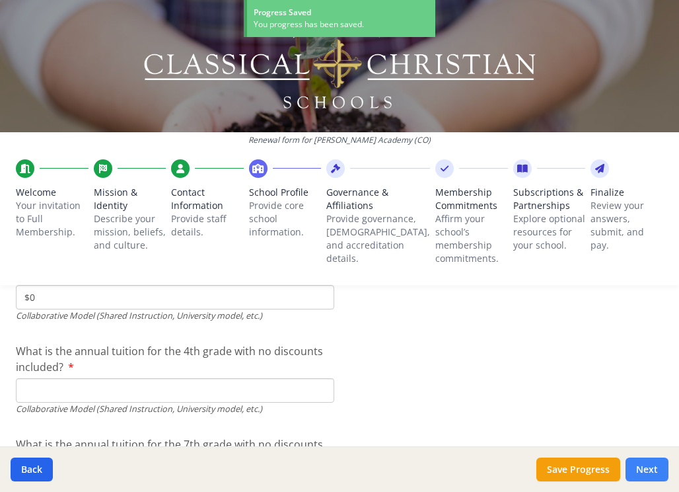
click at [659, 465] on button "Next" at bounding box center [647, 469] width 43 height 24
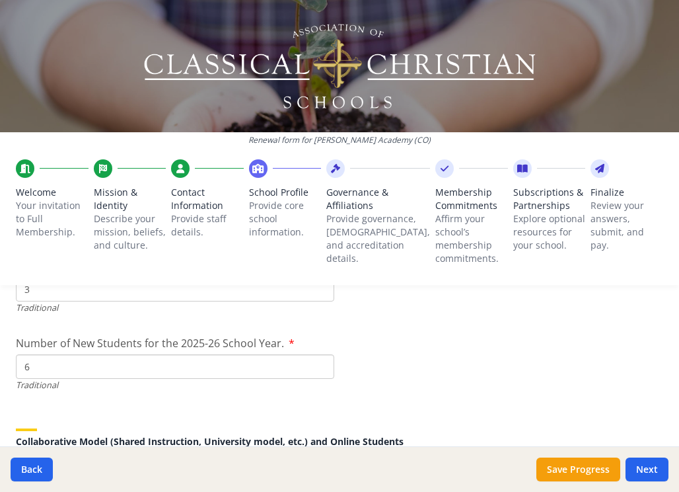
scroll to position [3096, 0]
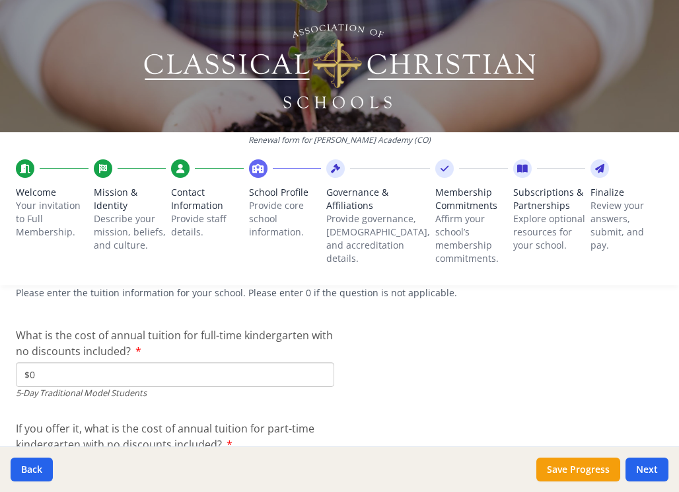
scroll to position [3584, 0]
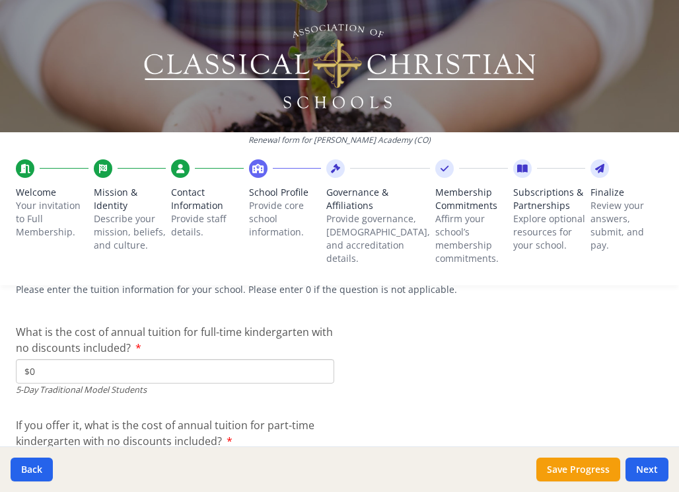
click at [65, 359] on input "$0" at bounding box center [175, 371] width 319 height 24
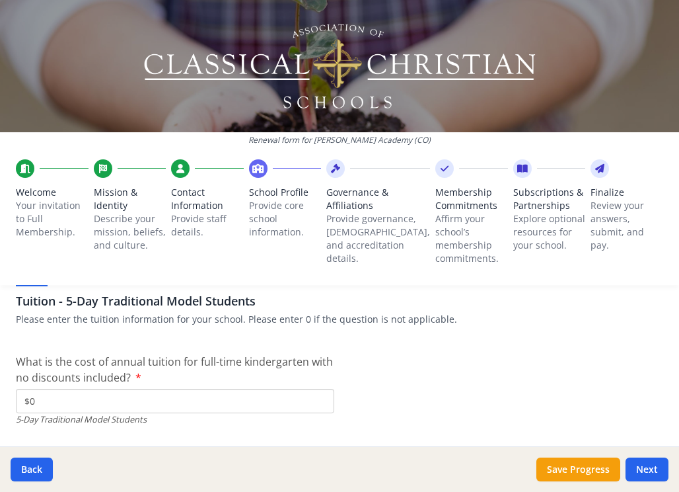
scroll to position [3562, 0]
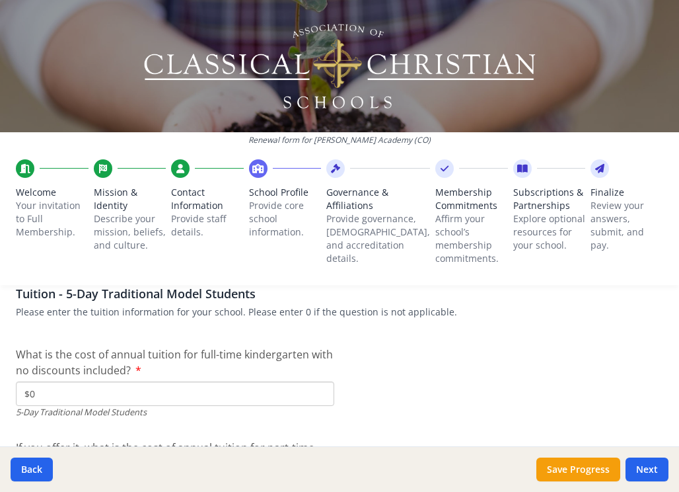
click at [42, 381] on input "$0" at bounding box center [175, 393] width 319 height 24
type input "$5 500"
click at [38, 474] on input "$0" at bounding box center [175, 486] width 319 height 24
